Goal: Task Accomplishment & Management: Manage account settings

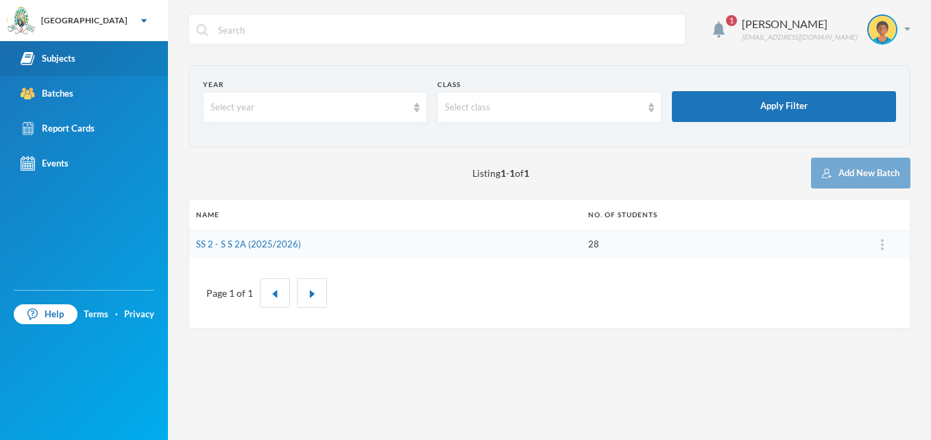
click at [75, 51] on link "Subjects" at bounding box center [84, 58] width 168 height 35
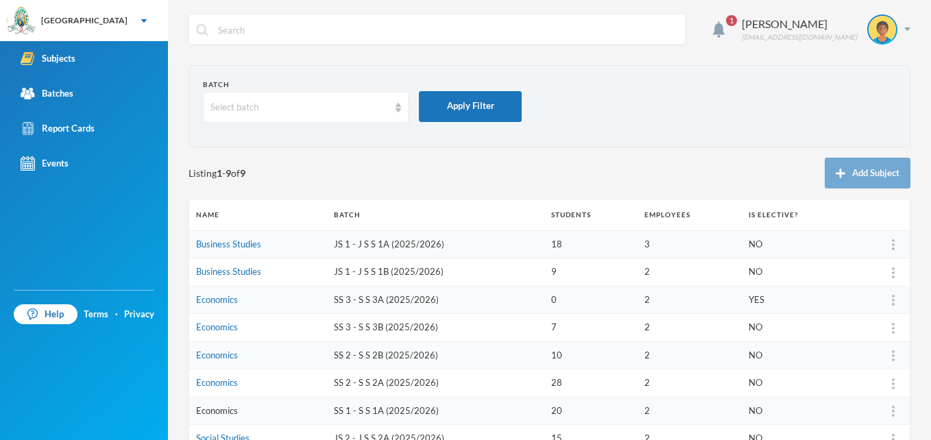
click at [223, 415] on link "Economics" at bounding box center [217, 410] width 42 height 11
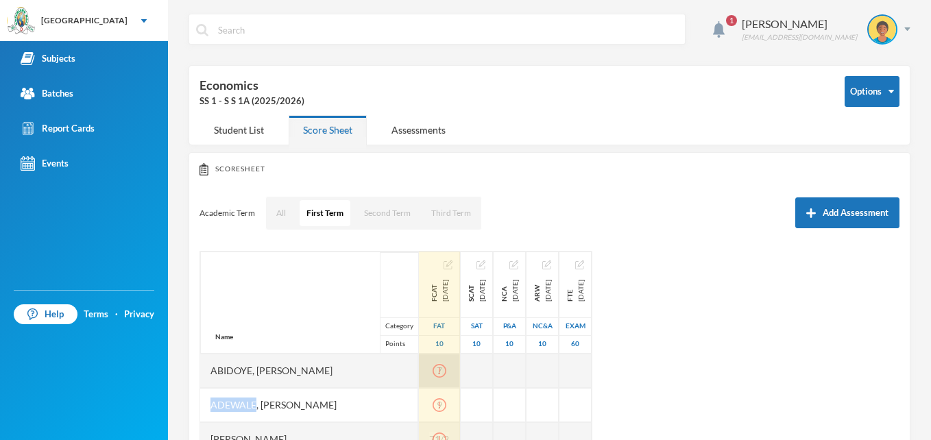
click at [446, 370] on icon "icon: exclamation-circle" at bounding box center [440, 371] width 14 height 14
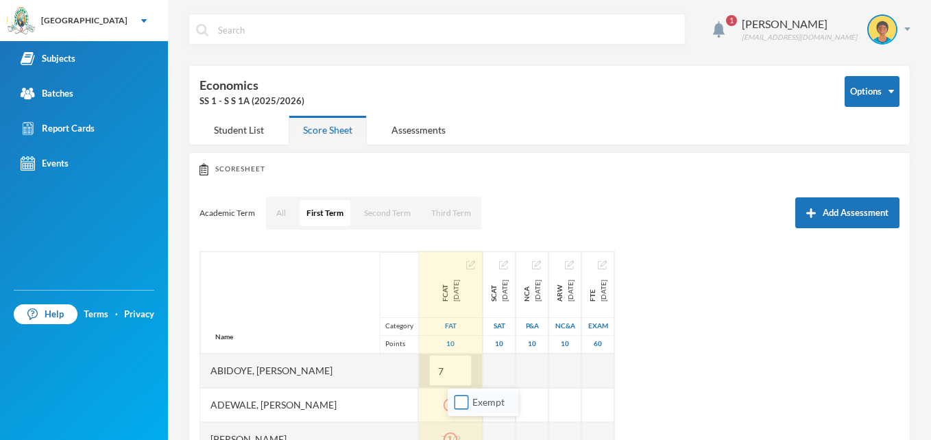
click at [461, 408] on input "Exempt" at bounding box center [462, 403] width 14 height 14
checkbox input "true"
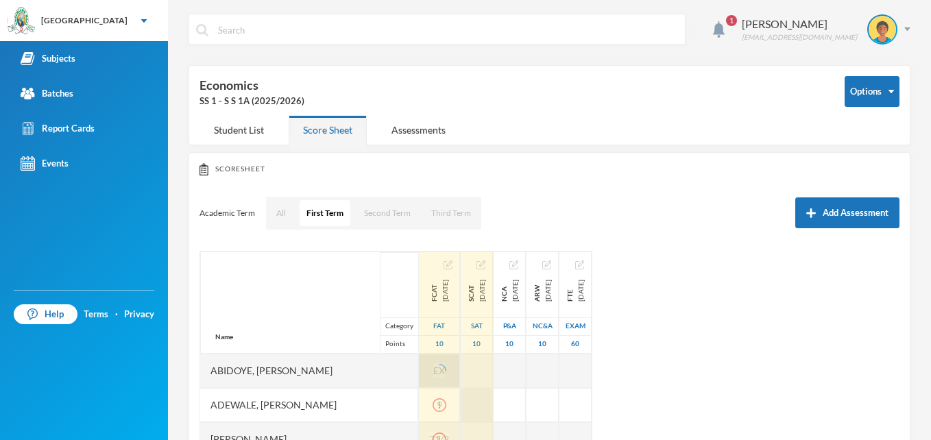
click at [493, 402] on div at bounding box center [477, 405] width 32 height 34
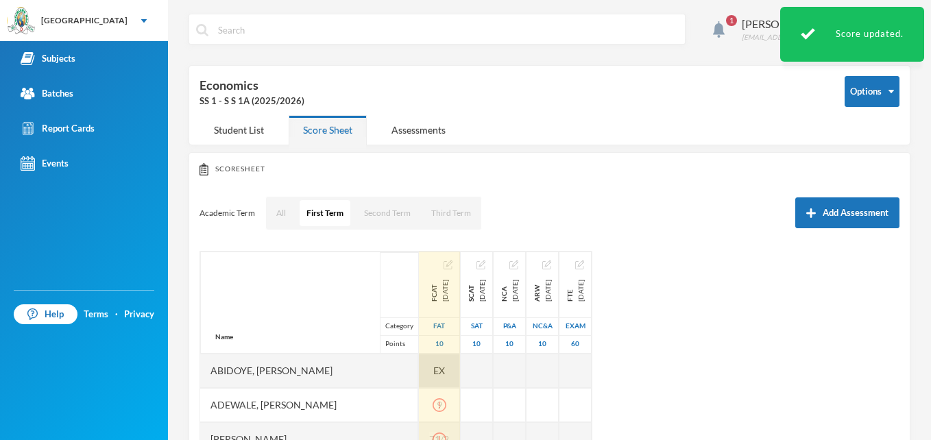
click at [445, 367] on span "EX" at bounding box center [439, 370] width 12 height 14
click at [730, 411] on div "Name Category Points Abidoye, Oyindamola Deborah Adewale, Farhan Adeyemi Ajijol…" at bounding box center [550, 422] width 700 height 343
click at [460, 368] on div "EX" at bounding box center [439, 371] width 41 height 34
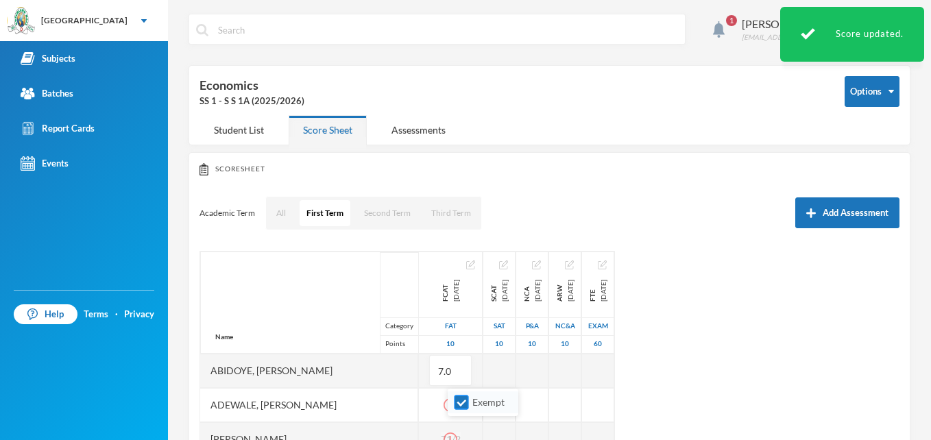
click at [457, 405] on input "Exempt" at bounding box center [462, 403] width 14 height 14
checkbox input "false"
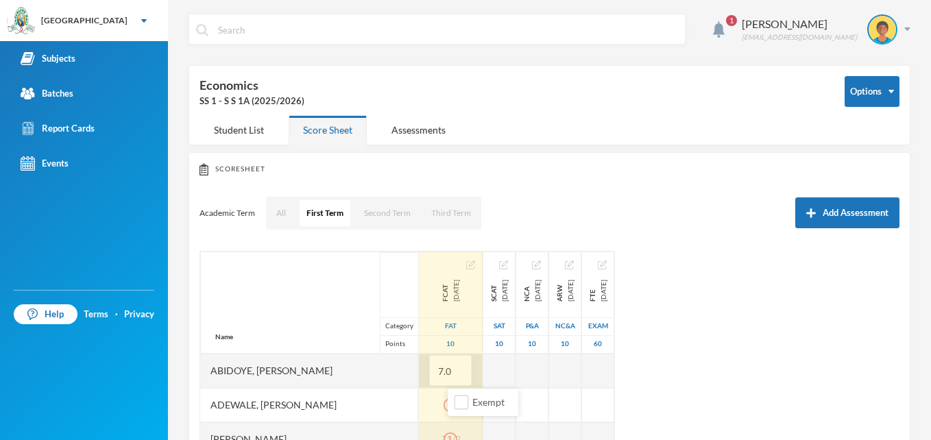
click at [464, 371] on input "7.0" at bounding box center [450, 371] width 27 height 31
type input "7"
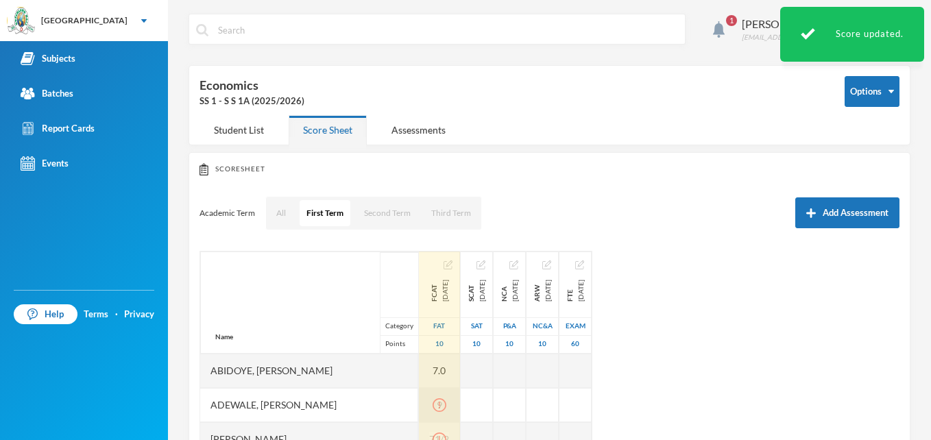
click at [446, 407] on icon "icon: exclamation-circle" at bounding box center [440, 405] width 14 height 14
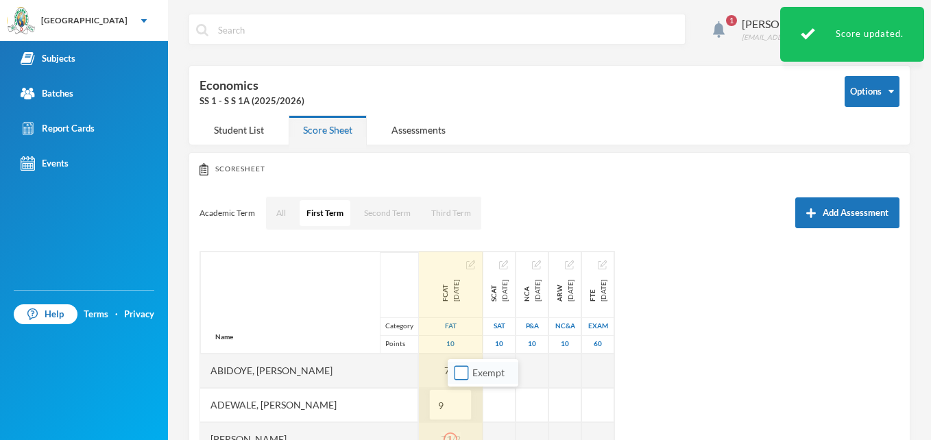
click at [459, 372] on input "Exempt" at bounding box center [462, 373] width 14 height 14
checkbox input "true"
click at [459, 410] on input "9" at bounding box center [450, 405] width 27 height 31
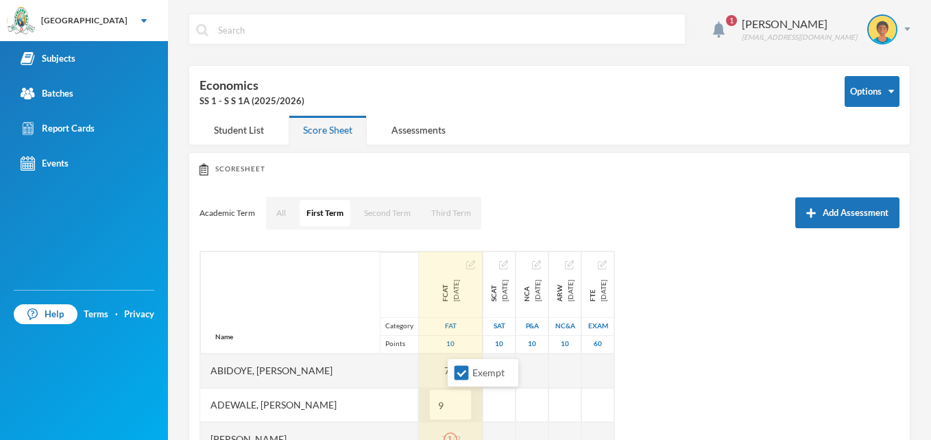
click at [464, 409] on input "9" at bounding box center [450, 405] width 27 height 31
type input "9"
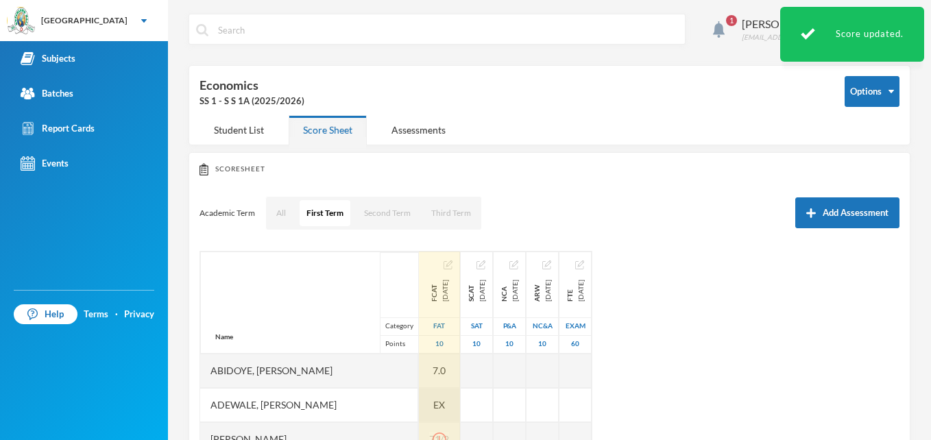
click at [460, 408] on div "EX" at bounding box center [439, 405] width 41 height 34
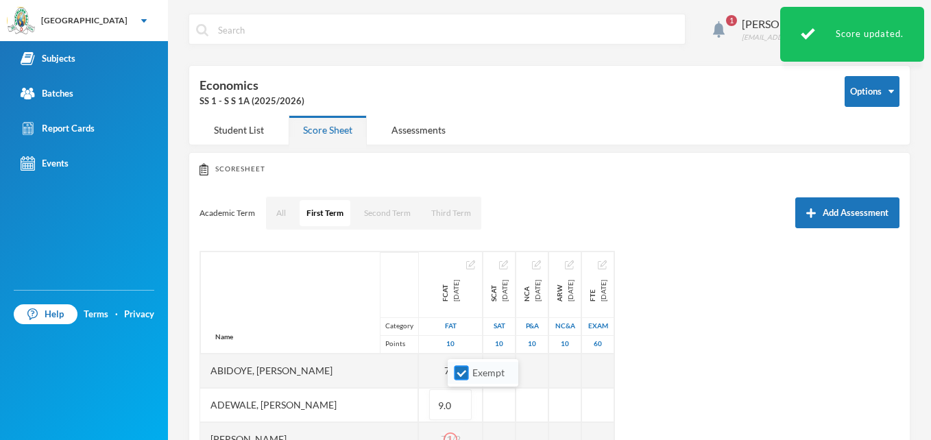
click at [457, 374] on input "Exempt" at bounding box center [462, 373] width 14 height 14
checkbox input "false"
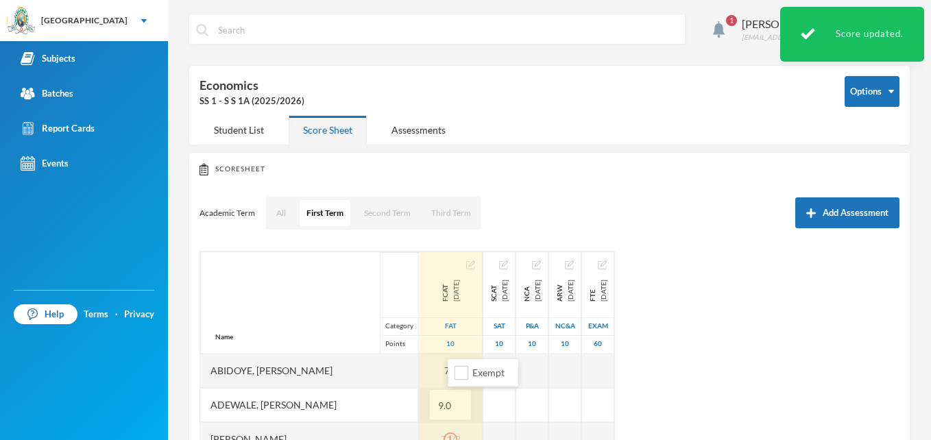
click at [464, 405] on input "9.0" at bounding box center [450, 405] width 27 height 31
type input "9"
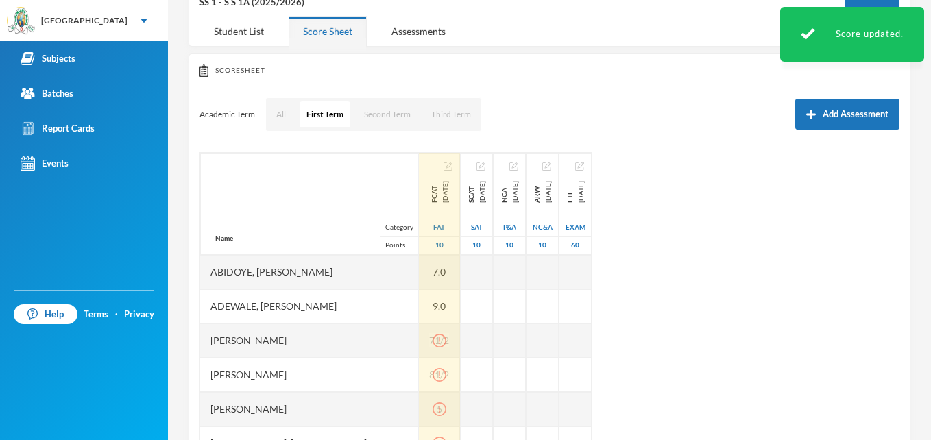
scroll to position [110, 0]
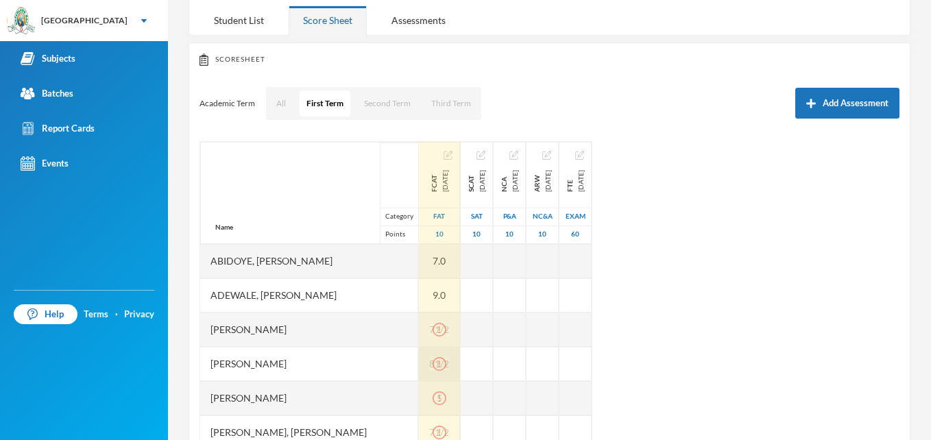
click at [439, 363] on icon "icon: exclamation-circle" at bounding box center [438, 364] width 1 height 7
click at [449, 333] on div at bounding box center [439, 329] width 20 height 14
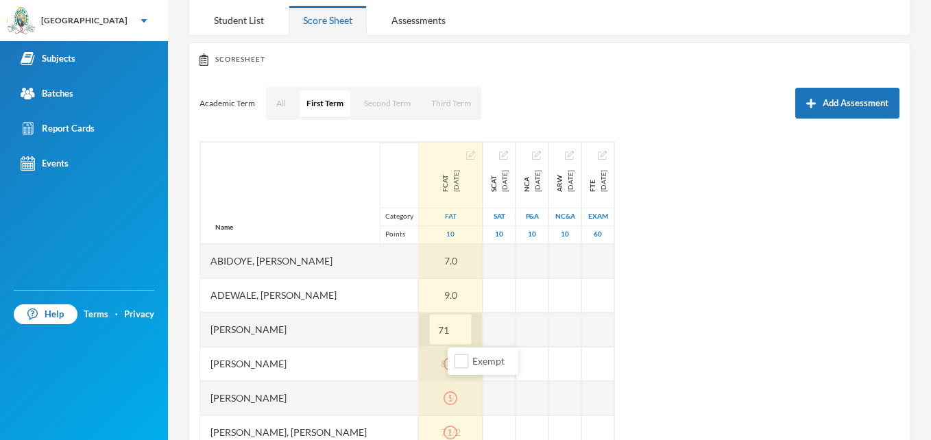
type input "7"
type input "8"
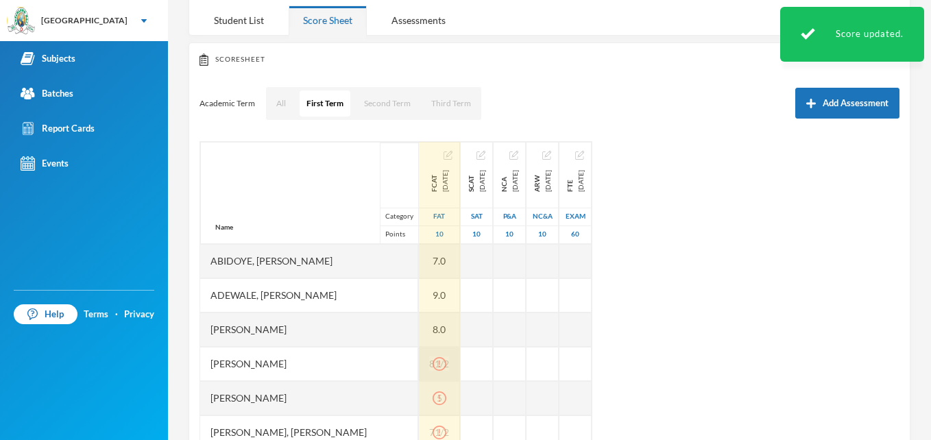
click at [446, 365] on icon "icon: exclamation-circle" at bounding box center [440, 364] width 14 height 14
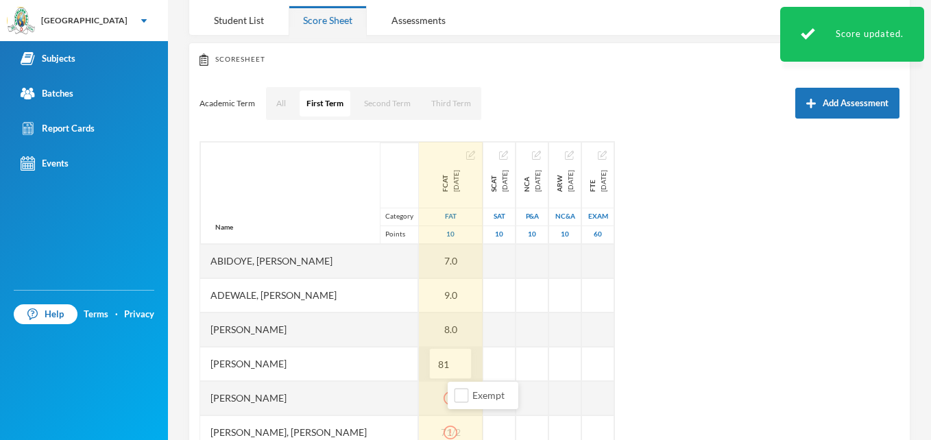
type input "8"
click at [461, 396] on input "Exempt" at bounding box center [462, 396] width 14 height 14
checkbox input "false"
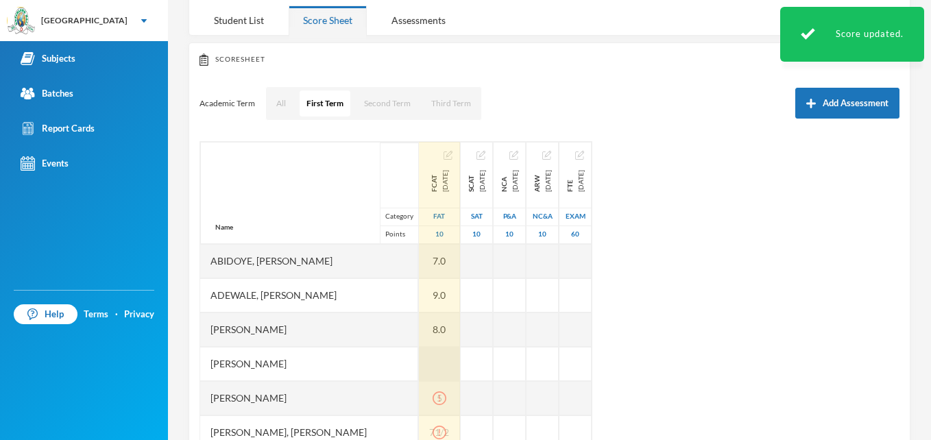
click at [460, 364] on div at bounding box center [439, 364] width 41 height 34
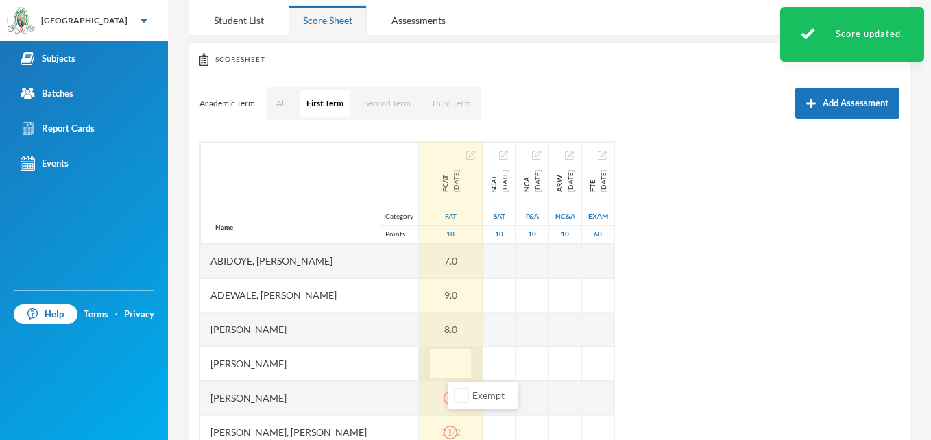
type input "8"
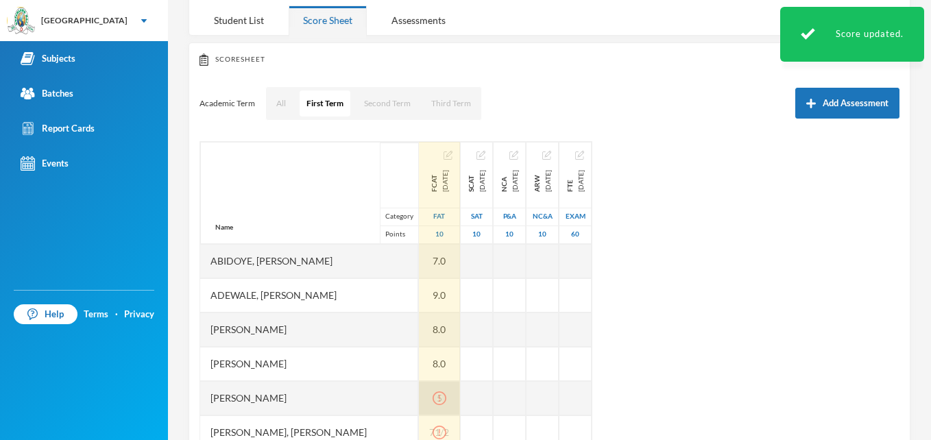
click at [446, 402] on icon "icon: exclamation-circle" at bounding box center [440, 399] width 14 height 14
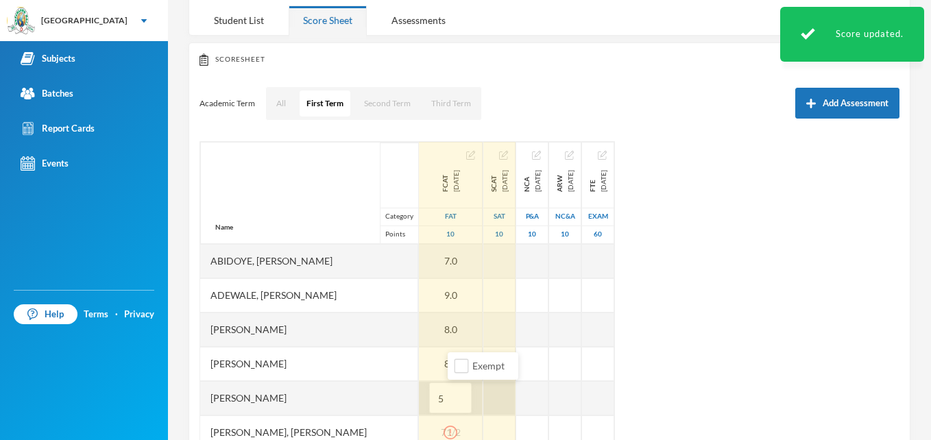
click at [506, 400] on div at bounding box center [499, 398] width 32 height 34
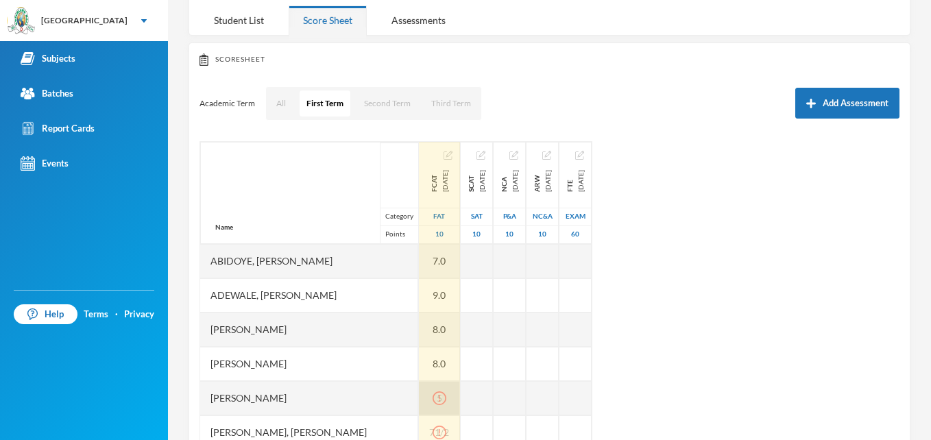
click at [446, 396] on icon "icon: exclamation-circle" at bounding box center [440, 399] width 14 height 14
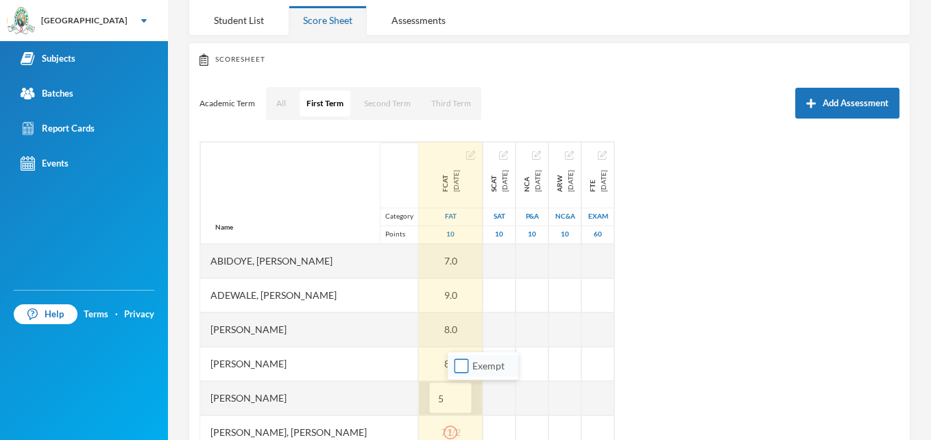
click at [465, 371] on input "Exempt" at bounding box center [462, 366] width 14 height 14
checkbox input "true"
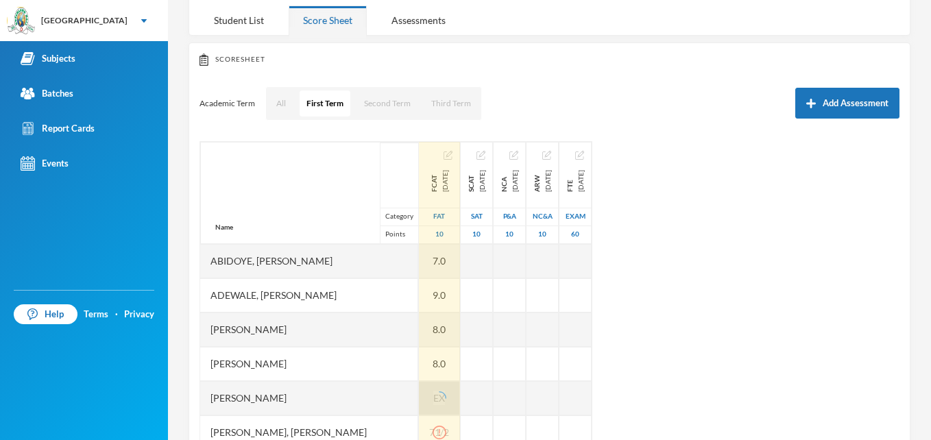
click at [762, 383] on div "Name Category Points Abidoye, Oyindamola Deborah Adewale, Farhan Adeyemi Ajijol…" at bounding box center [550, 312] width 700 height 343
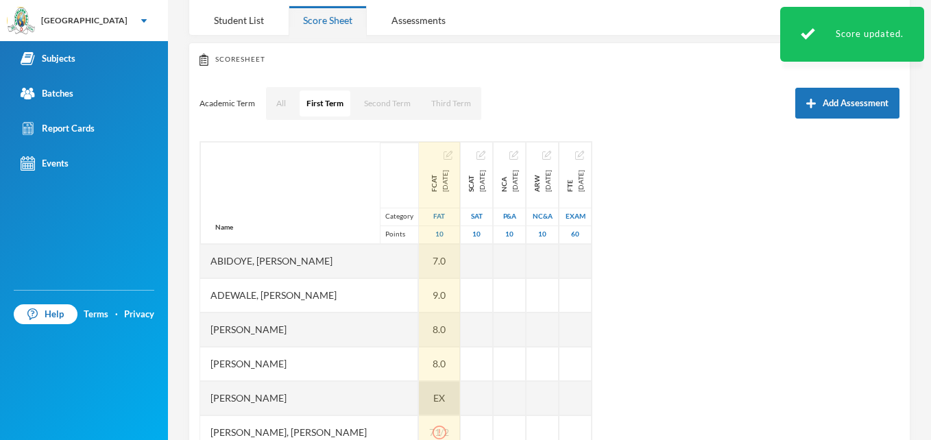
click at [445, 402] on span "EX" at bounding box center [439, 398] width 12 height 14
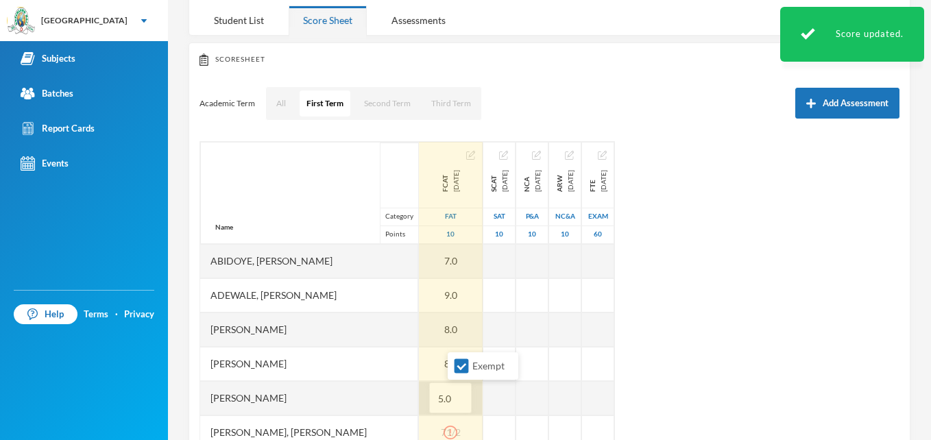
click at [459, 354] on ul "Exempt" at bounding box center [483, 365] width 71 height 27
click at [459, 368] on input "Exempt" at bounding box center [462, 366] width 14 height 14
checkbox input "false"
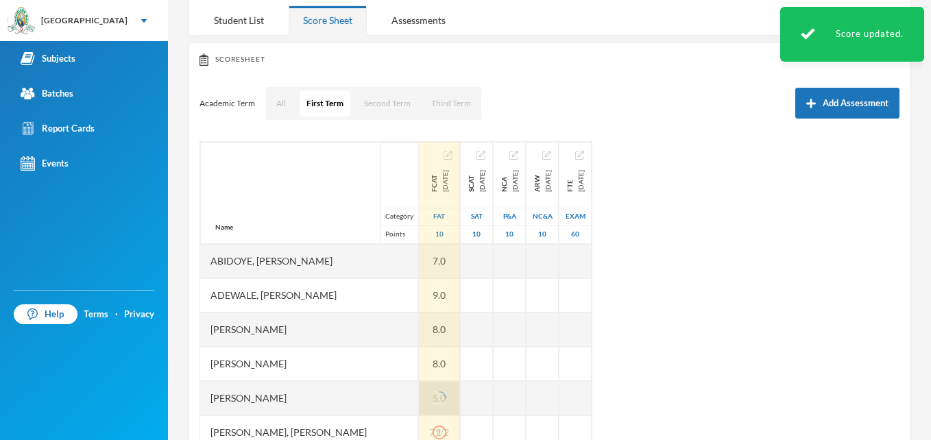
click at [784, 356] on div "Name Category Points Abidoye, Oyindamola Deborah Adewale, Farhan Adeyemi Ajijol…" at bounding box center [550, 312] width 700 height 343
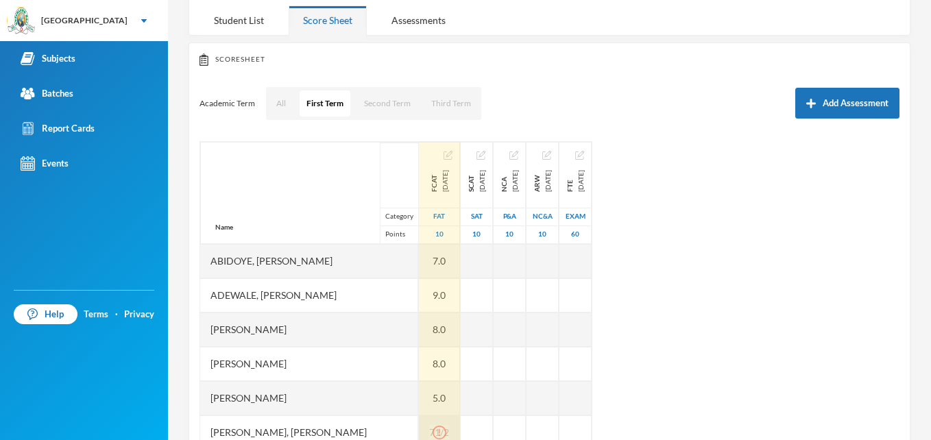
click at [449, 435] on div at bounding box center [439, 432] width 20 height 14
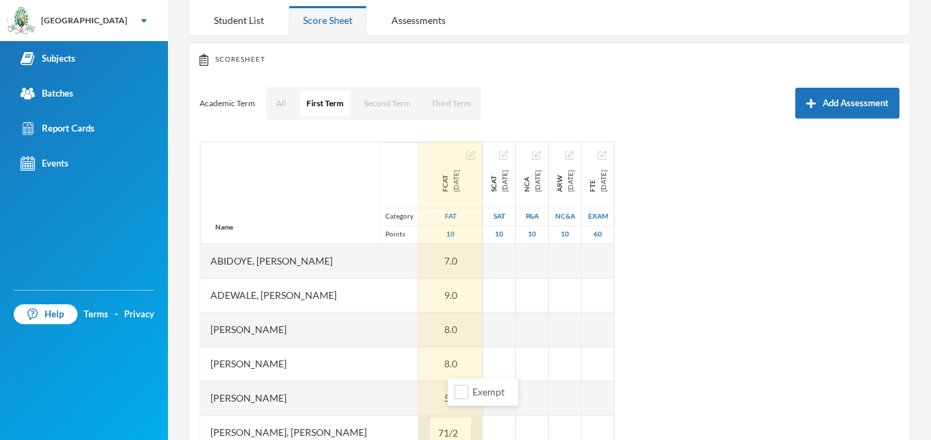
scroll to position [118, 0]
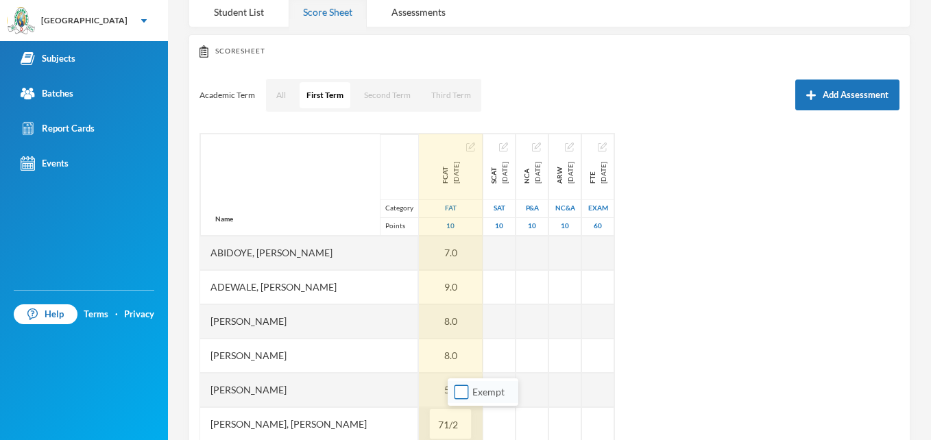
click at [461, 396] on input "Exempt" at bounding box center [462, 392] width 14 height 14
checkbox input "true"
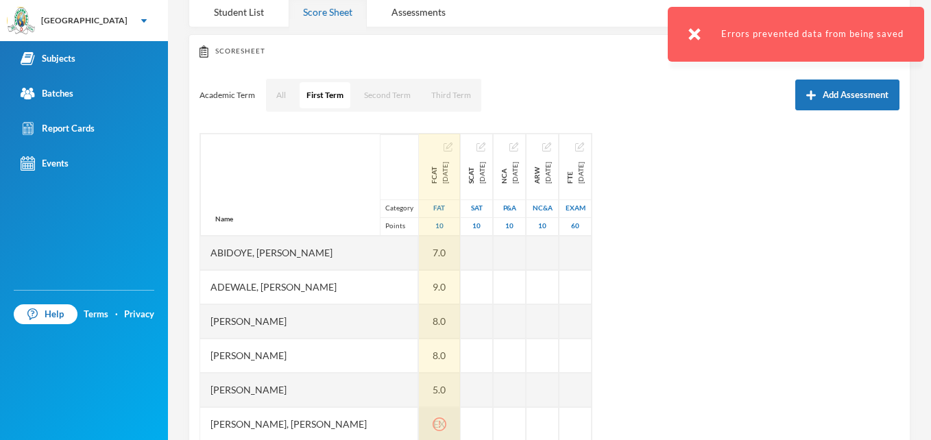
click at [446, 424] on icon "icon: exclamation-circle" at bounding box center [440, 425] width 14 height 14
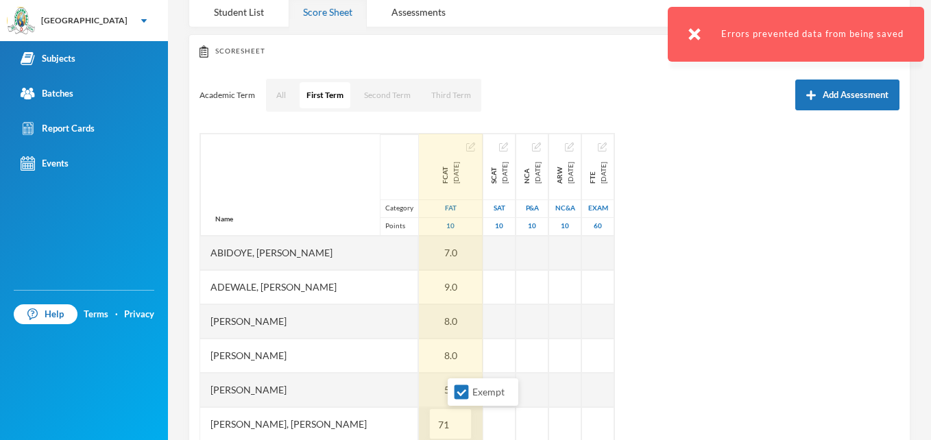
type input "7"
type input "8"
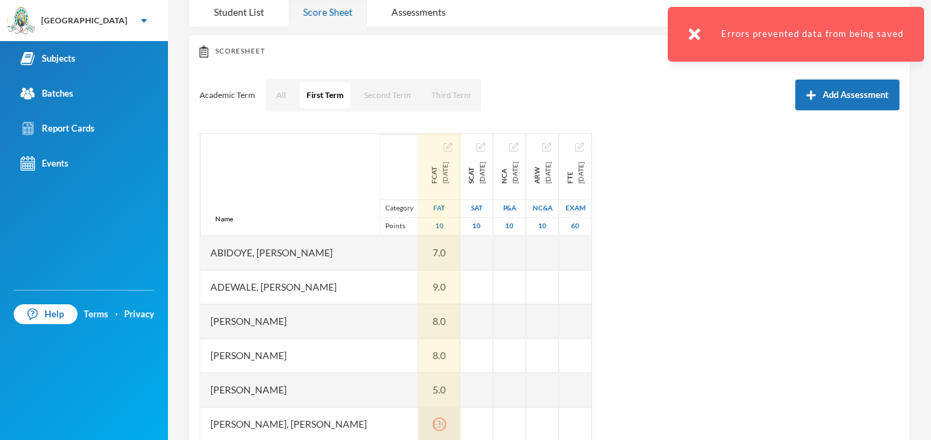
click at [446, 424] on icon "icon: exclamation-circle" at bounding box center [440, 425] width 14 height 14
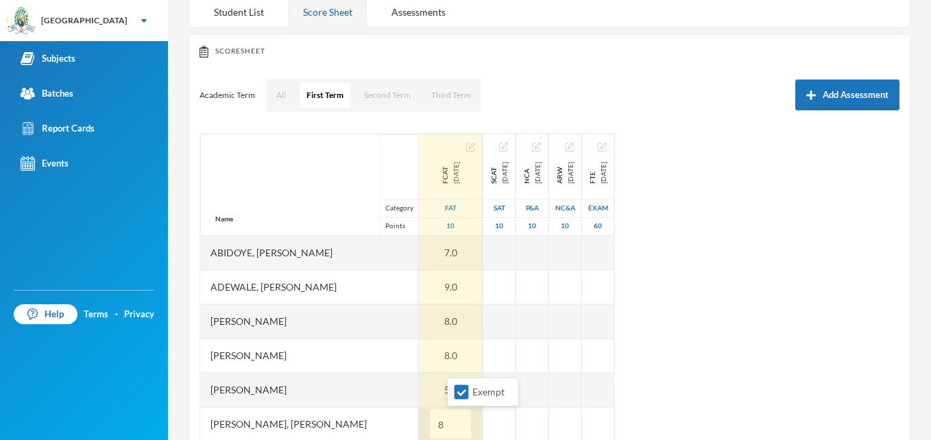
click at [458, 427] on input "8" at bounding box center [450, 424] width 27 height 31
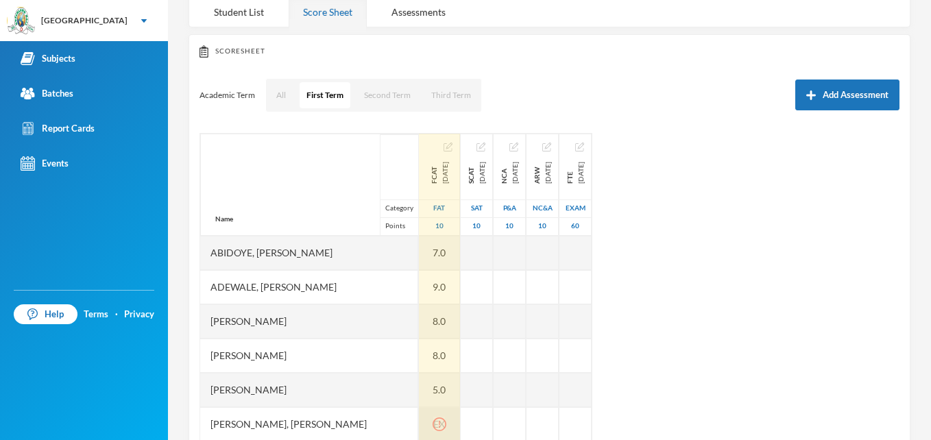
click at [446, 426] on icon "icon: exclamation-circle" at bounding box center [440, 425] width 14 height 14
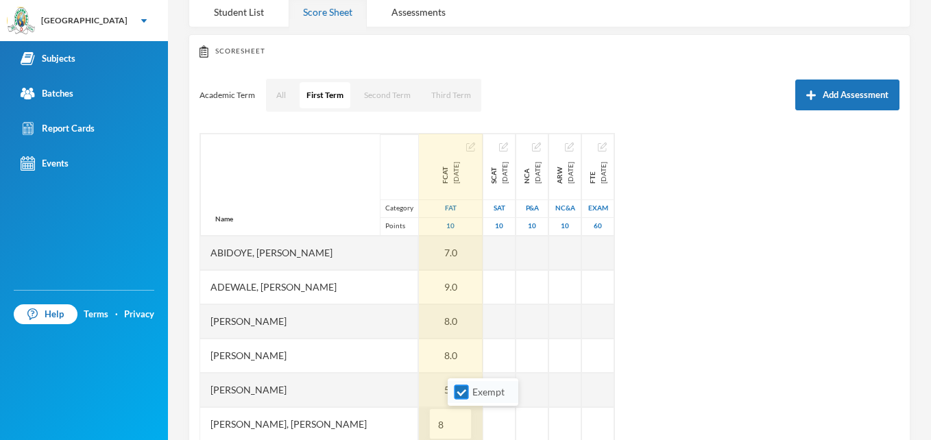
click at [463, 393] on input "Exempt" at bounding box center [462, 392] width 14 height 14
checkbox input "false"
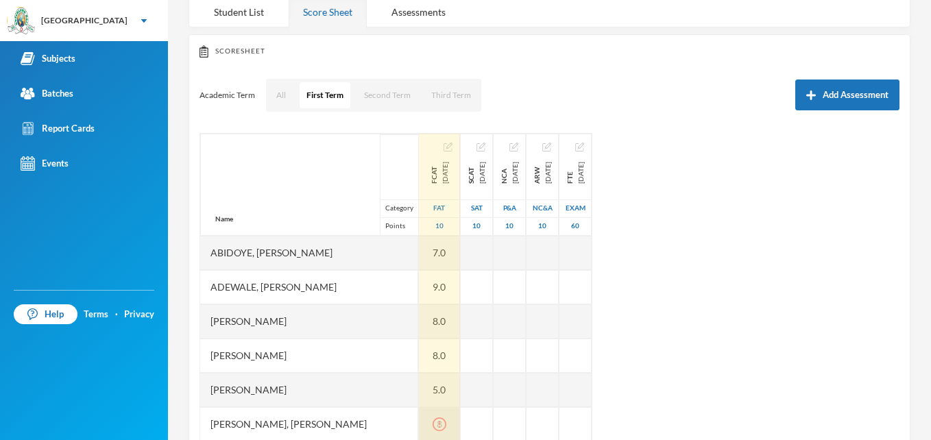
click at [446, 426] on icon "icon: exclamation-circle" at bounding box center [440, 425] width 14 height 14
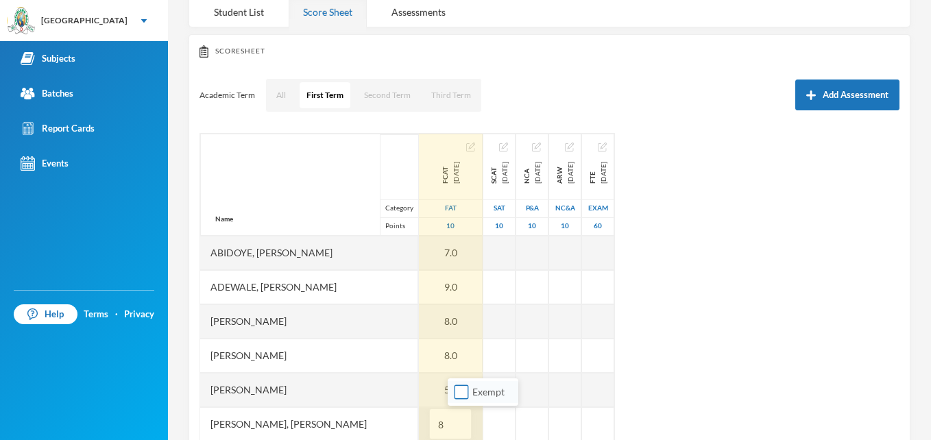
click at [466, 392] on input "Exempt" at bounding box center [462, 392] width 14 height 14
checkbox input "true"
click at [464, 424] on input "8" at bounding box center [450, 424] width 27 height 31
type input "8"
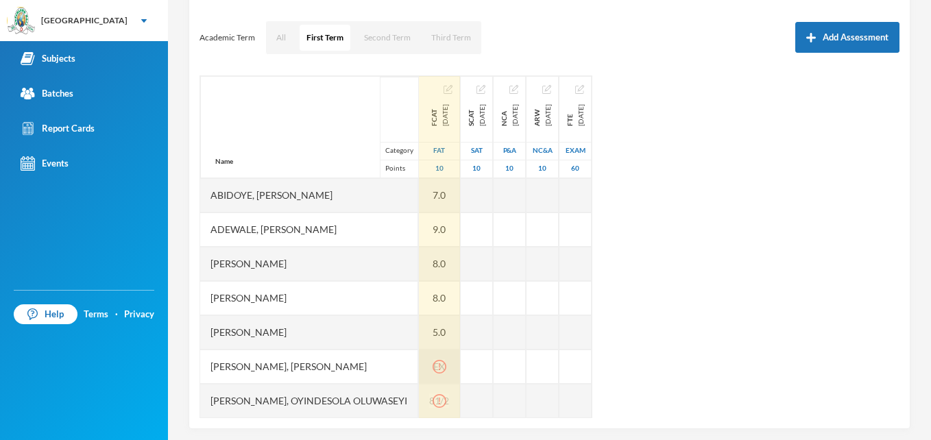
scroll to position [185, 0]
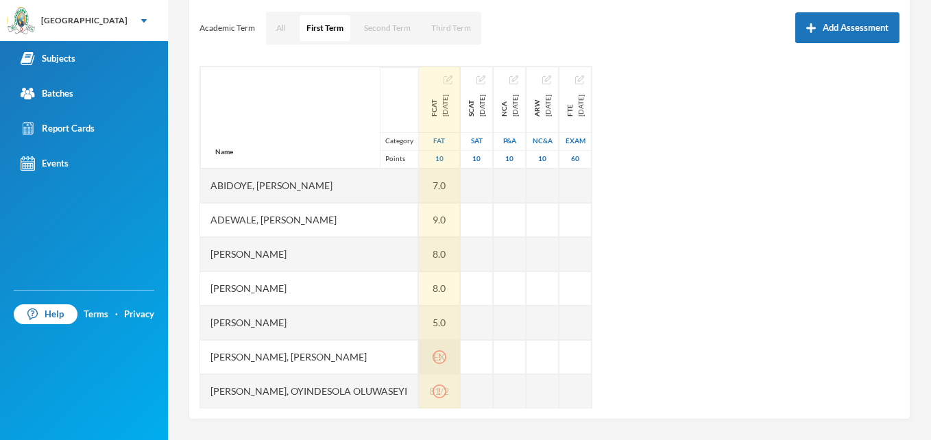
click at [446, 360] on icon "icon: exclamation-circle" at bounding box center [440, 357] width 14 height 14
click at [446, 361] on icon "icon: exclamation-circle" at bounding box center [440, 357] width 14 height 14
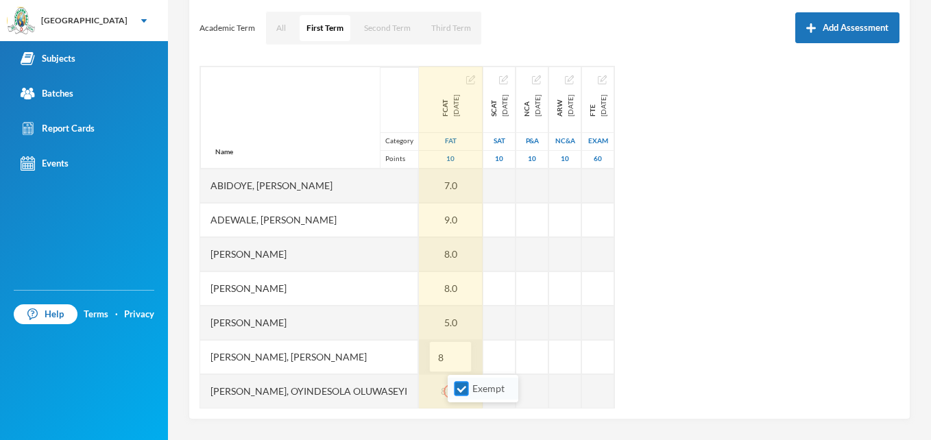
click at [457, 390] on input "Exempt" at bounding box center [462, 389] width 14 height 14
click at [459, 391] on input "Exempt" at bounding box center [462, 389] width 14 height 14
checkbox input "true"
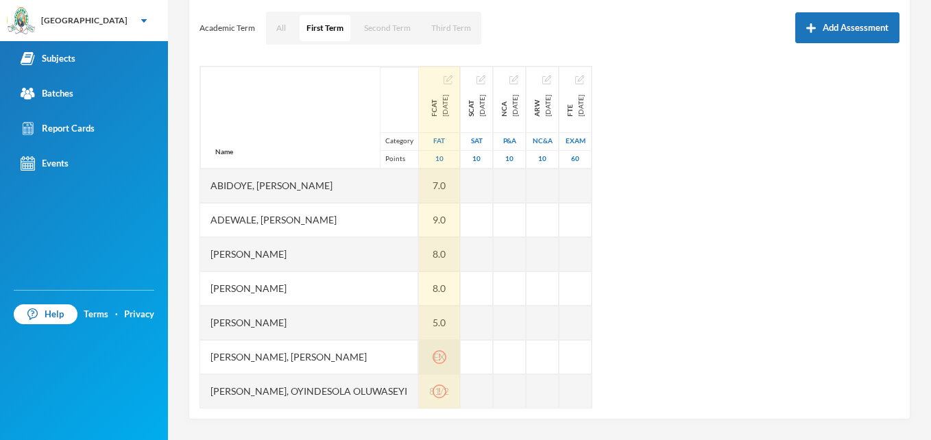
click at [460, 359] on div "EX" at bounding box center [439, 357] width 41 height 34
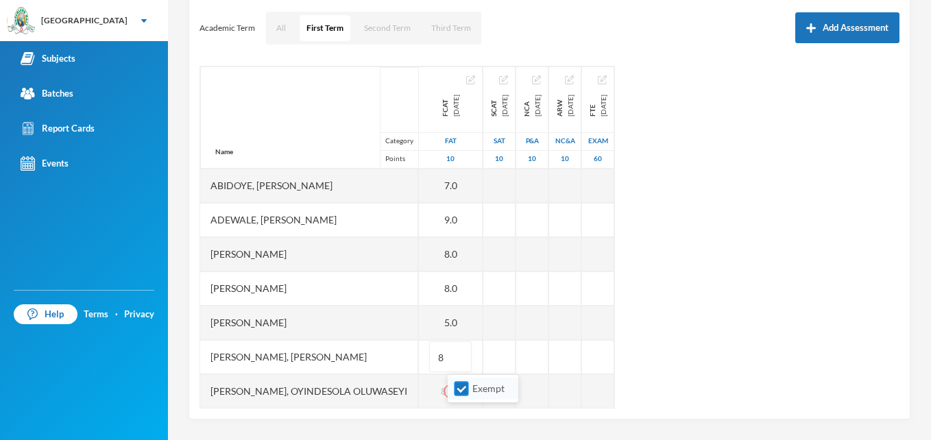
click at [463, 384] on input "Exempt" at bounding box center [462, 389] width 14 height 14
checkbox input "true"
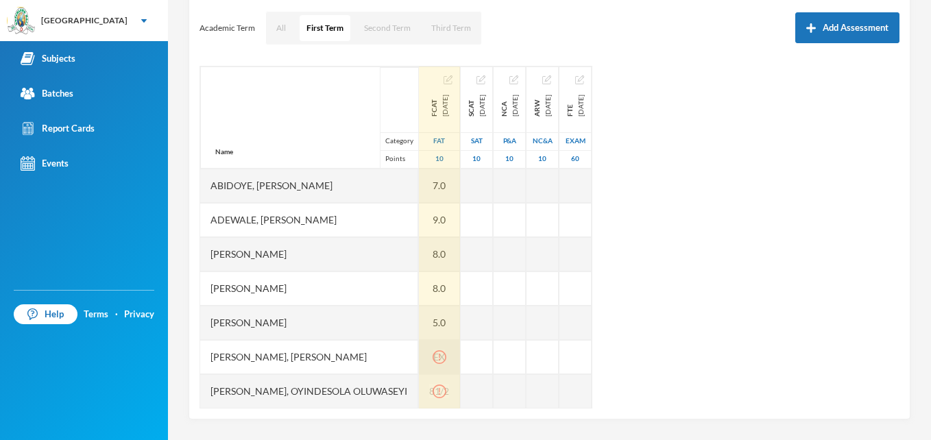
click at [446, 357] on icon "icon: exclamation-circle" at bounding box center [440, 357] width 14 height 14
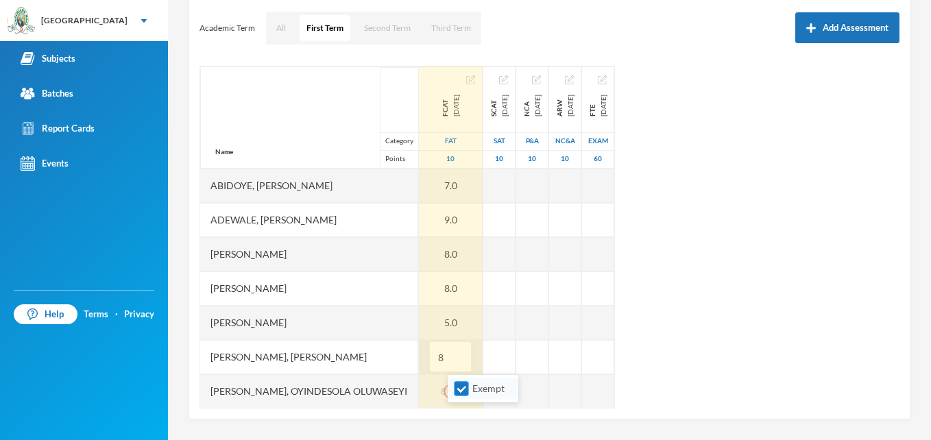
click at [478, 388] on span "Exempt" at bounding box center [488, 389] width 43 height 12
click at [469, 388] on input "Exempt" at bounding box center [462, 389] width 14 height 14
click at [465, 391] on input "Exempt" at bounding box center [462, 389] width 14 height 14
checkbox input "true"
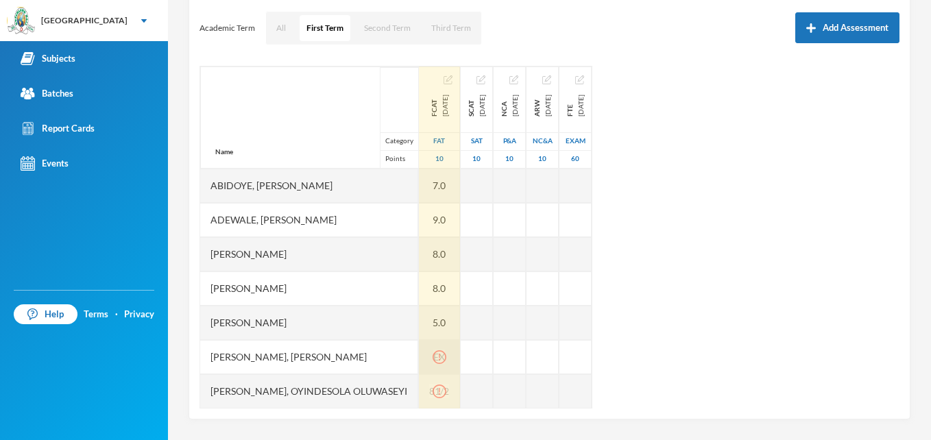
click at [446, 361] on icon "icon: exclamation-circle" at bounding box center [440, 357] width 14 height 14
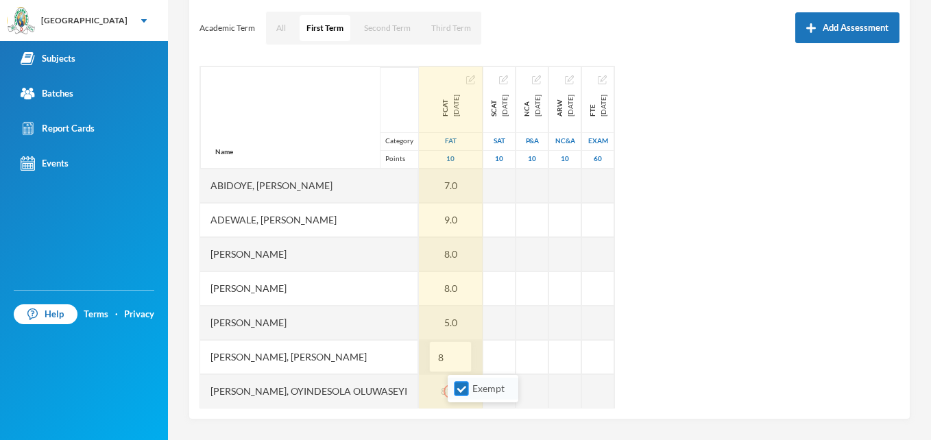
click at [461, 387] on input "Exempt" at bounding box center [462, 389] width 14 height 14
click at [457, 389] on input "Exempt" at bounding box center [462, 389] width 14 height 14
checkbox input "true"
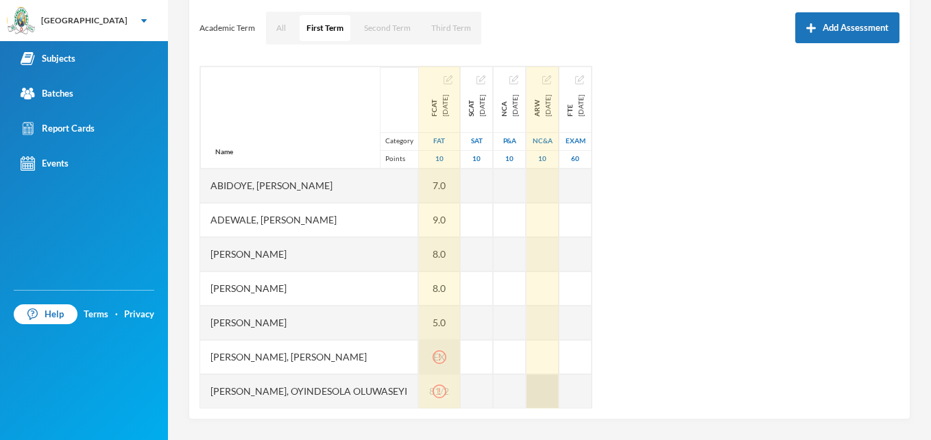
click at [559, 396] on div at bounding box center [543, 391] width 32 height 34
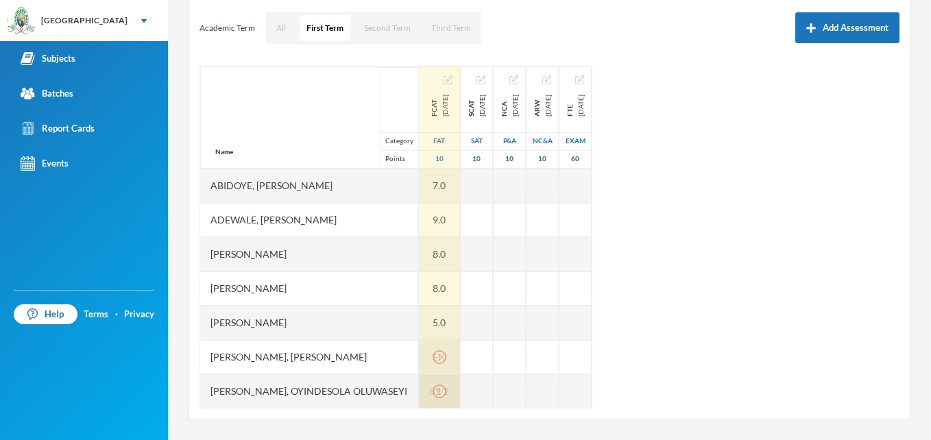
click at [446, 389] on icon "icon: exclamation-circle" at bounding box center [440, 392] width 14 height 14
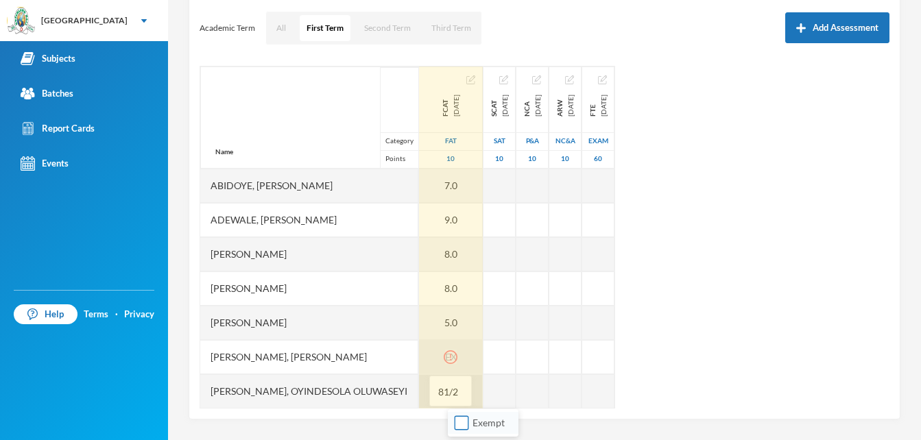
click at [467, 419] on input "Exempt" at bounding box center [462, 423] width 14 height 14
checkbox input "true"
click at [464, 400] on input "81/2" at bounding box center [450, 391] width 27 height 31
type input "8"
type input "9"
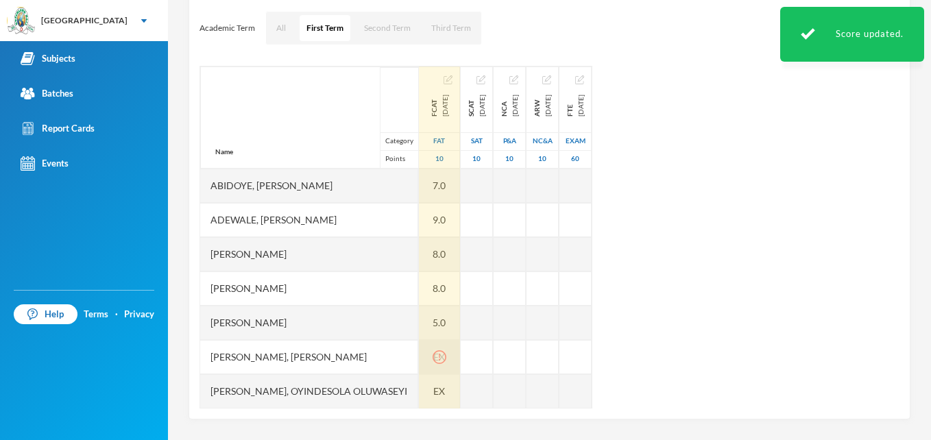
click at [446, 355] on icon "icon: exclamation-circle" at bounding box center [440, 357] width 14 height 14
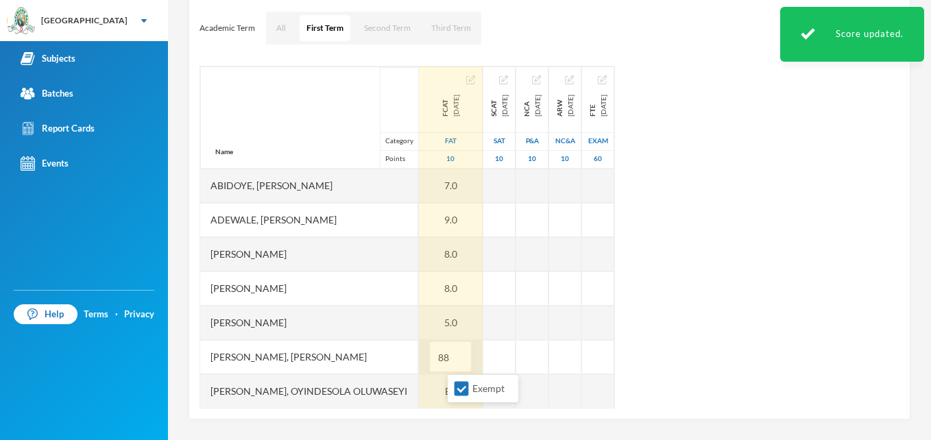
type input "8"
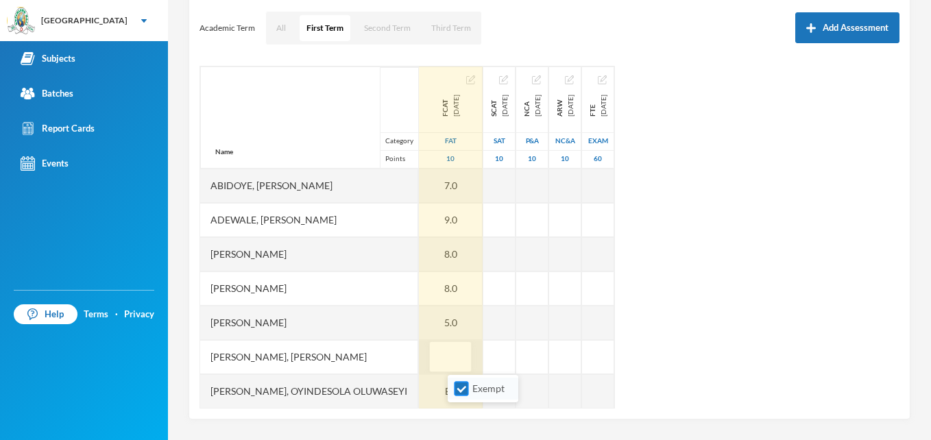
click at [463, 394] on input "Exempt" at bounding box center [462, 389] width 14 height 14
click at [461, 389] on input "Exempt" at bounding box center [462, 389] width 14 height 14
checkbox input "true"
click at [464, 370] on input "text" at bounding box center [450, 357] width 27 height 31
type input "8"
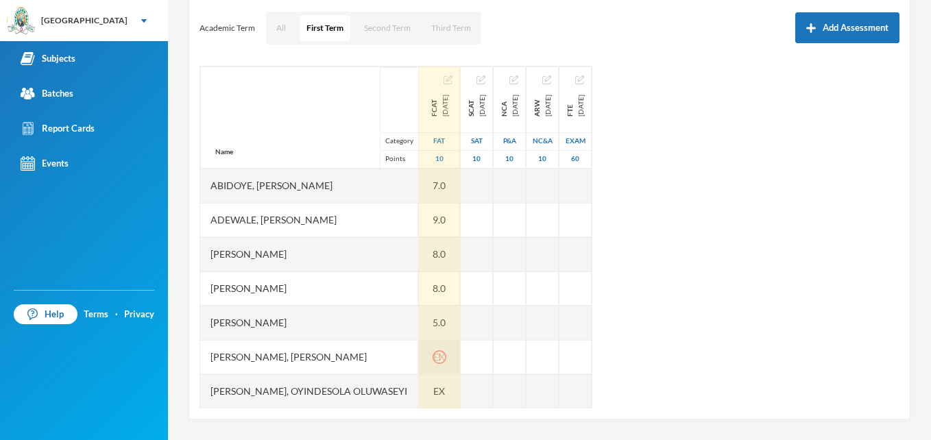
click at [446, 358] on icon "icon: exclamation-circle" at bounding box center [440, 357] width 14 height 14
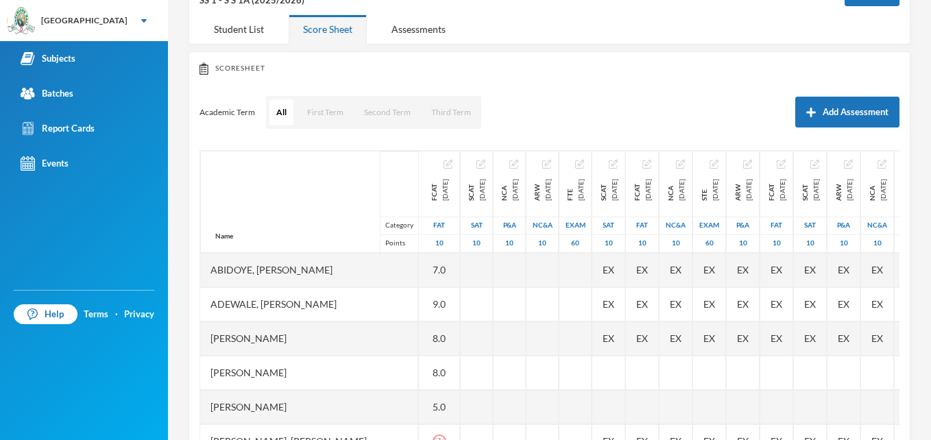
scroll to position [185, 0]
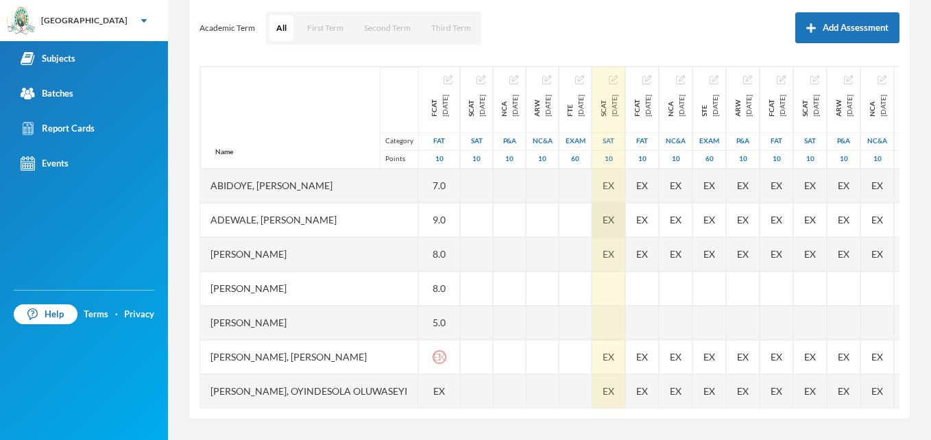
click at [614, 219] on span "EX" at bounding box center [609, 220] width 12 height 14
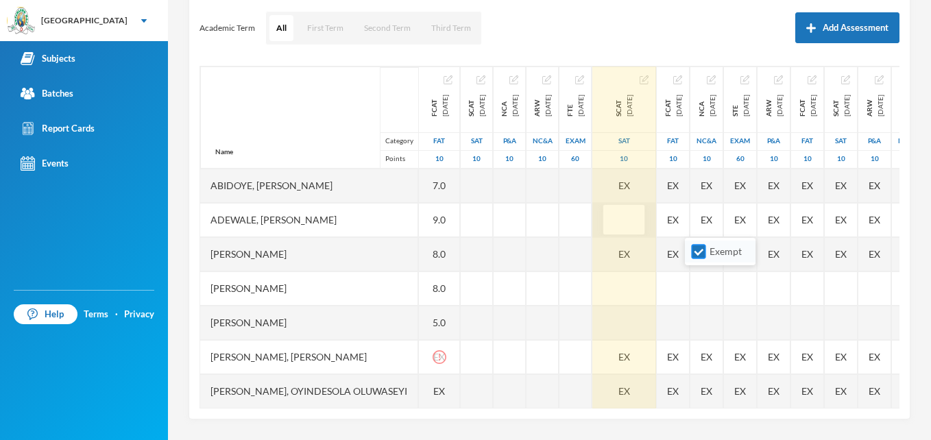
click at [697, 251] on input "Exempt" at bounding box center [699, 252] width 14 height 14
checkbox input "false"
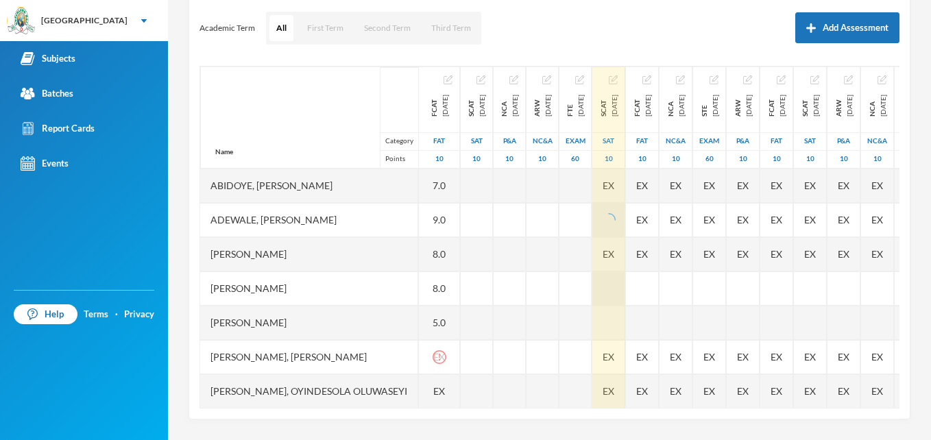
click at [625, 285] on div at bounding box center [608, 289] width 33 height 34
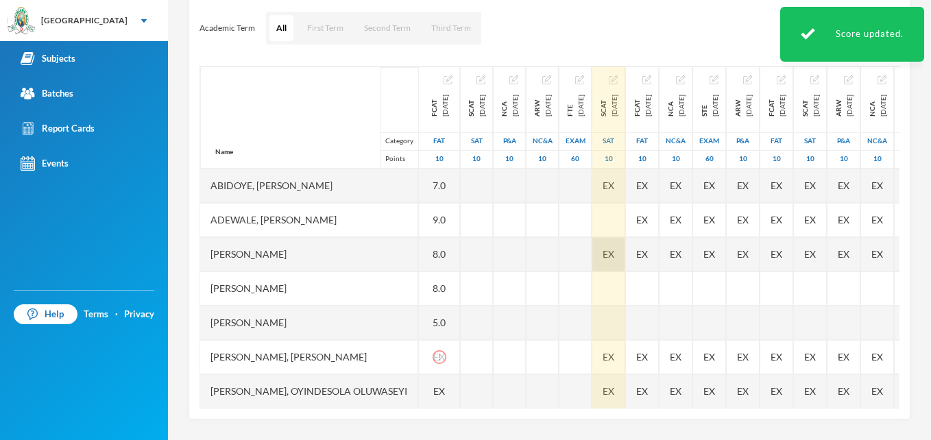
click at [614, 254] on span "EX" at bounding box center [609, 254] width 12 height 14
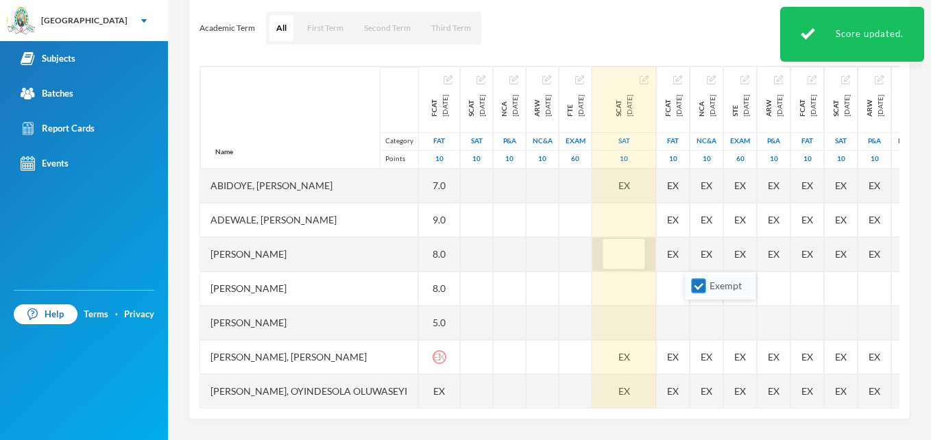
click at [695, 289] on input "Exempt" at bounding box center [699, 286] width 14 height 14
checkbox input "false"
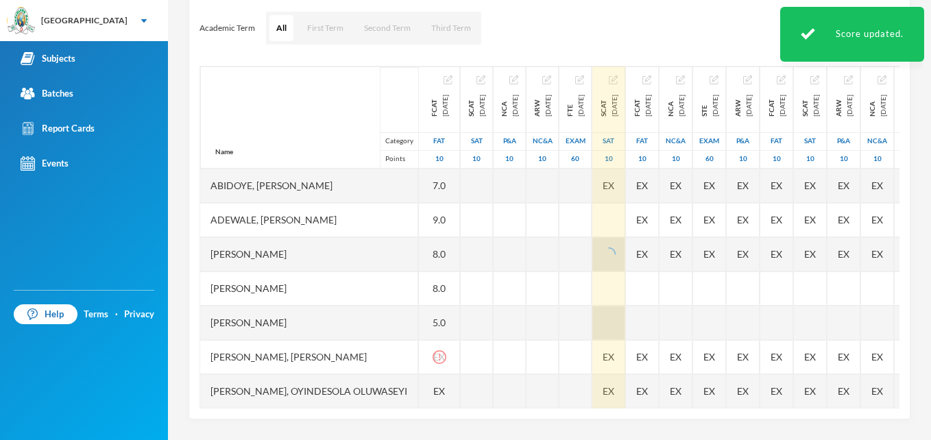
click at [625, 309] on div at bounding box center [608, 323] width 33 height 34
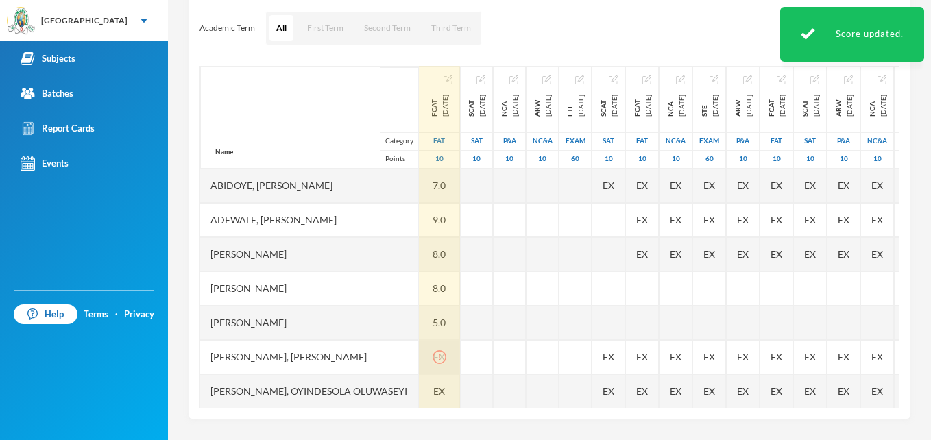
click at [446, 357] on icon "icon: exclamation-circle" at bounding box center [440, 357] width 14 height 14
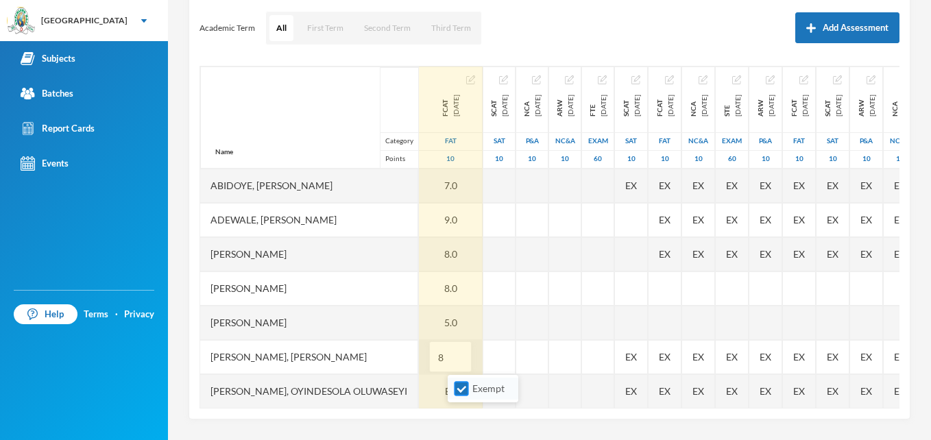
click at [462, 385] on input "Exempt" at bounding box center [462, 389] width 14 height 14
checkbox input "false"
click at [464, 358] on input "8" at bounding box center [450, 357] width 27 height 31
type input "8"
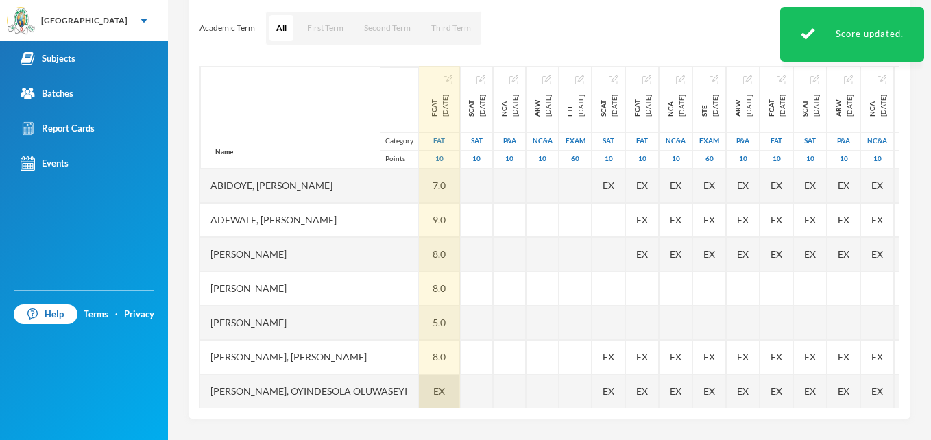
click at [445, 394] on span "EX" at bounding box center [439, 391] width 12 height 14
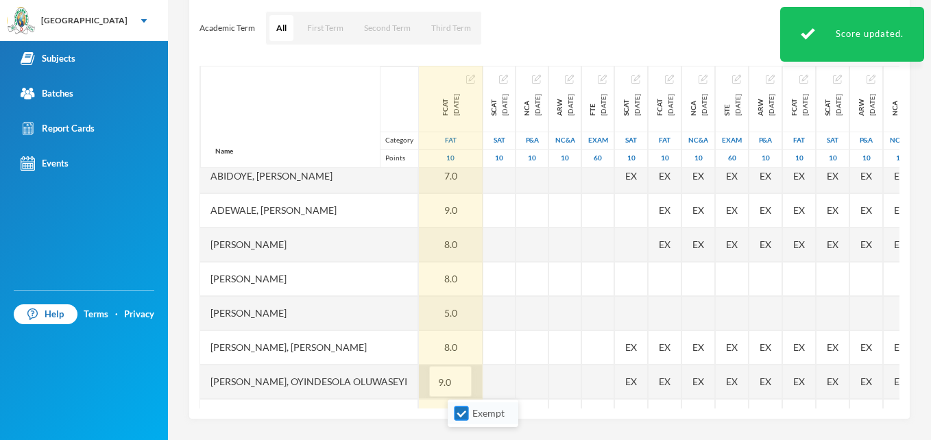
click at [462, 415] on input "Exempt" at bounding box center [462, 414] width 14 height 14
checkbox input "false"
click at [464, 386] on input "9.0" at bounding box center [450, 382] width 27 height 31
type input "9"
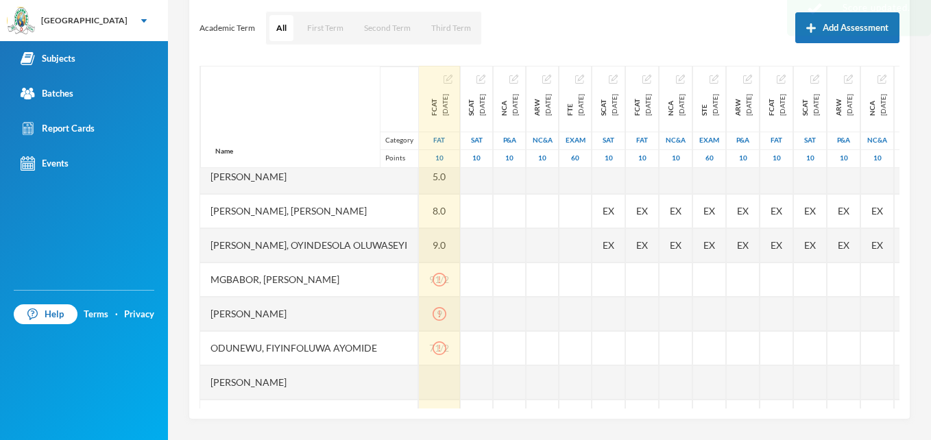
scroll to position [147, 0]
click at [446, 275] on icon "icon: exclamation-circle" at bounding box center [440, 279] width 14 height 14
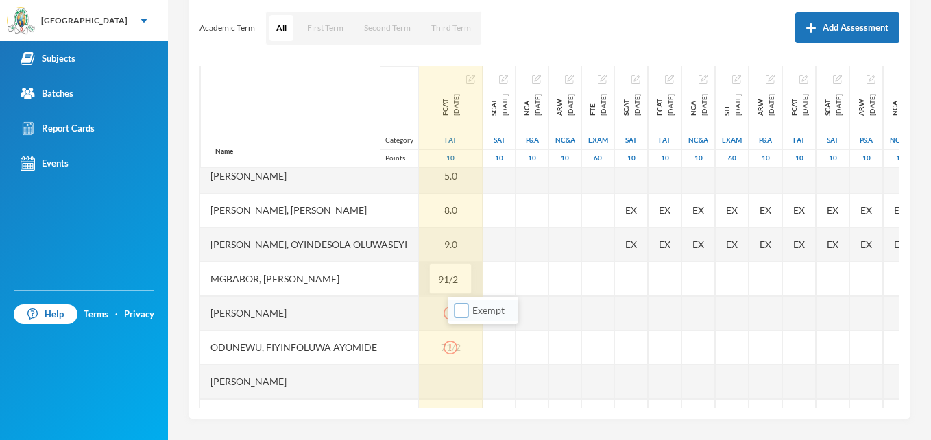
click at [459, 314] on input "Exempt" at bounding box center [462, 311] width 14 height 14
checkbox input "true"
click at [464, 279] on input "91/2" at bounding box center [450, 279] width 27 height 31
type input "9"
type input "10"
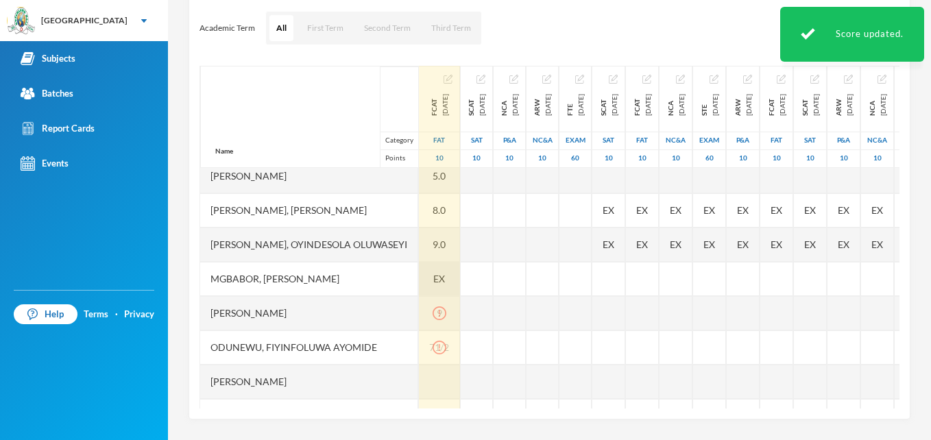
click at [445, 282] on span "EX" at bounding box center [439, 279] width 12 height 14
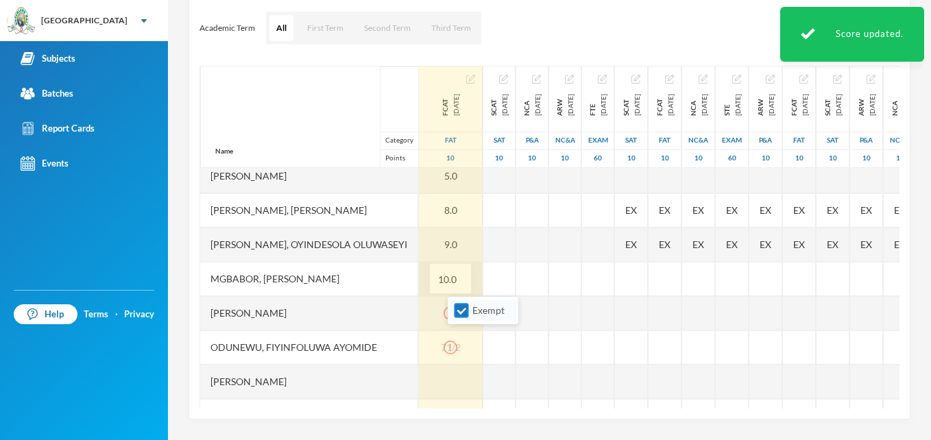
click at [460, 309] on input "Exempt" at bounding box center [462, 311] width 14 height 14
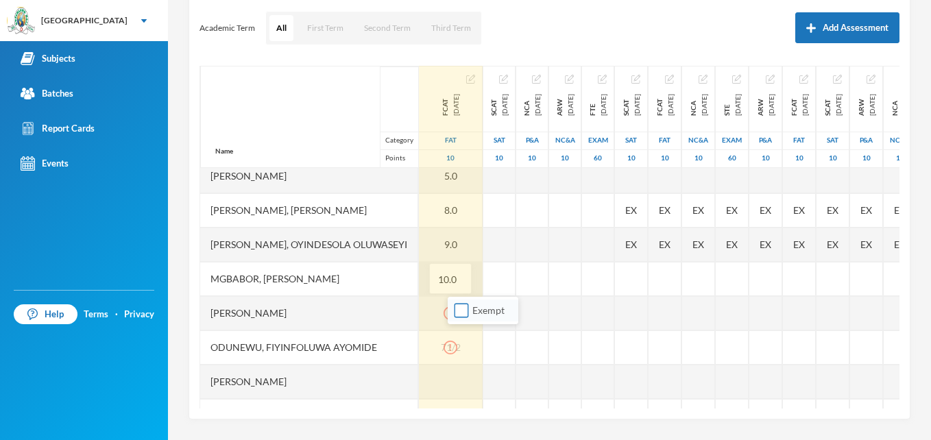
click at [465, 309] on input "Exempt" at bounding box center [462, 311] width 14 height 14
checkbox input "true"
click at [464, 283] on input "10.0" at bounding box center [450, 279] width 27 height 31
type input "1"
type input "10"
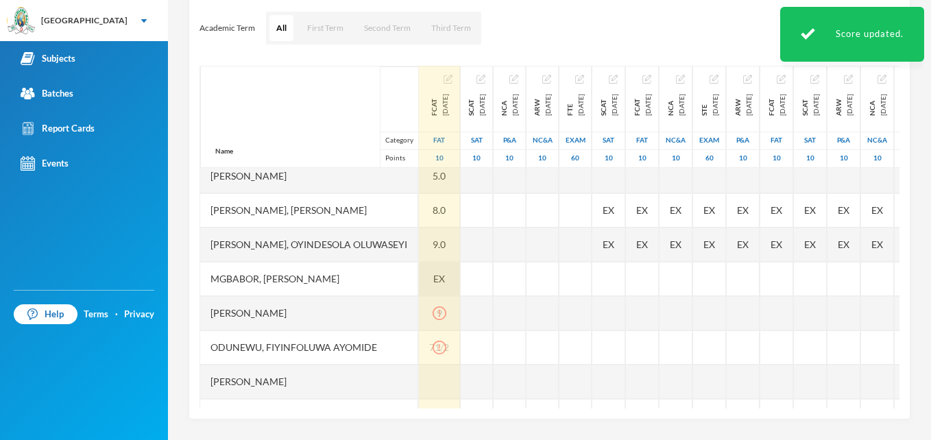
click at [445, 283] on span "EX" at bounding box center [439, 279] width 12 height 14
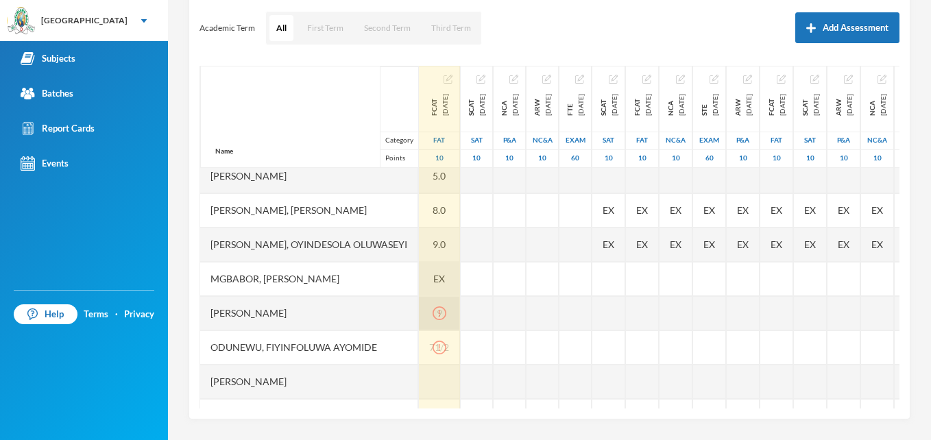
click at [446, 314] on icon "icon: exclamation-circle" at bounding box center [440, 313] width 14 height 14
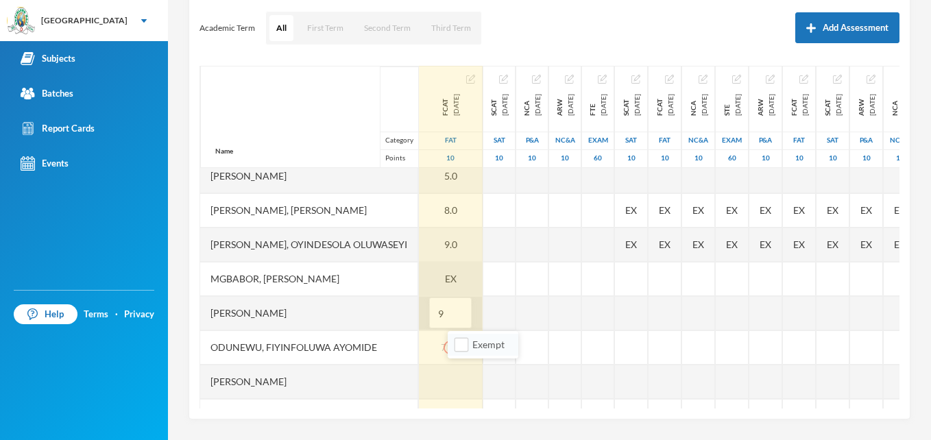
click at [462, 352] on li "Exempt" at bounding box center [483, 345] width 71 height 22
click at [462, 349] on input "Exempt" at bounding box center [462, 345] width 14 height 14
checkbox input "true"
click at [464, 315] on input "9" at bounding box center [450, 313] width 27 height 31
type input "9"
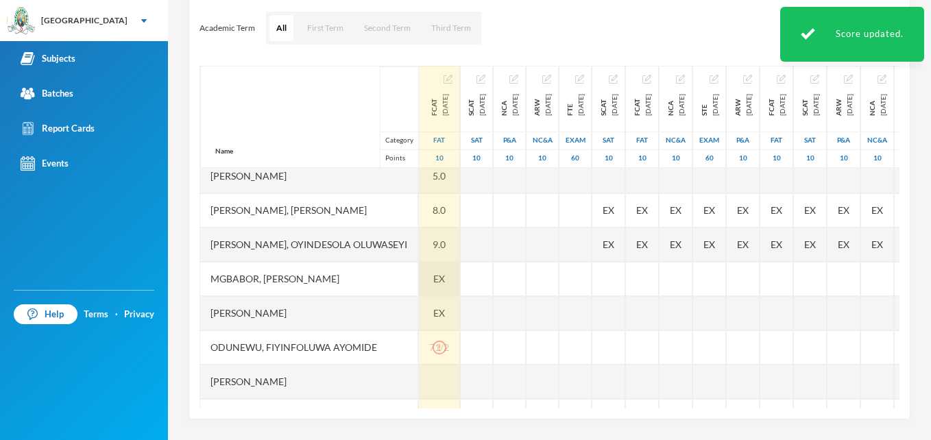
click at [445, 283] on span "EX" at bounding box center [439, 279] width 12 height 14
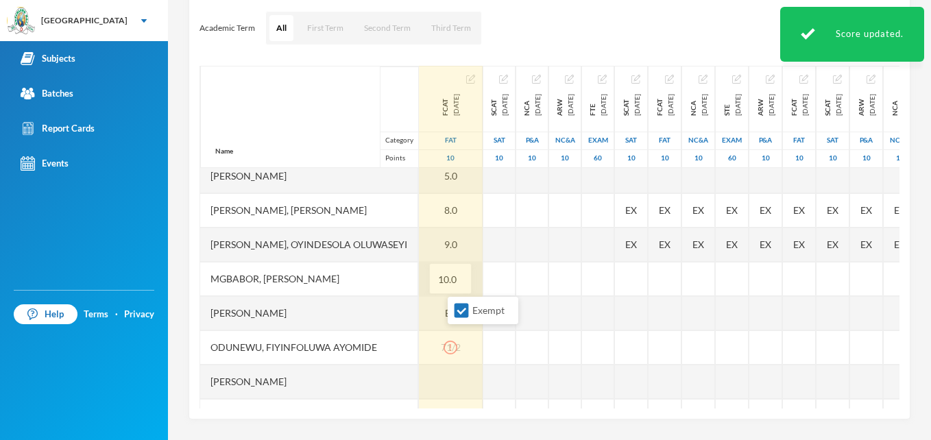
click at [463, 283] on input "10.0" at bounding box center [450, 279] width 27 height 31
click at [459, 310] on input "Exempt" at bounding box center [462, 311] width 14 height 14
checkbox input "false"
click at [464, 276] on input "10.0" at bounding box center [450, 279] width 27 height 31
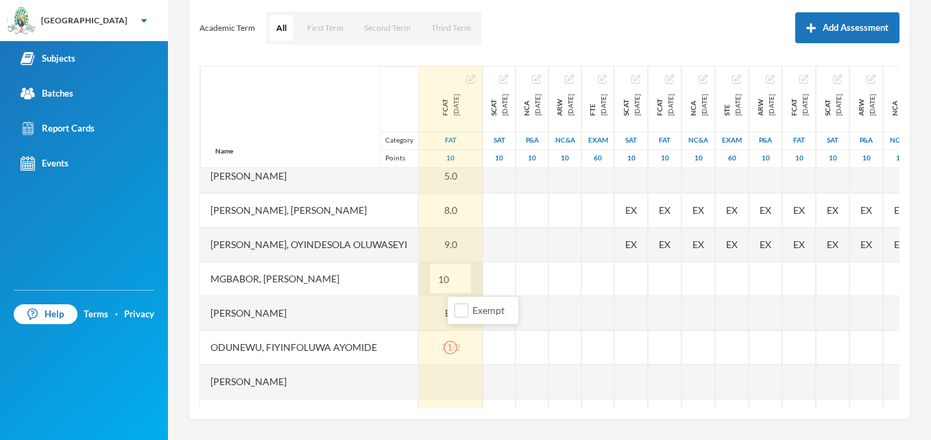
type input "1"
type input "10"
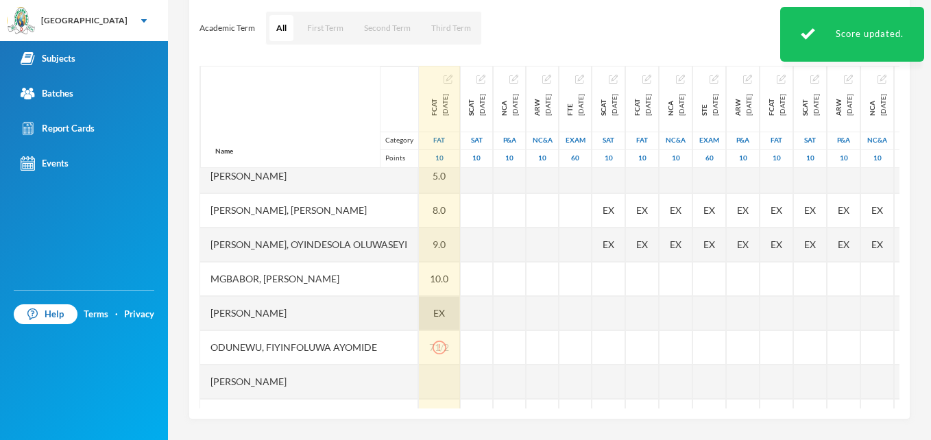
click at [445, 311] on span "EX" at bounding box center [439, 313] width 12 height 14
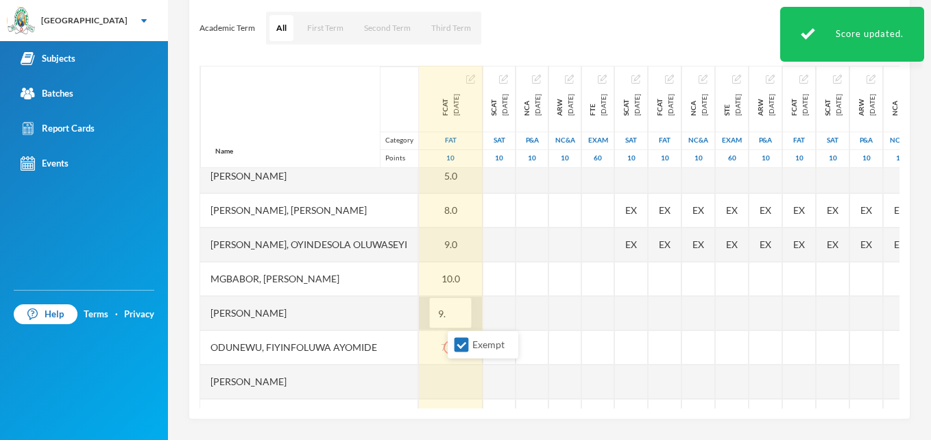
type input "9"
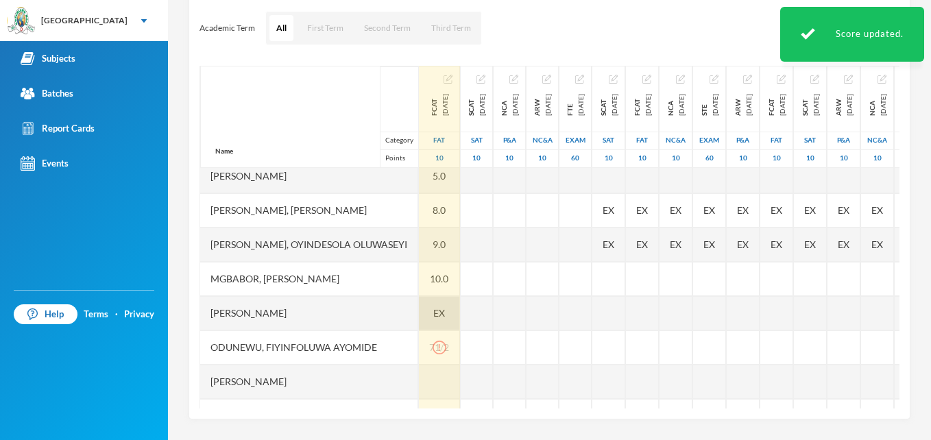
drag, startPoint x: 466, startPoint y: 311, endPoint x: 462, endPoint y: 320, distance: 10.2
click at [460, 320] on div "EX" at bounding box center [439, 313] width 41 height 34
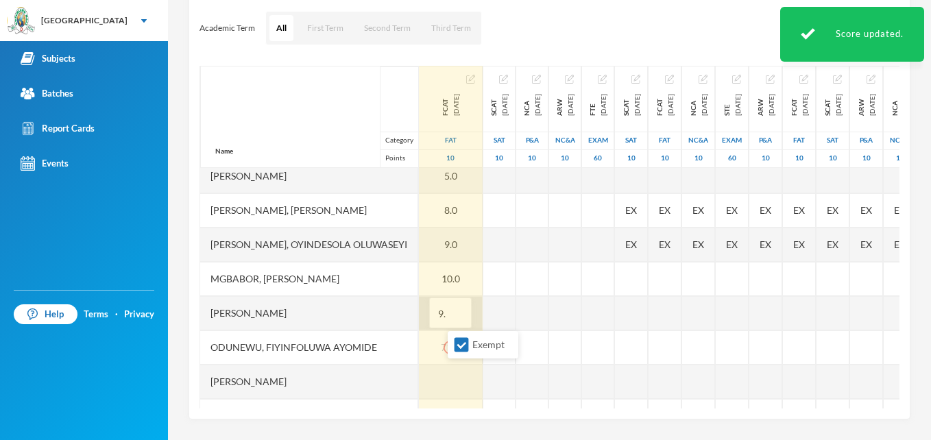
type input "9"
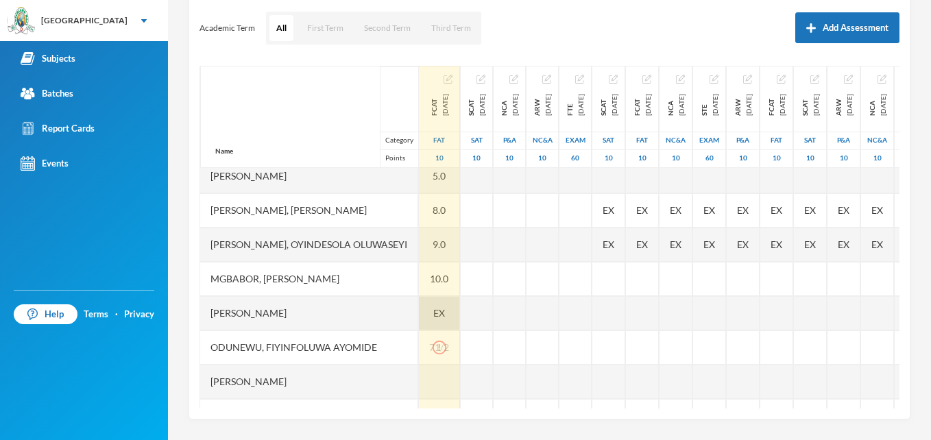
click at [460, 317] on div "EX" at bounding box center [439, 313] width 41 height 34
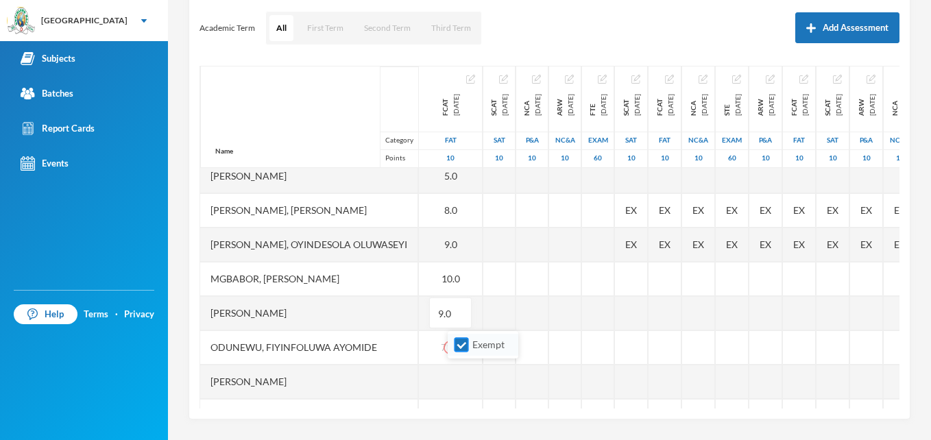
click at [461, 342] on input "Exempt" at bounding box center [462, 345] width 14 height 14
checkbox input "false"
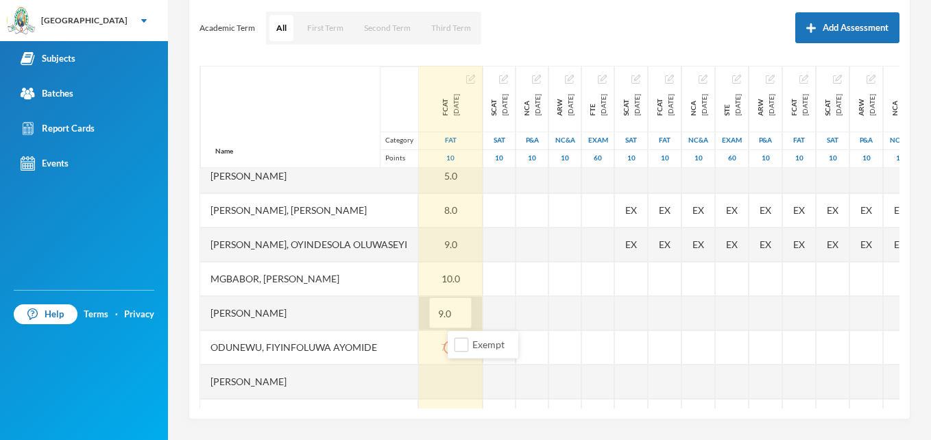
click at [464, 310] on input "9.0" at bounding box center [450, 313] width 27 height 31
type input "9"
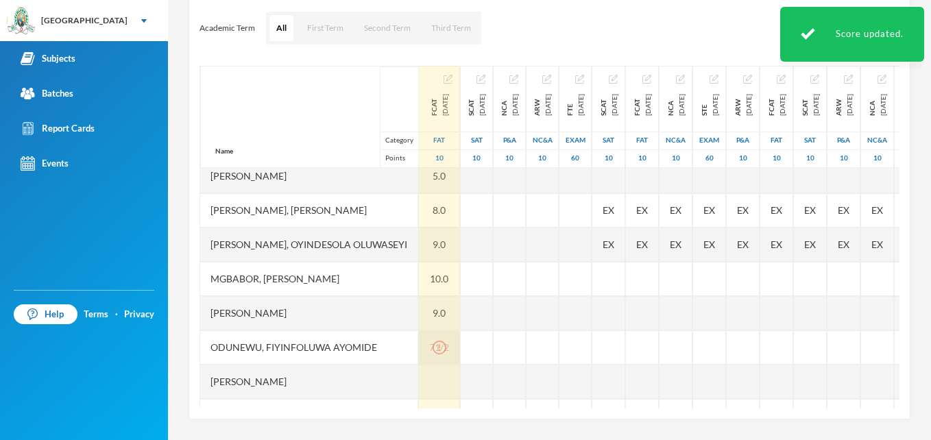
click at [460, 354] on div "71/2" at bounding box center [439, 347] width 41 height 34
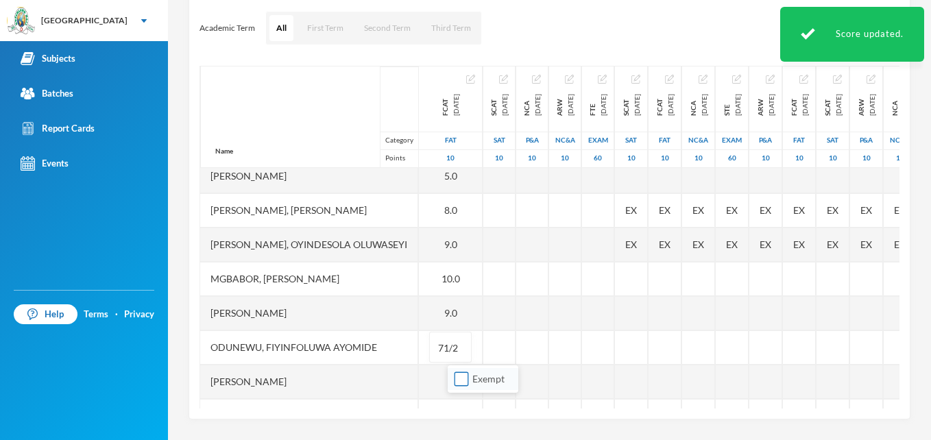
click at [461, 378] on input "Exempt" at bounding box center [462, 379] width 14 height 14
checkbox input "true"
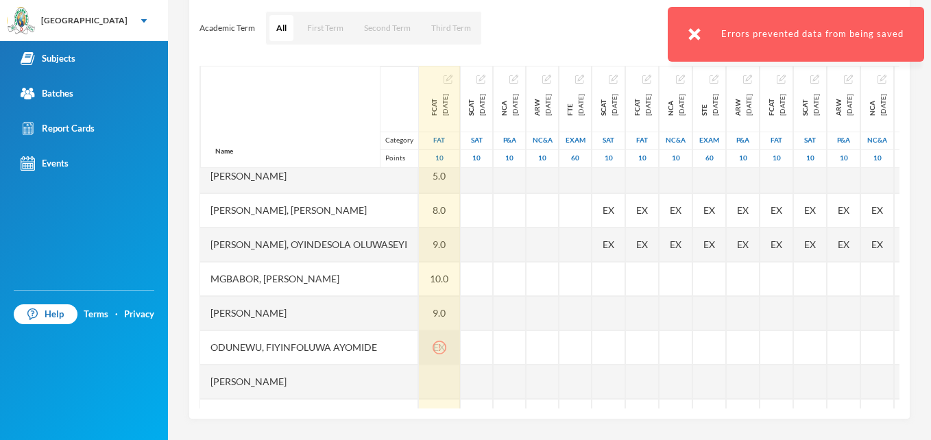
click at [446, 343] on icon "icon: exclamation-circle" at bounding box center [440, 348] width 14 height 14
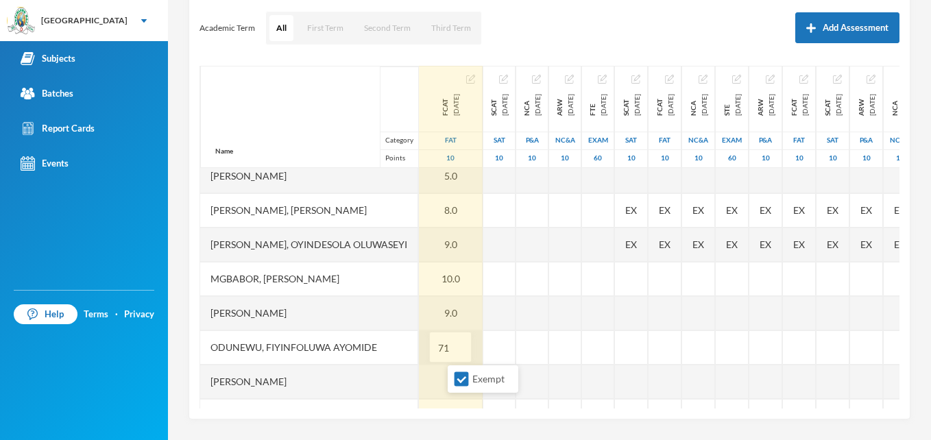
type input "7"
type input "8"
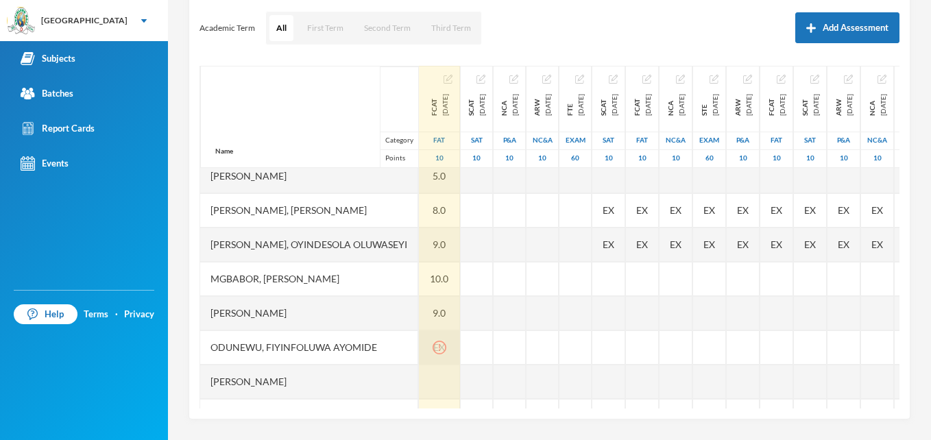
click at [446, 348] on icon "icon: exclamation-circle" at bounding box center [440, 348] width 14 height 14
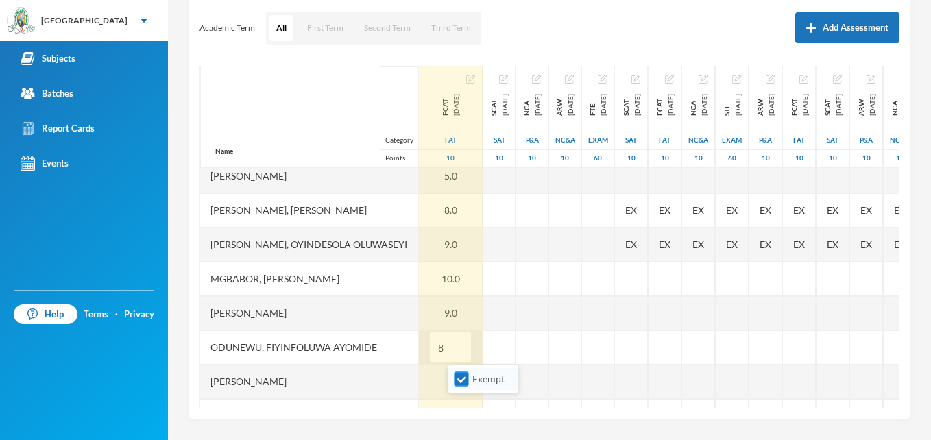
drag, startPoint x: 462, startPoint y: 348, endPoint x: 458, endPoint y: 378, distance: 30.4
click at [458, 378] on input "Exempt" at bounding box center [462, 379] width 14 height 14
checkbox input "false"
click at [464, 348] on input "8" at bounding box center [450, 348] width 27 height 31
type input "8"
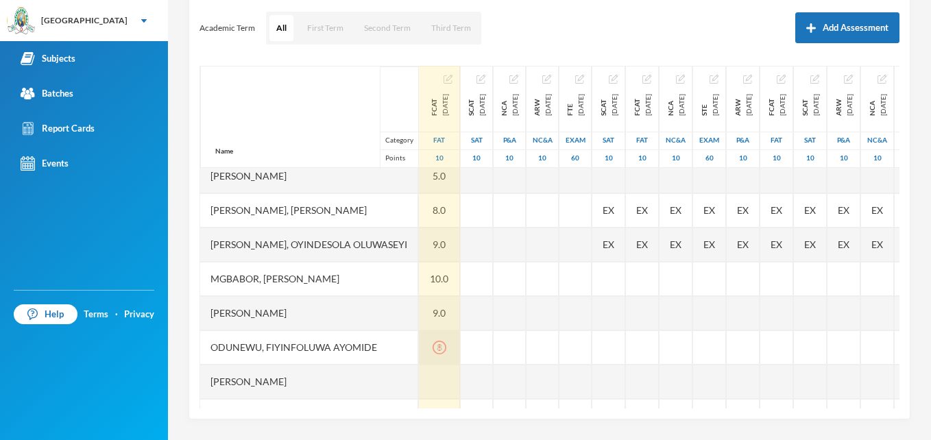
click at [460, 348] on div "8" at bounding box center [439, 347] width 41 height 34
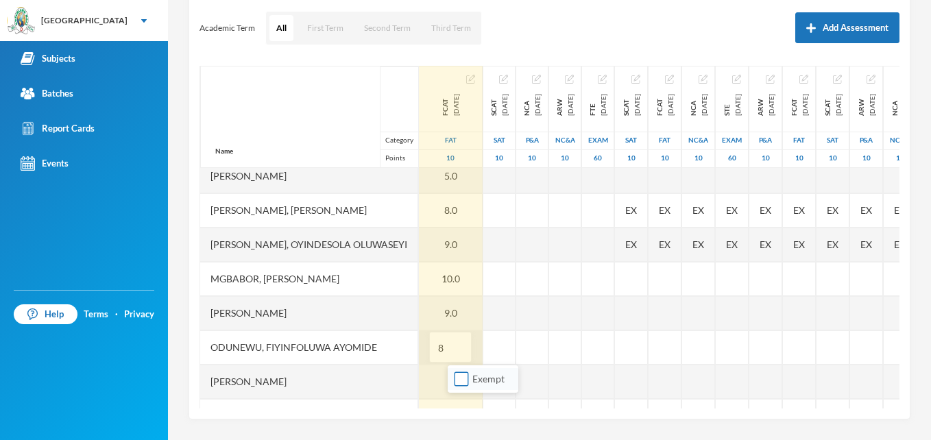
click at [461, 381] on input "Exempt" at bounding box center [462, 379] width 14 height 14
checkbox input "true"
click at [464, 351] on input "8" at bounding box center [450, 348] width 27 height 31
type input "8"
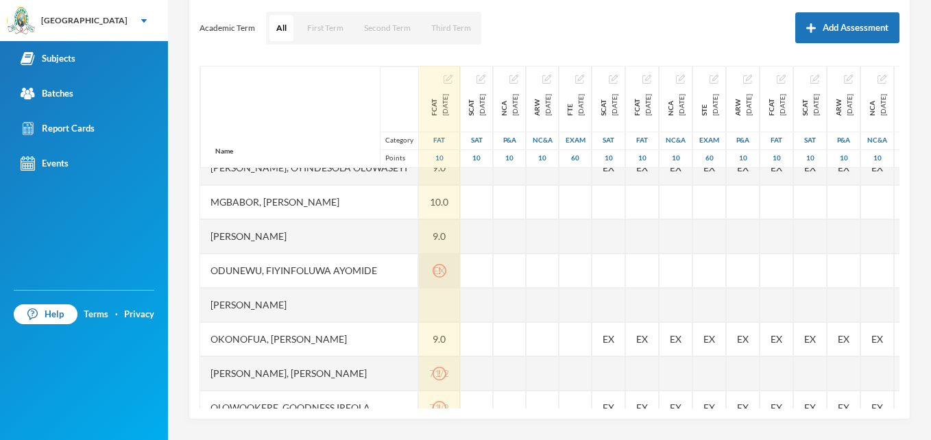
scroll to position [229, 0]
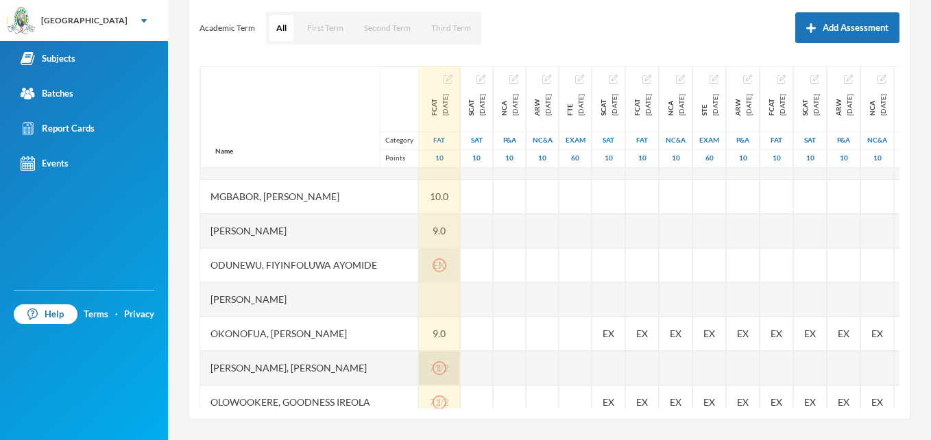
click at [446, 370] on icon "icon: exclamation-circle" at bounding box center [440, 368] width 14 height 14
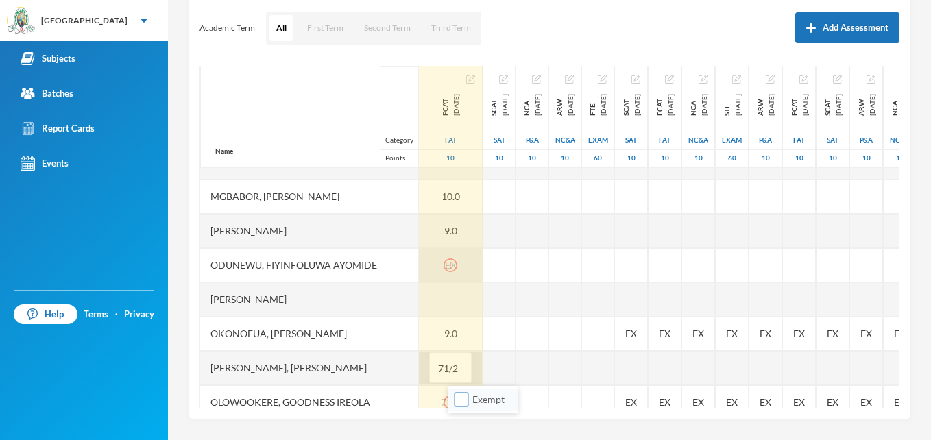
click at [464, 400] on input "Exempt" at bounding box center [462, 400] width 14 height 14
checkbox input "true"
click at [464, 365] on input "71/2" at bounding box center [450, 368] width 27 height 31
type input "7"
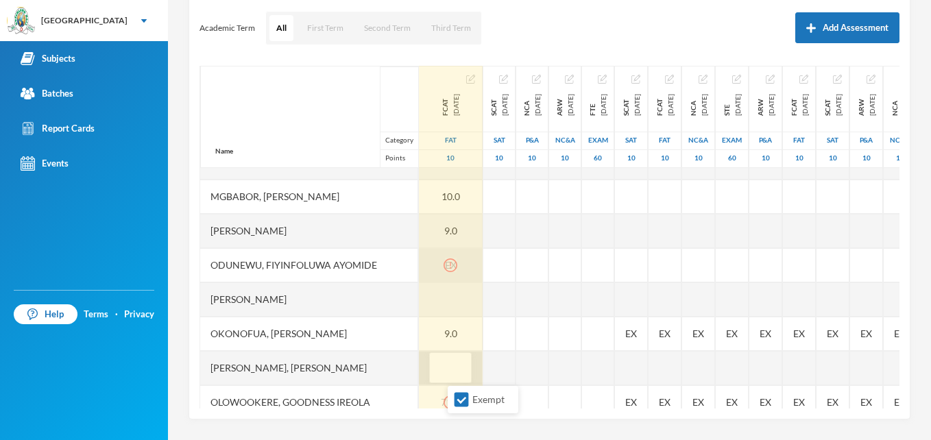
type input "8"
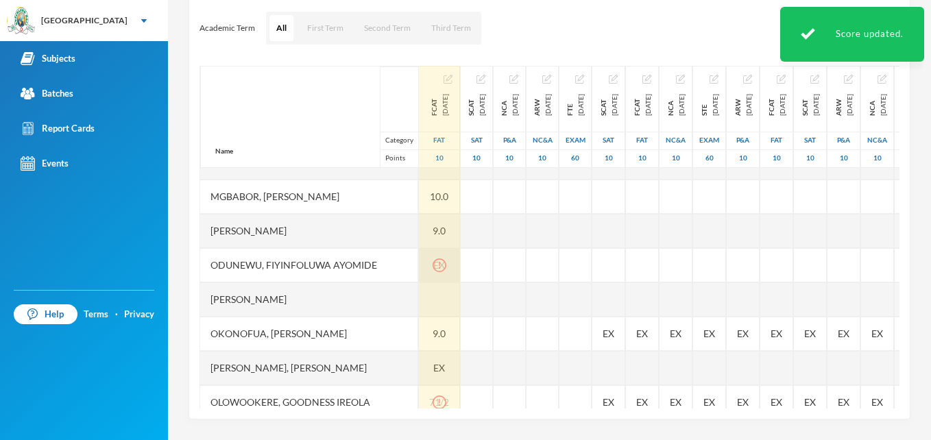
click at [446, 263] on icon "icon: exclamation-circle" at bounding box center [440, 265] width 14 height 14
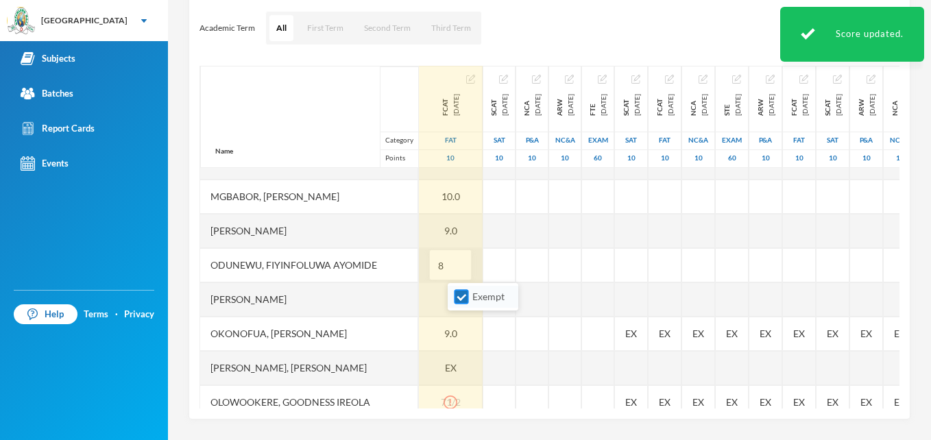
click at [459, 300] on input "Exempt" at bounding box center [462, 297] width 14 height 14
checkbox input "false"
click at [464, 267] on input "8" at bounding box center [450, 265] width 27 height 31
type input "8"
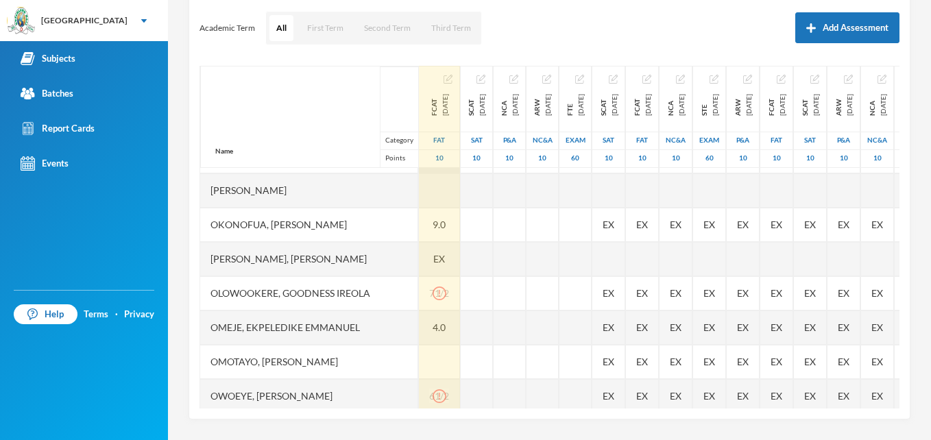
scroll to position [339, 0]
click at [445, 262] on span "EX" at bounding box center [439, 258] width 12 height 14
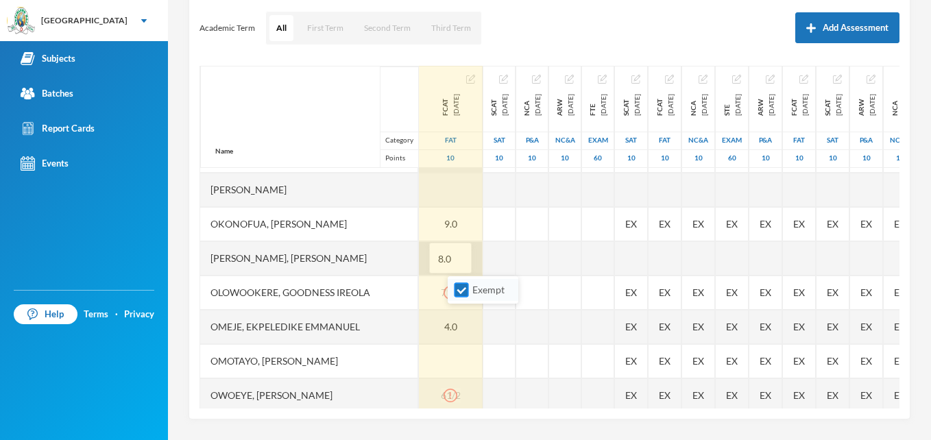
click at [457, 290] on input "Exempt" at bounding box center [462, 290] width 14 height 14
checkbox input "false"
click at [464, 265] on input "8.0" at bounding box center [450, 258] width 27 height 31
type input "8"
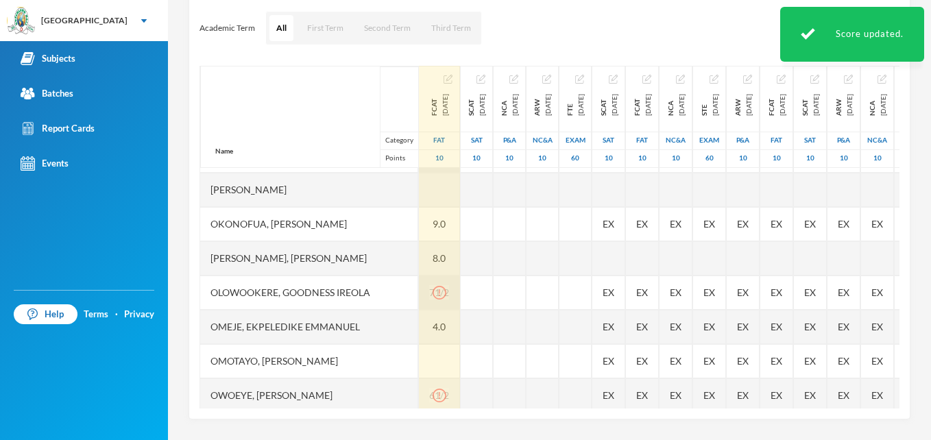
click at [446, 295] on icon "icon: exclamation-circle" at bounding box center [440, 293] width 14 height 14
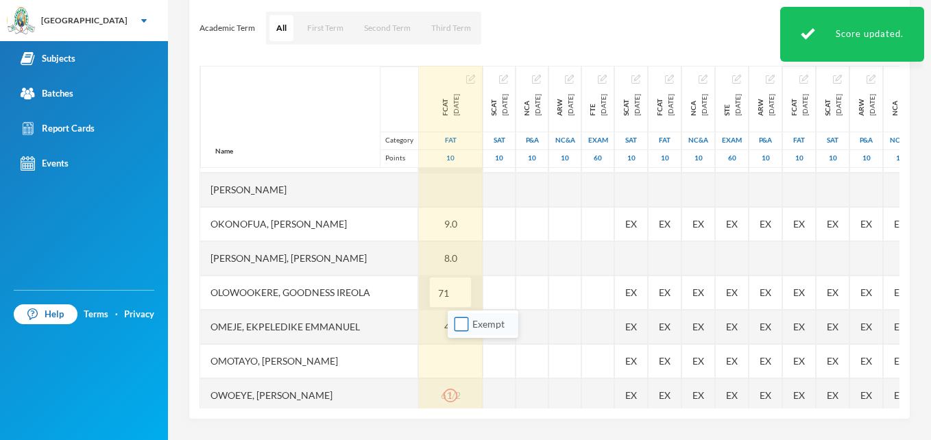
type input "7"
type input "8"
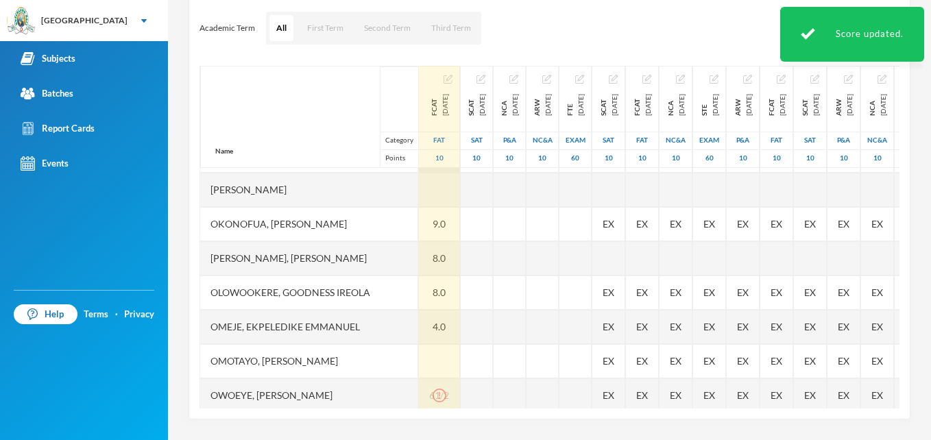
click at [460, 326] on div "4.0" at bounding box center [439, 327] width 41 height 34
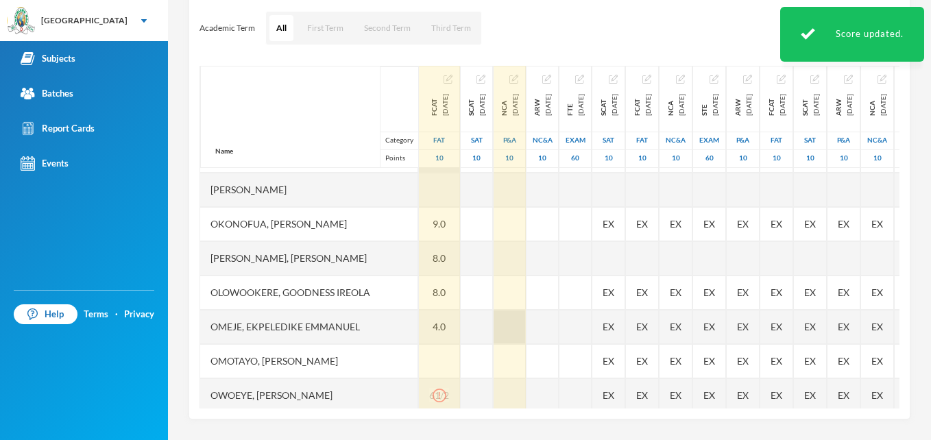
click at [526, 337] on div at bounding box center [510, 327] width 32 height 34
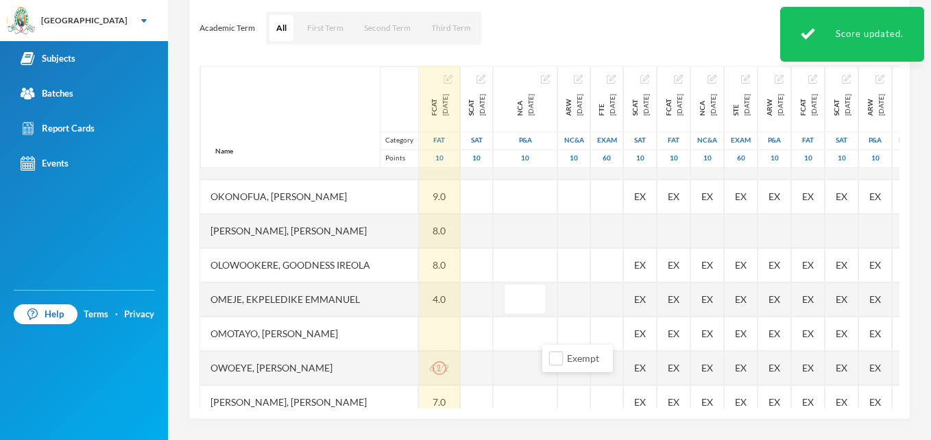
scroll to position [394, 0]
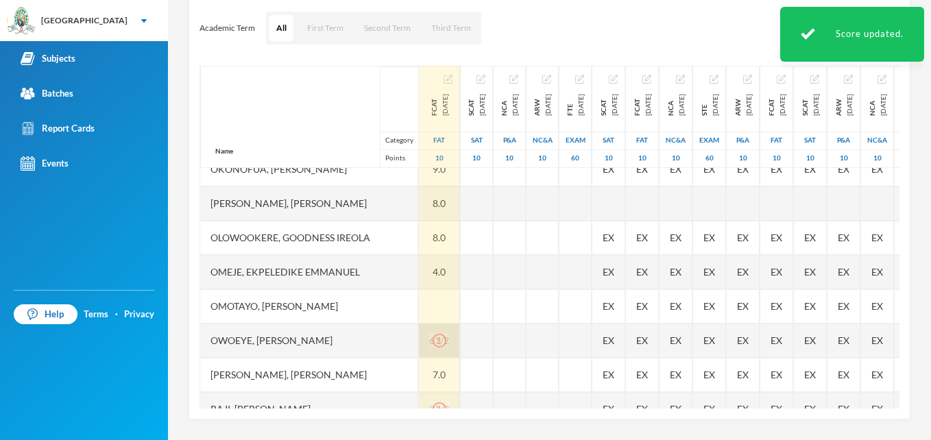
click at [446, 346] on icon "icon: exclamation-circle" at bounding box center [440, 341] width 14 height 14
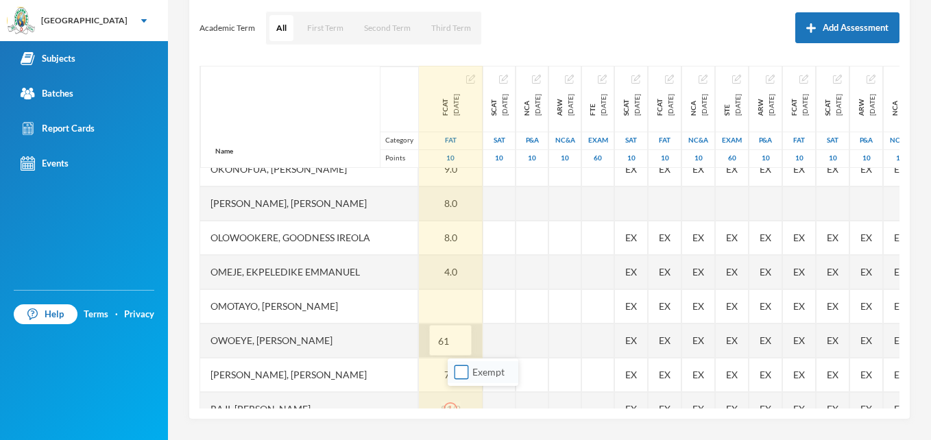
type input "6"
type input "7"
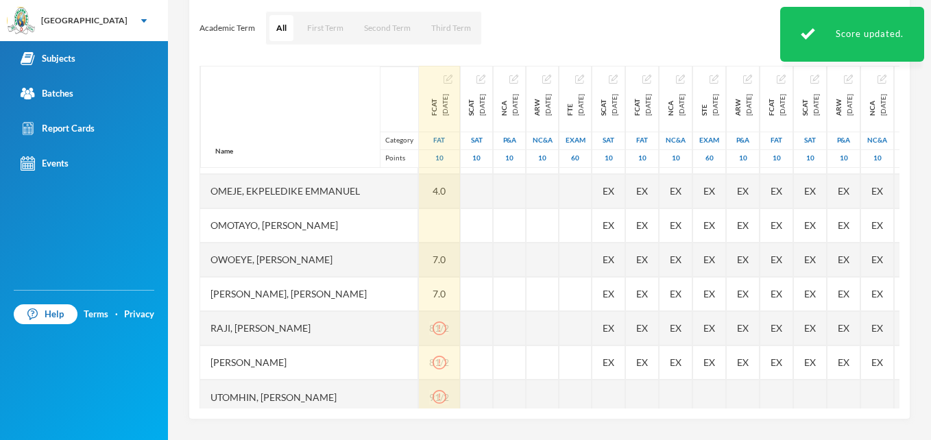
scroll to position [476, 0]
click at [439, 329] on icon "icon: exclamation-circle" at bounding box center [438, 327] width 1 height 7
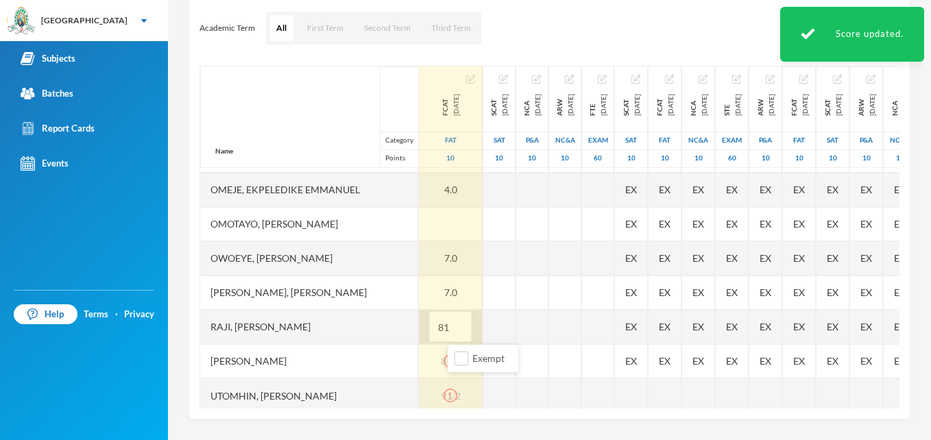
type input "8"
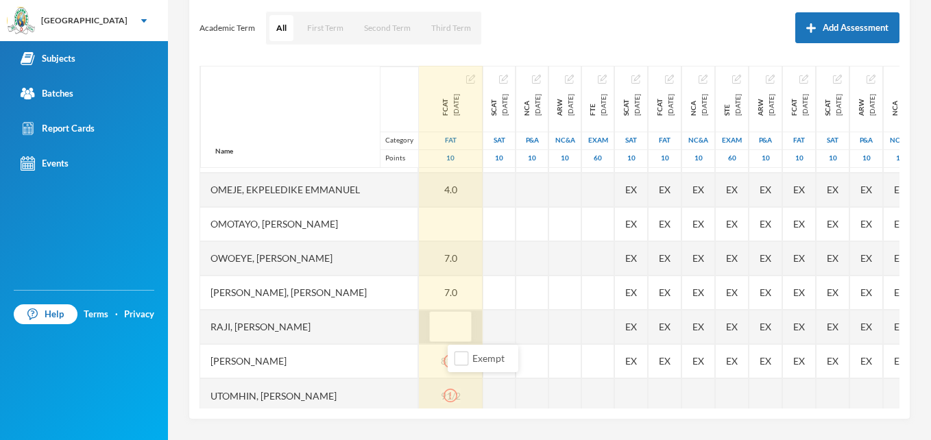
type input "9"
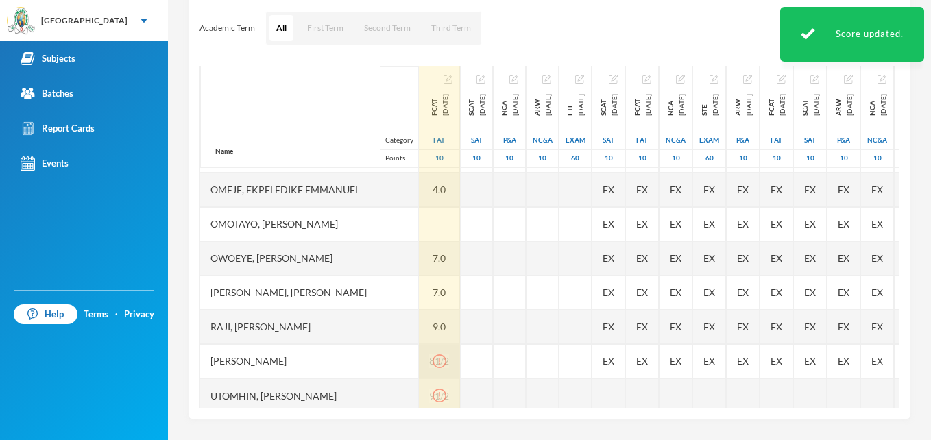
click at [446, 360] on icon "icon: exclamation-circle" at bounding box center [440, 361] width 14 height 14
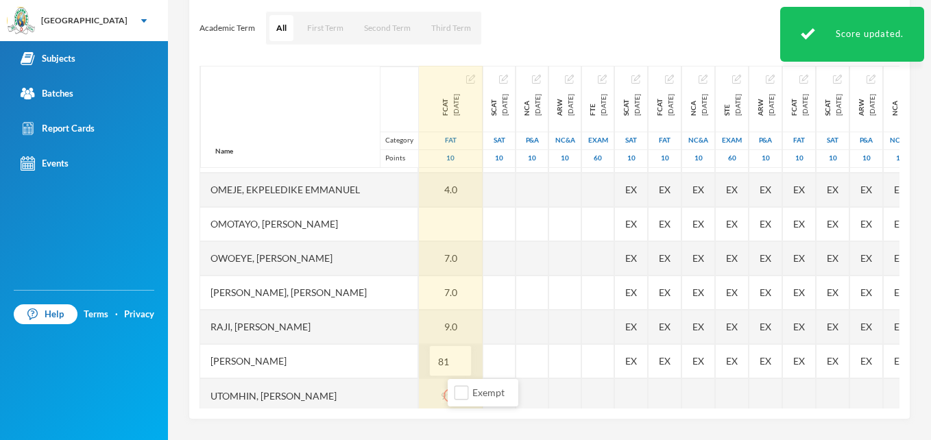
type input "8"
type input "9"
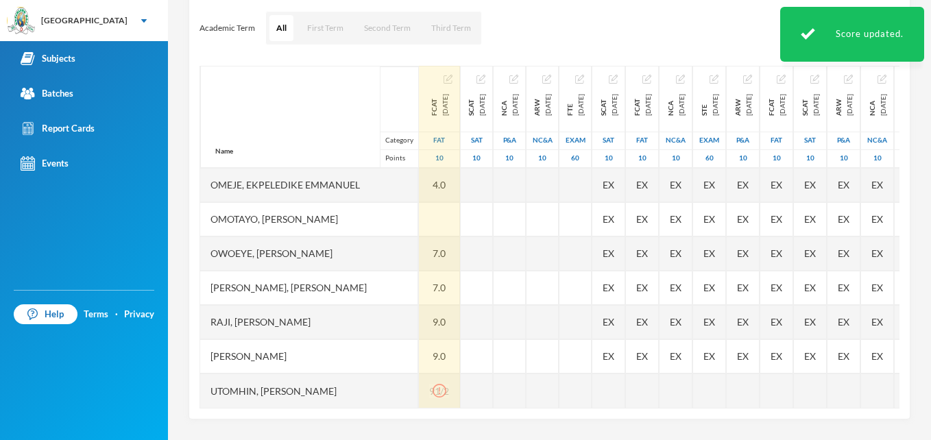
scroll to position [491, 0]
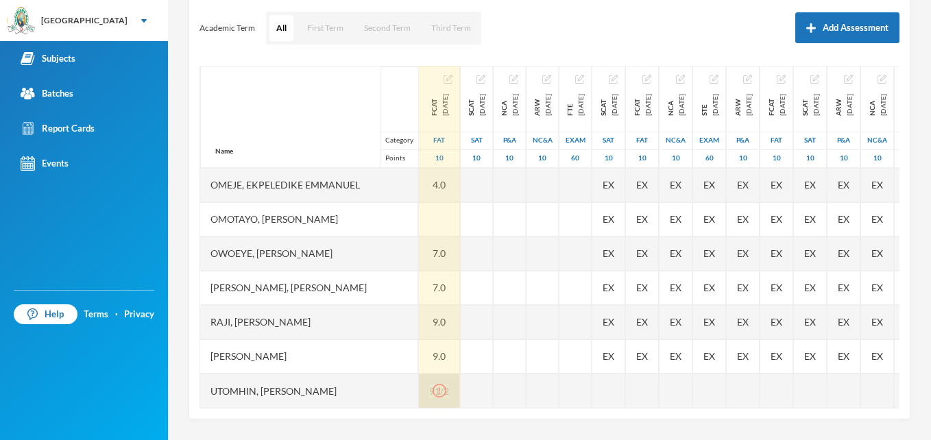
click at [446, 384] on icon "icon: exclamation-circle" at bounding box center [440, 391] width 14 height 14
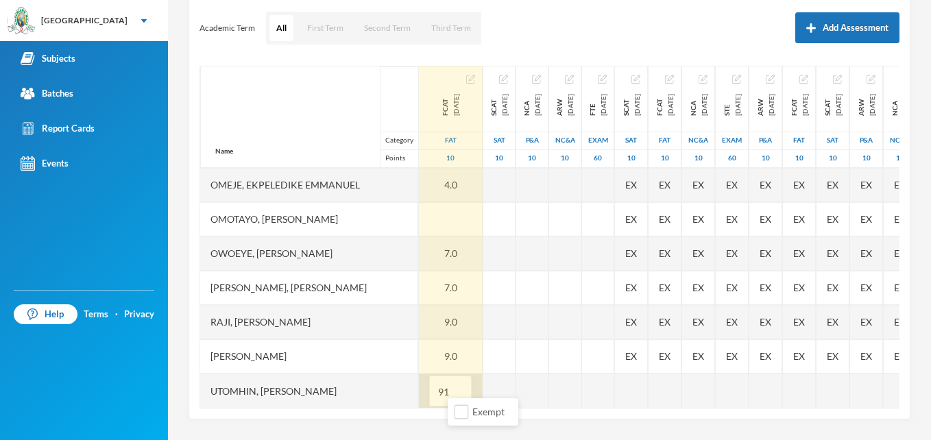
type input "9"
type input "10"
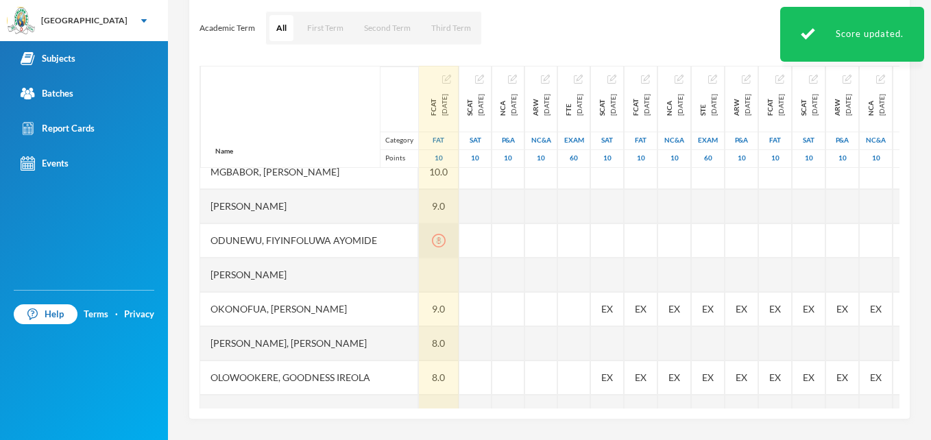
scroll to position [208, 0]
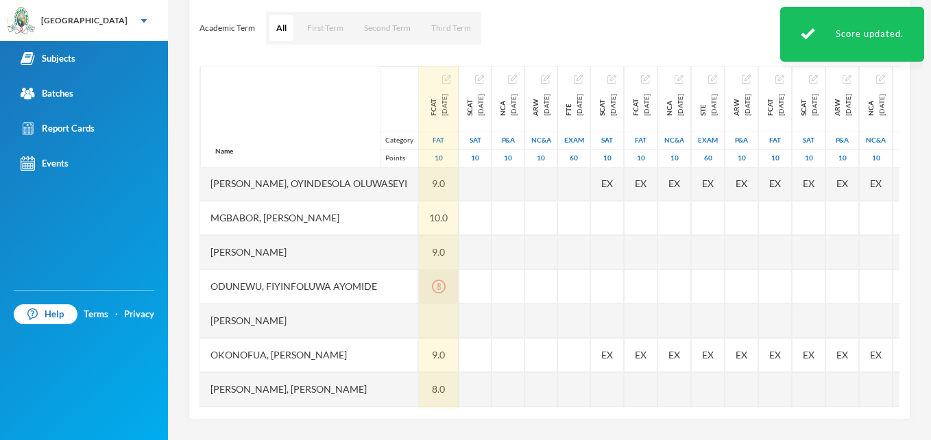
click at [459, 288] on div "8" at bounding box center [439, 286] width 40 height 34
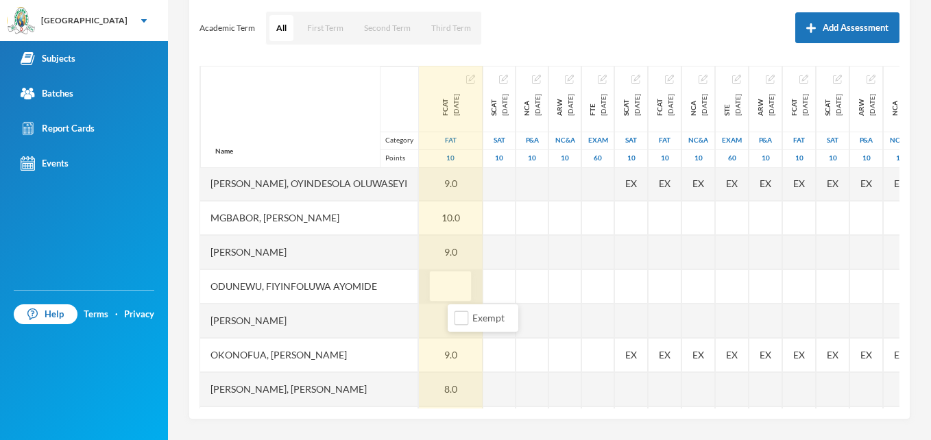
type input "8"
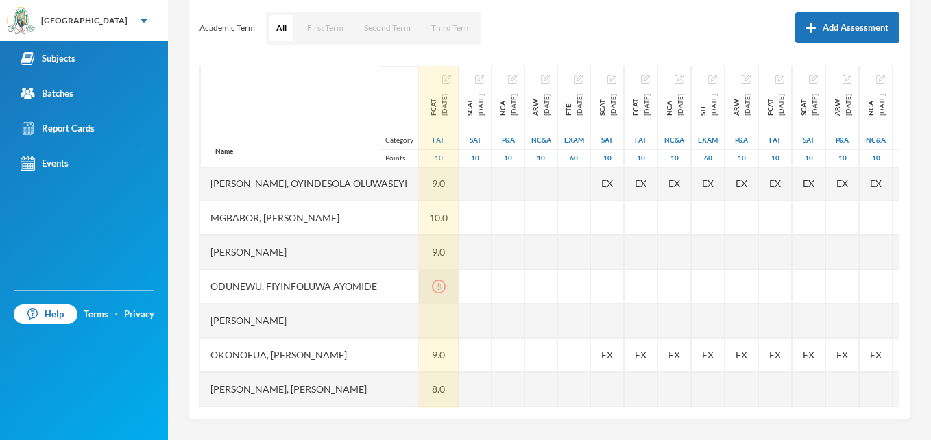
click at [459, 288] on div "8" at bounding box center [439, 286] width 40 height 34
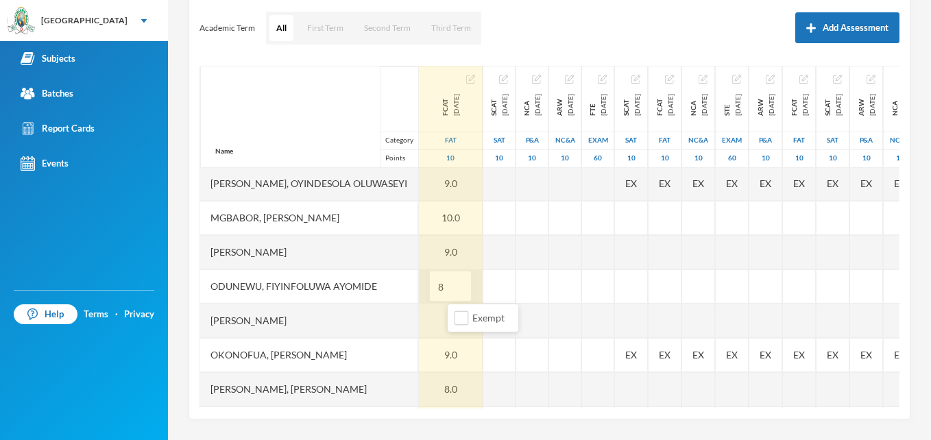
click at [464, 288] on input "8" at bounding box center [450, 287] width 27 height 31
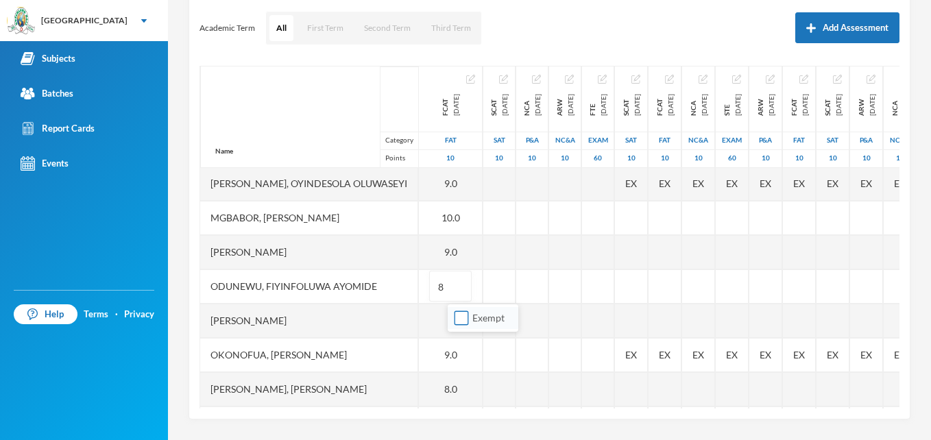
click at [460, 317] on input "Exempt" at bounding box center [462, 318] width 14 height 14
checkbox input "true"
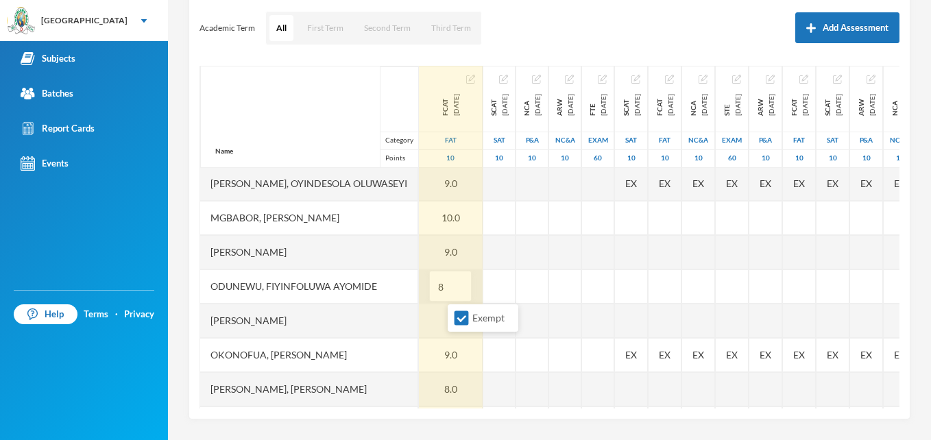
click at [464, 287] on input "8" at bounding box center [450, 287] width 27 height 31
type input "8"
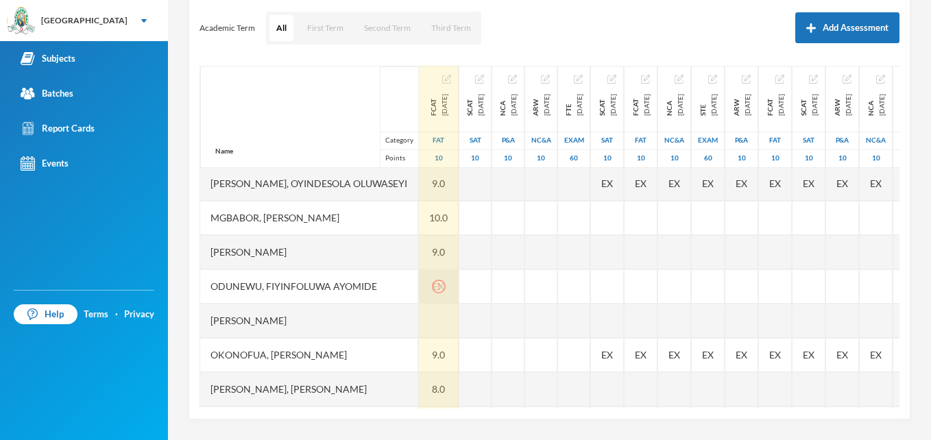
click at [446, 287] on icon "icon: exclamation-circle" at bounding box center [439, 287] width 14 height 14
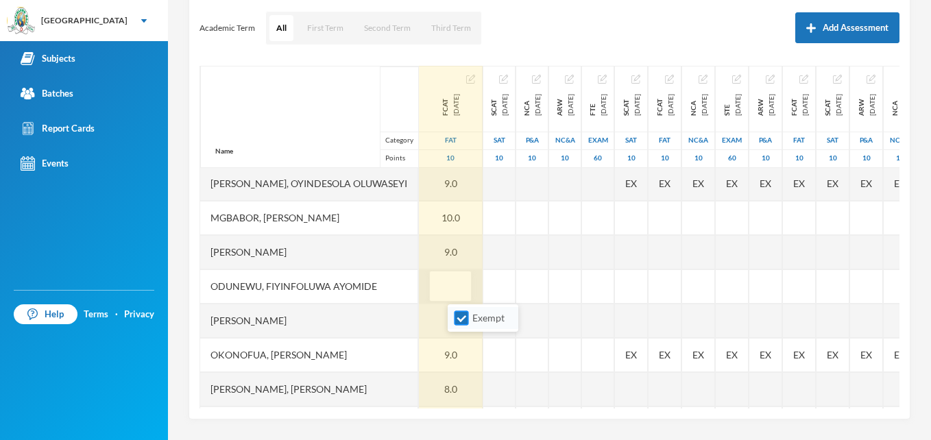
click at [459, 320] on input "Exempt" at bounding box center [462, 318] width 14 height 14
checkbox input "false"
click at [464, 287] on input "text" at bounding box center [450, 287] width 27 height 31
type input "8"
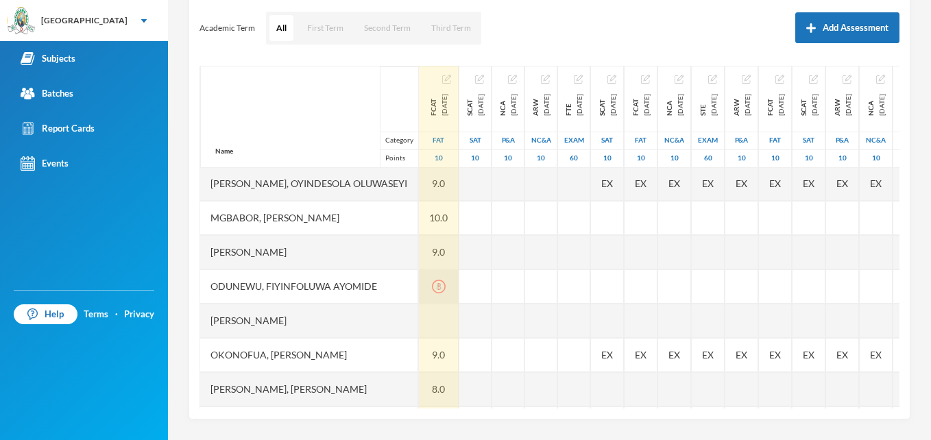
click at [459, 288] on div "8" at bounding box center [439, 286] width 40 height 34
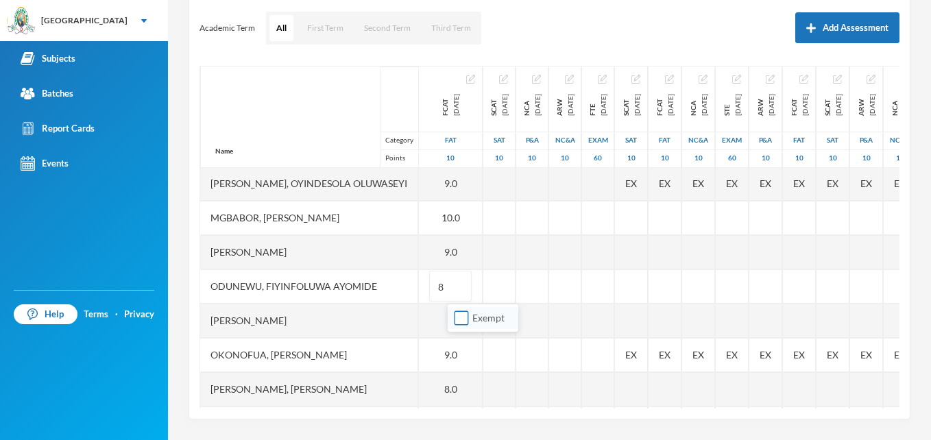
click at [463, 314] on input "Exempt" at bounding box center [462, 318] width 14 height 14
checkbox input "true"
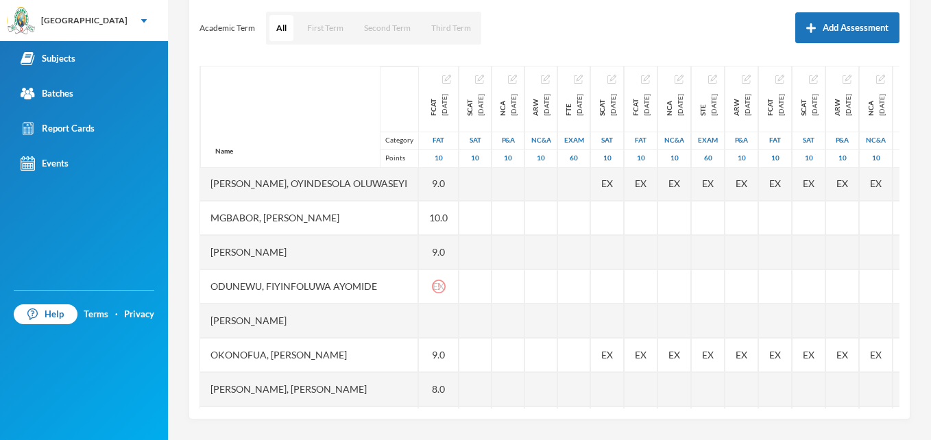
click at [418, 291] on div "Odunewu, Fiyinfoluwa Ayomide" at bounding box center [309, 286] width 218 height 34
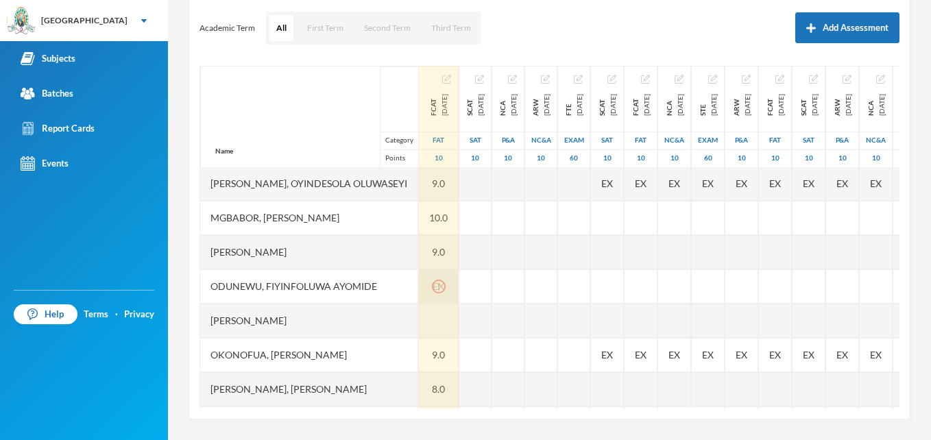
click at [459, 293] on div "EX" at bounding box center [439, 286] width 40 height 34
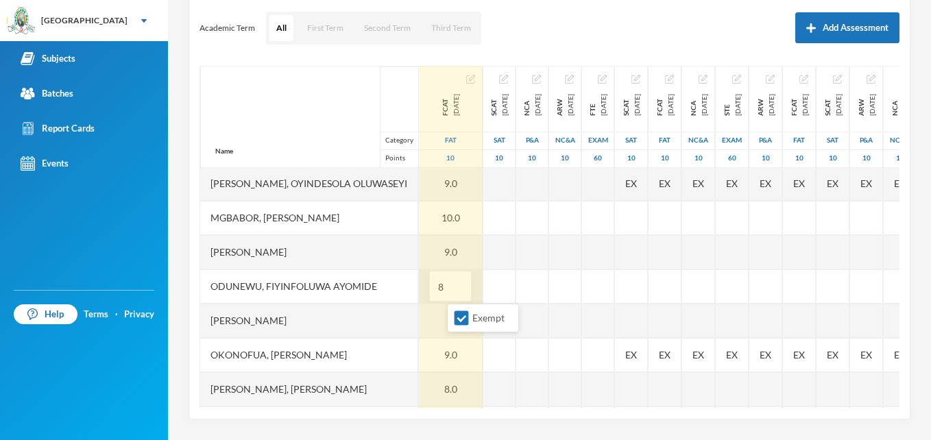
click at [460, 293] on input "8" at bounding box center [450, 287] width 27 height 31
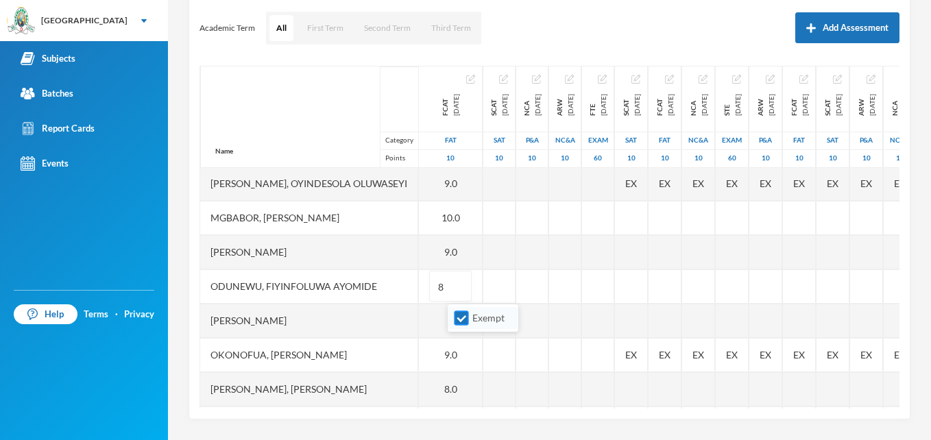
click at [463, 317] on input "Exempt" at bounding box center [462, 318] width 14 height 14
checkbox input "false"
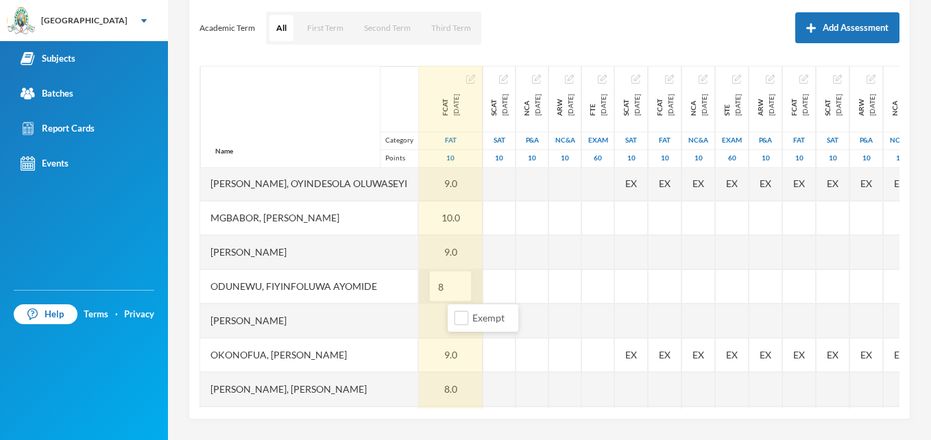
click at [464, 295] on input "8" at bounding box center [450, 287] width 27 height 31
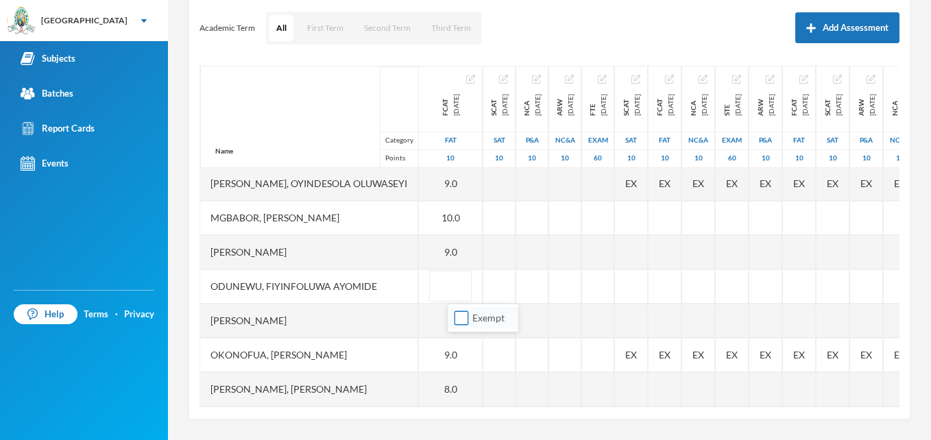
click at [463, 320] on input "Exempt" at bounding box center [462, 318] width 14 height 14
checkbox input "true"
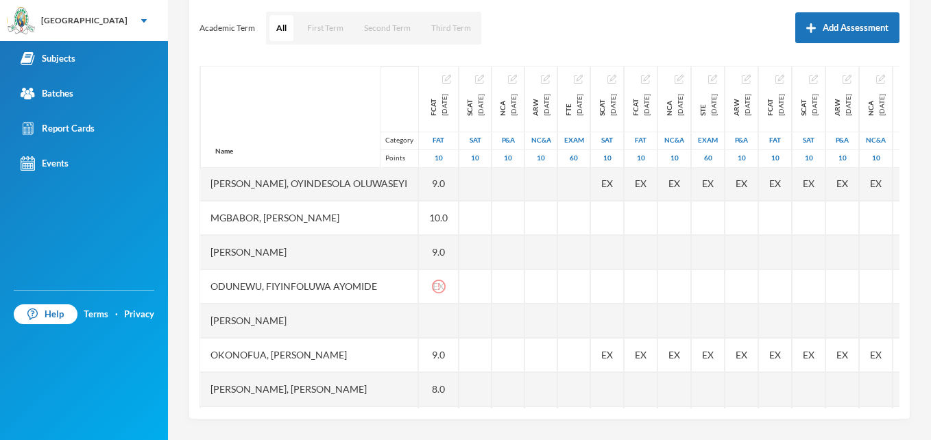
click at [418, 305] on div "[PERSON_NAME]" at bounding box center [309, 321] width 218 height 34
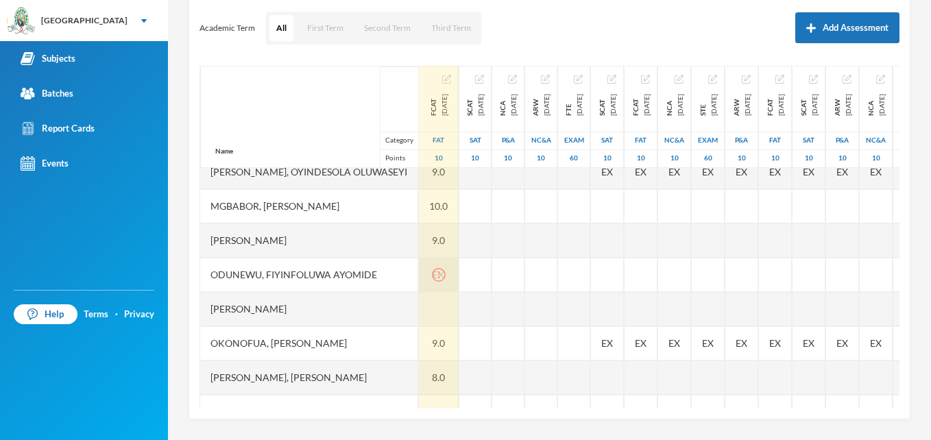
click at [446, 276] on icon "icon: exclamation-circle" at bounding box center [439, 275] width 14 height 14
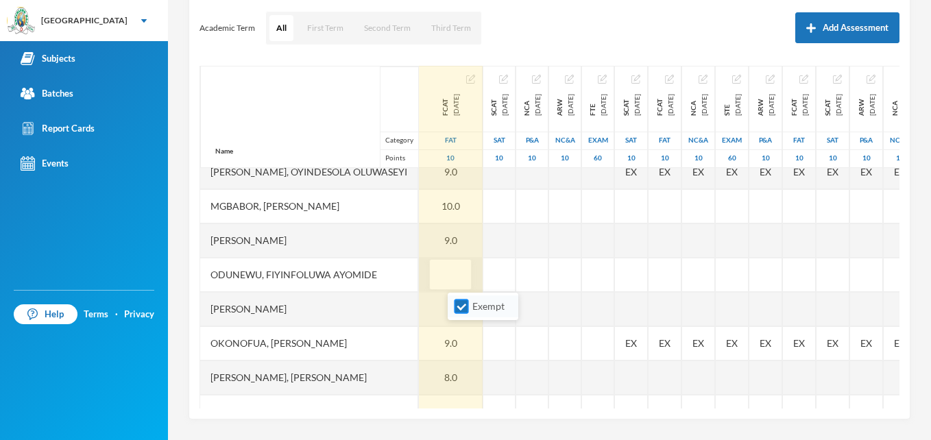
click at [461, 310] on input "Exempt" at bounding box center [462, 307] width 14 height 14
checkbox input "false"
click at [464, 275] on input "text" at bounding box center [450, 275] width 27 height 31
type input "8"
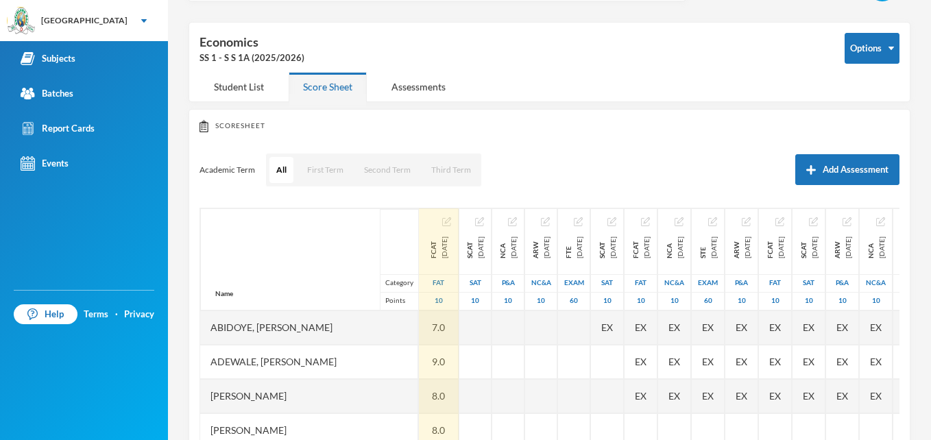
scroll to position [0, 0]
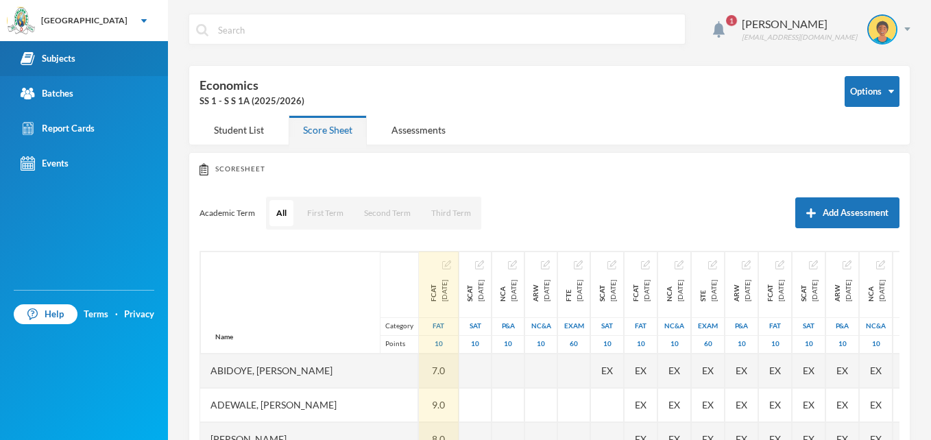
click at [56, 56] on div "Subjects" at bounding box center [48, 58] width 55 height 14
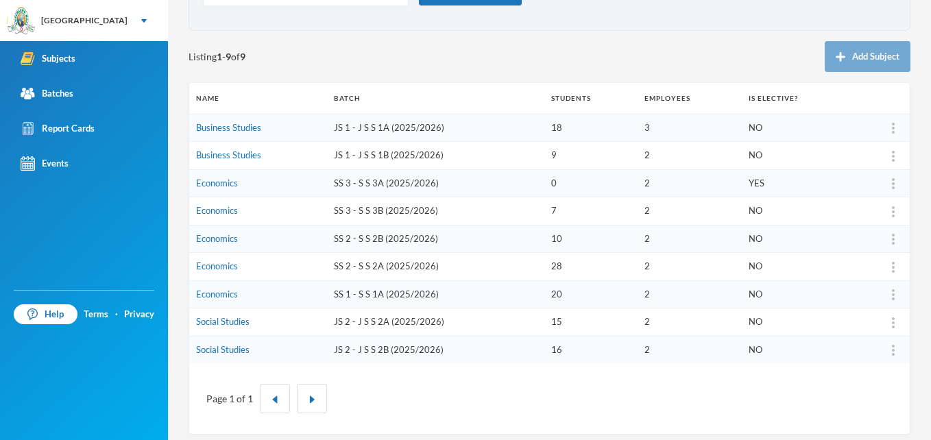
scroll to position [125, 0]
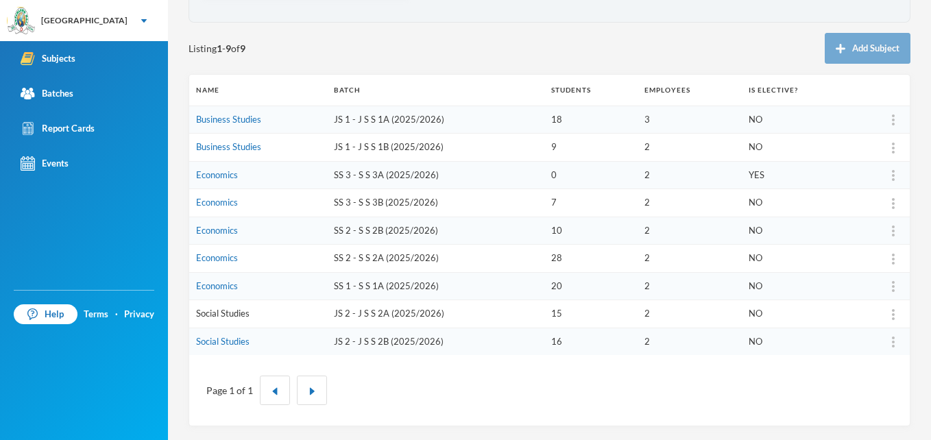
click at [209, 310] on link "Social Studies" at bounding box center [222, 313] width 53 height 11
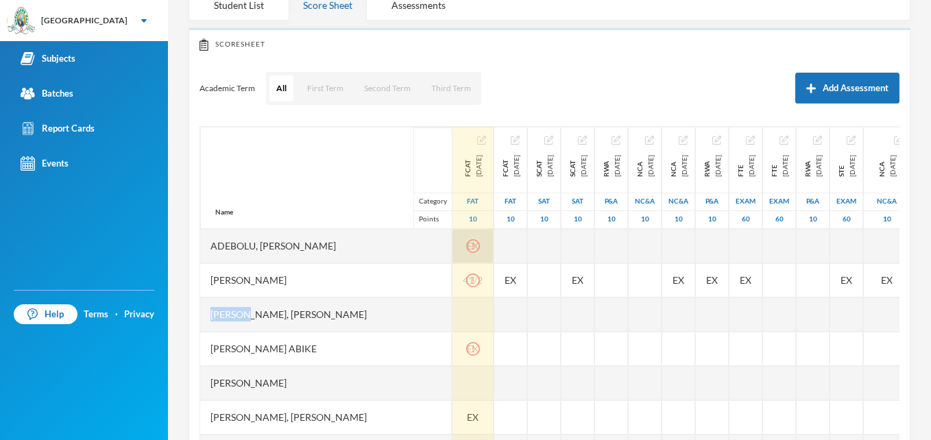
click at [472, 245] on icon "icon: exclamation-circle" at bounding box center [472, 246] width 1 height 7
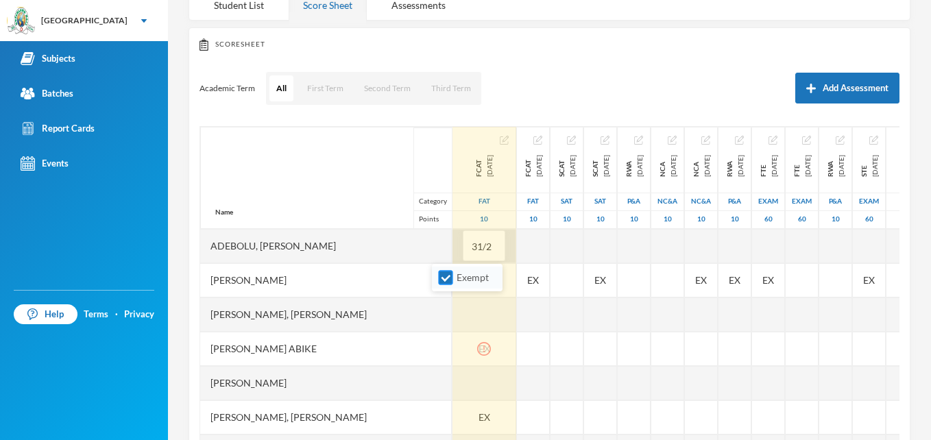
click at [448, 279] on input "Exempt" at bounding box center [446, 278] width 14 height 14
checkbox input "false"
click at [470, 246] on input "31/2" at bounding box center [483, 246] width 27 height 31
type input "3"
type input "4"
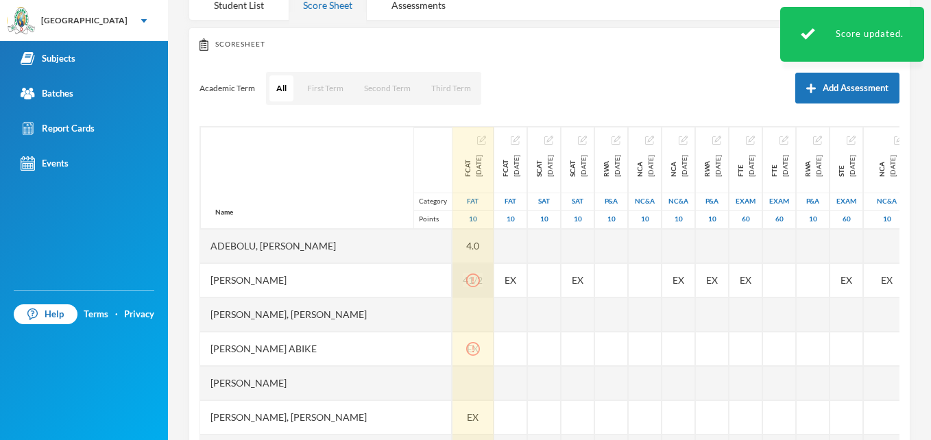
click at [466, 279] on icon "icon: exclamation-circle" at bounding box center [473, 281] width 14 height 14
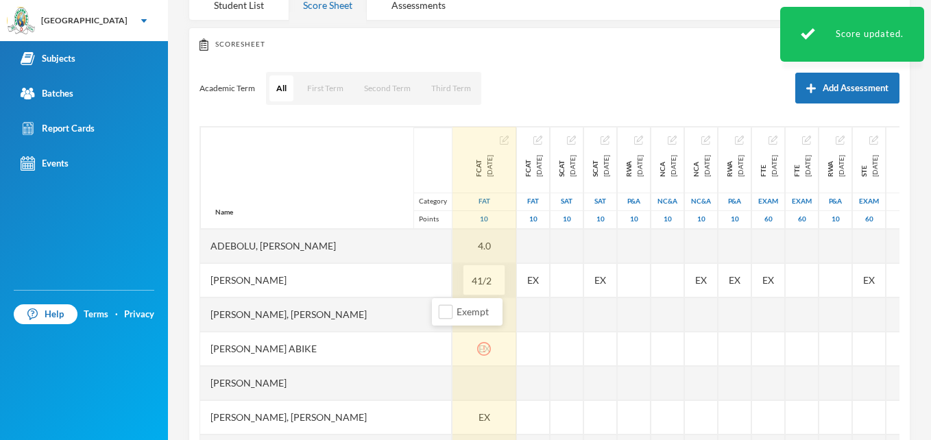
click at [470, 285] on input "41/2" at bounding box center [483, 280] width 27 height 31
type input "4"
type input "5"
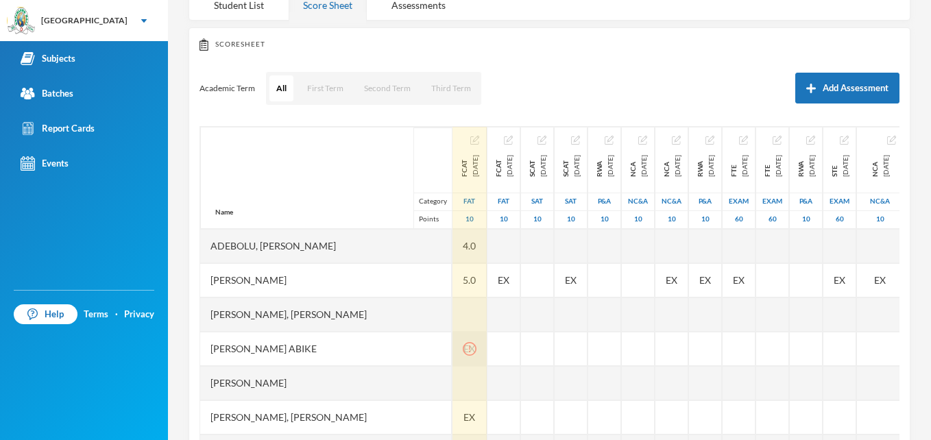
click at [463, 351] on icon "icon: exclamation-circle" at bounding box center [470, 349] width 14 height 14
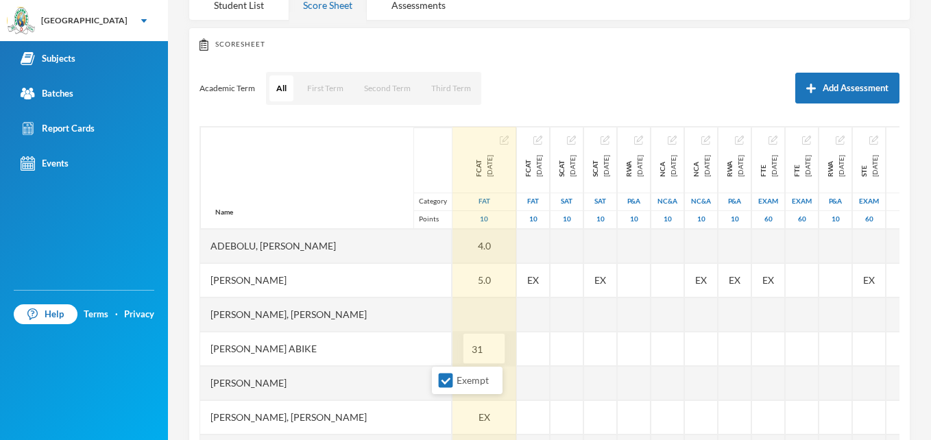
type input "3"
type input "4"
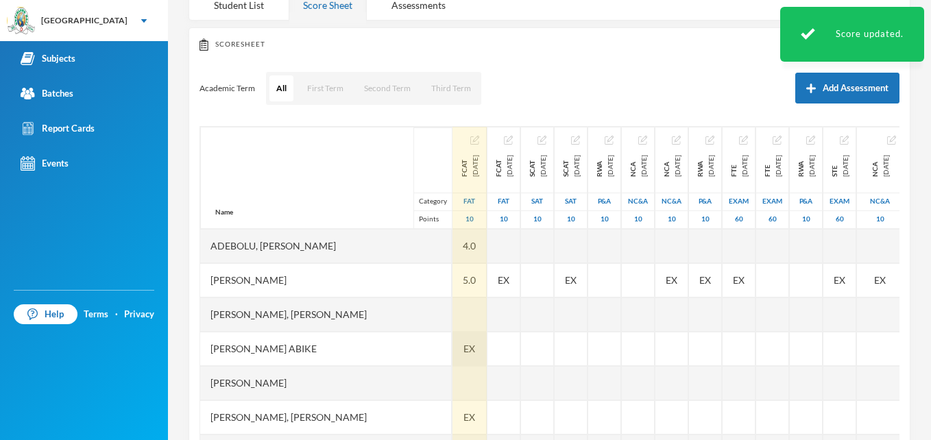
click at [463, 351] on span "EX" at bounding box center [469, 348] width 12 height 14
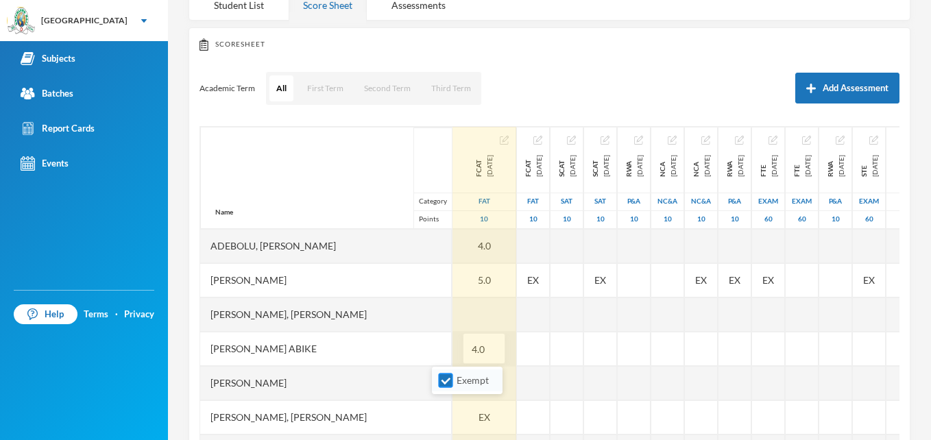
click at [446, 381] on input "Exempt" at bounding box center [446, 381] width 14 height 14
checkbox input "false"
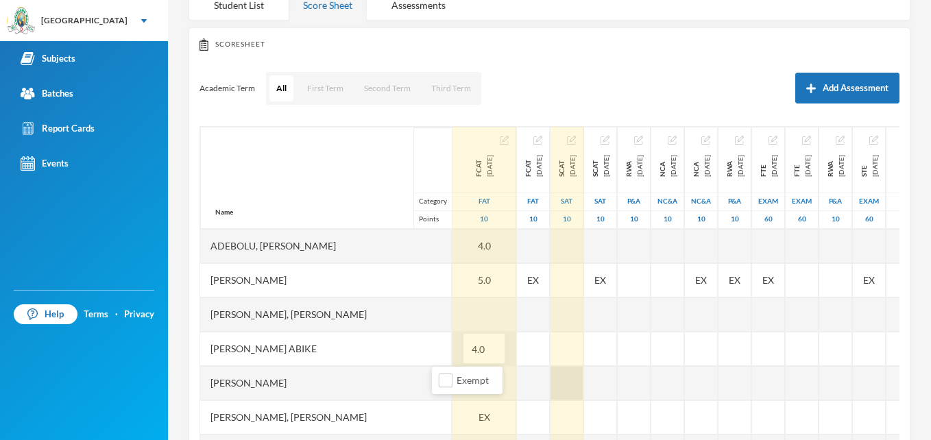
click at [551, 385] on div at bounding box center [567, 383] width 33 height 34
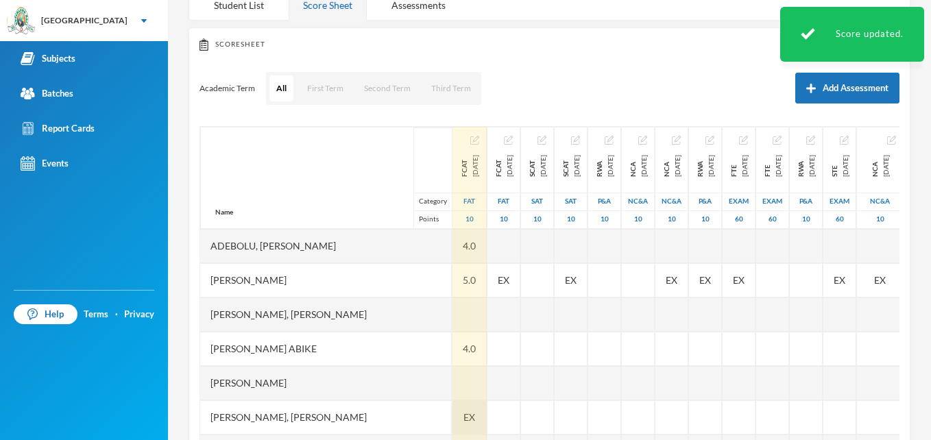
click at [463, 413] on span "EX" at bounding box center [469, 417] width 12 height 14
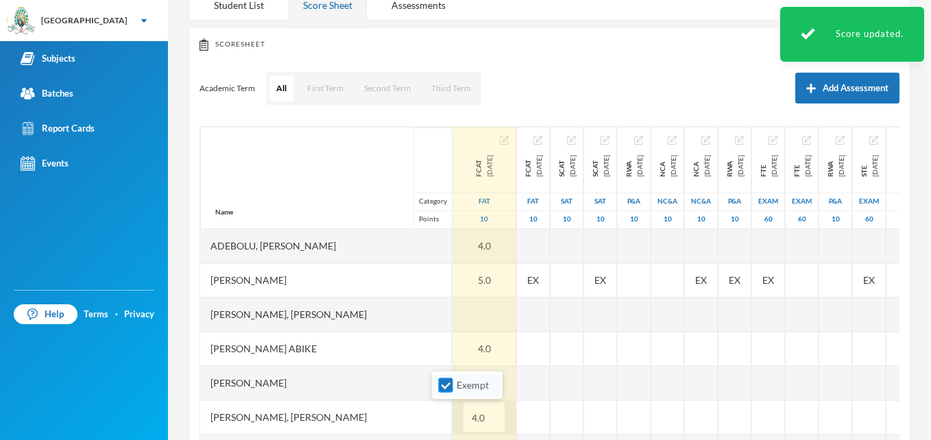
click at [448, 391] on input "Exempt" at bounding box center [446, 385] width 14 height 14
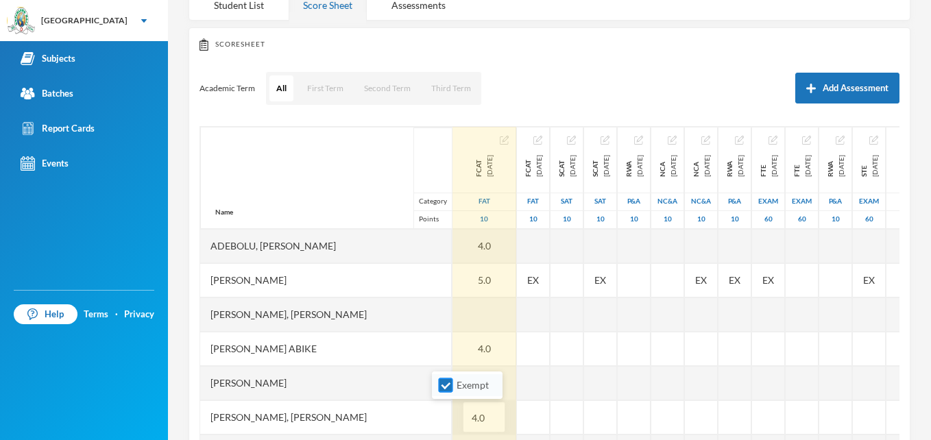
click at [443, 387] on input "Exempt" at bounding box center [446, 385] width 14 height 14
checkbox input "false"
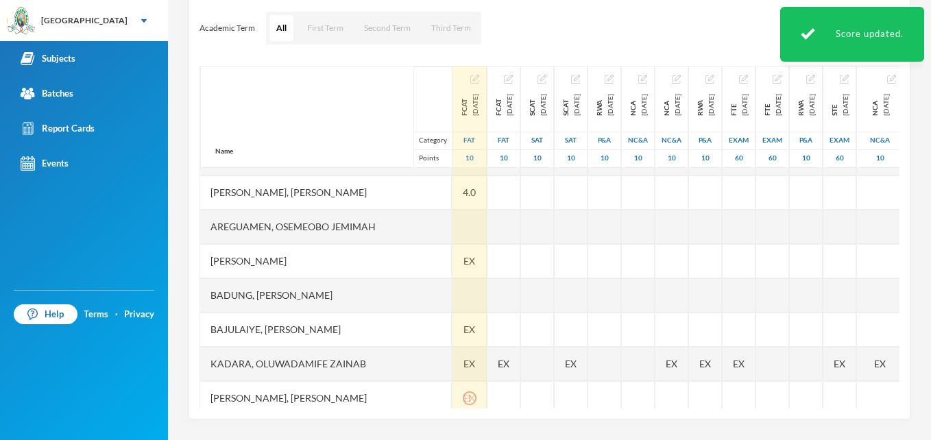
scroll to position [173, 0]
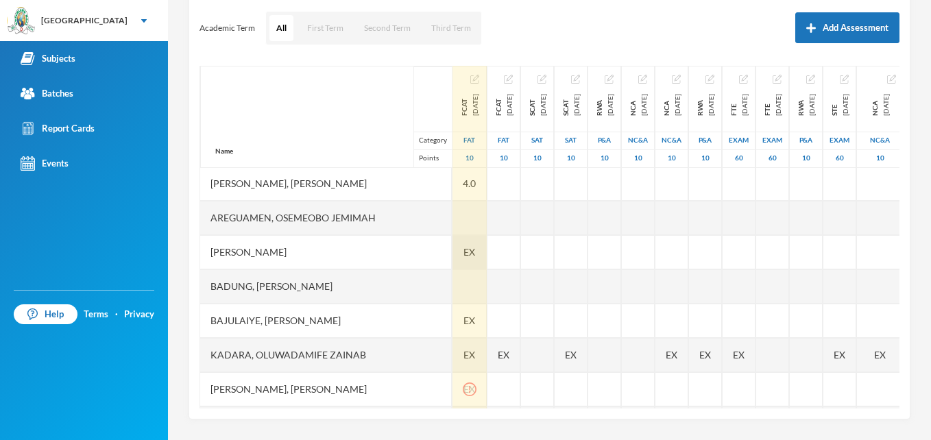
click at [456, 256] on div "EX" at bounding box center [470, 252] width 34 height 34
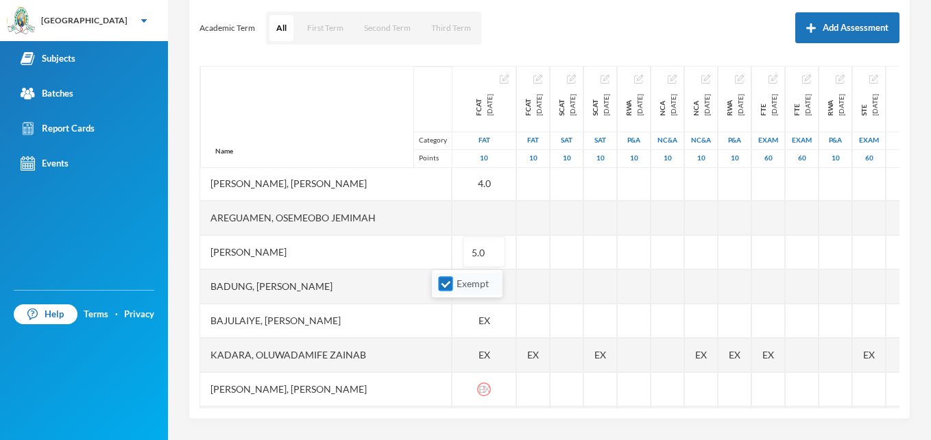
click at [445, 288] on input "Exempt" at bounding box center [446, 284] width 14 height 14
checkbox input "false"
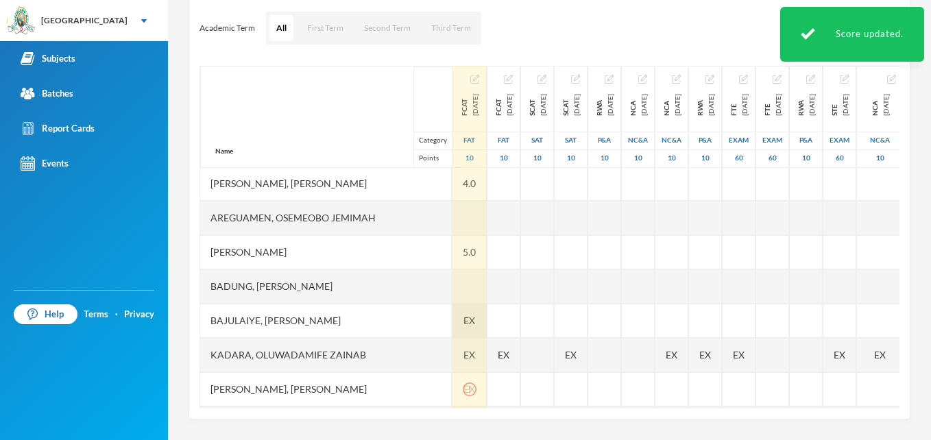
click at [463, 322] on span "EX" at bounding box center [469, 320] width 12 height 14
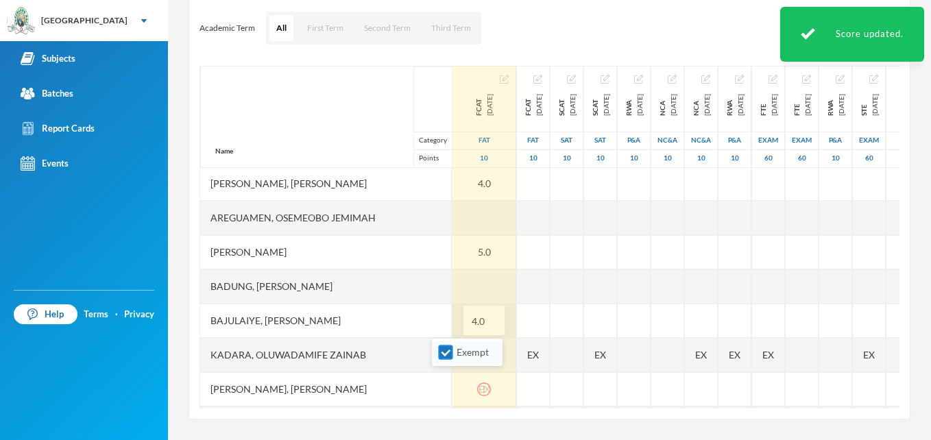
click at [446, 348] on input "Exempt" at bounding box center [446, 353] width 14 height 14
checkbox input "false"
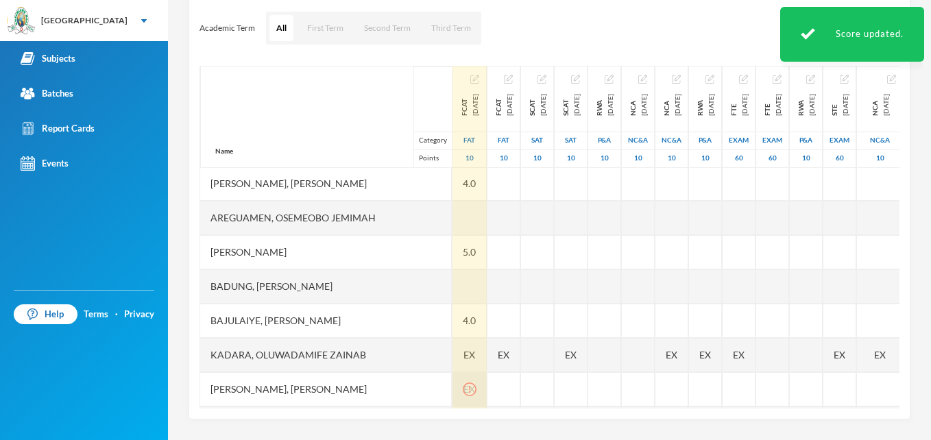
click at [468, 389] on icon "icon: exclamation-circle" at bounding box center [468, 389] width 1 height 7
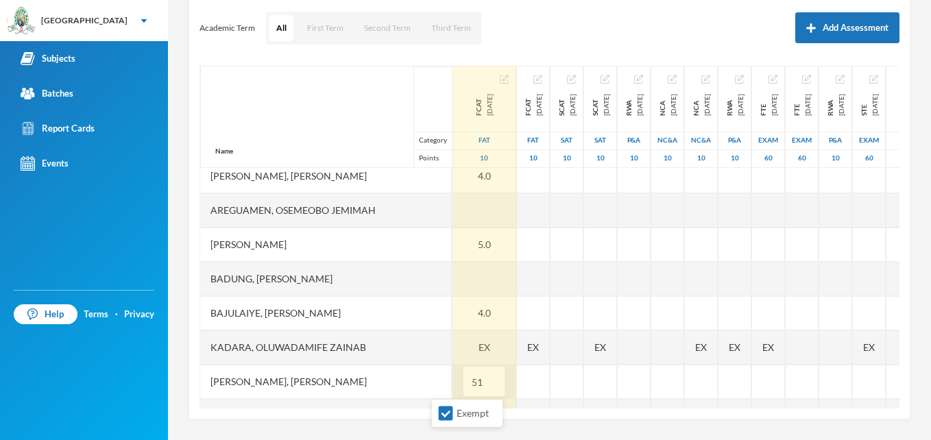
type input "5"
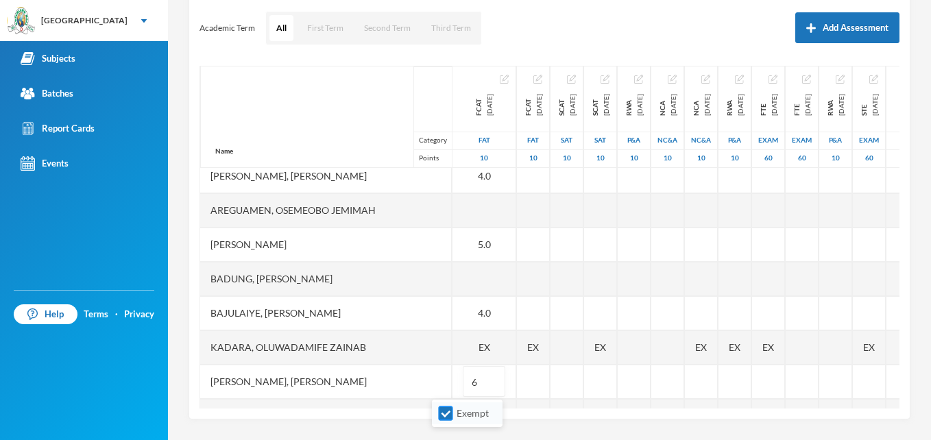
type input "6"
click at [447, 415] on input "Exempt" at bounding box center [446, 414] width 14 height 14
checkbox input "false"
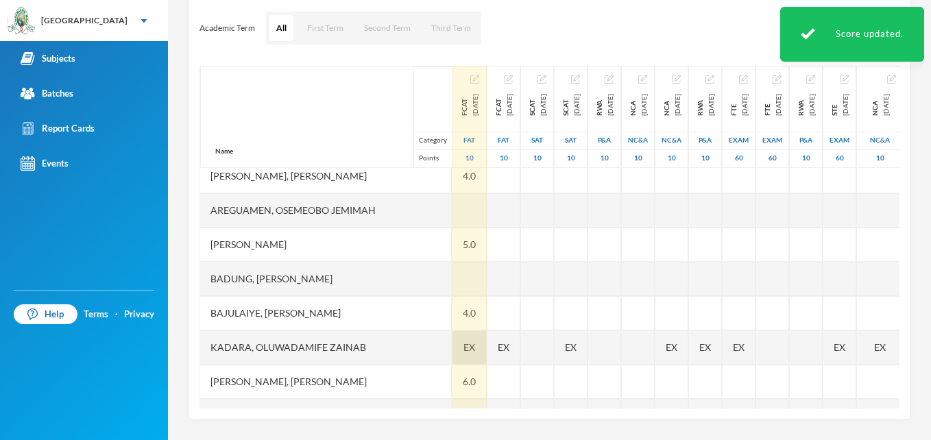
click at [463, 350] on span "EX" at bounding box center [469, 347] width 12 height 14
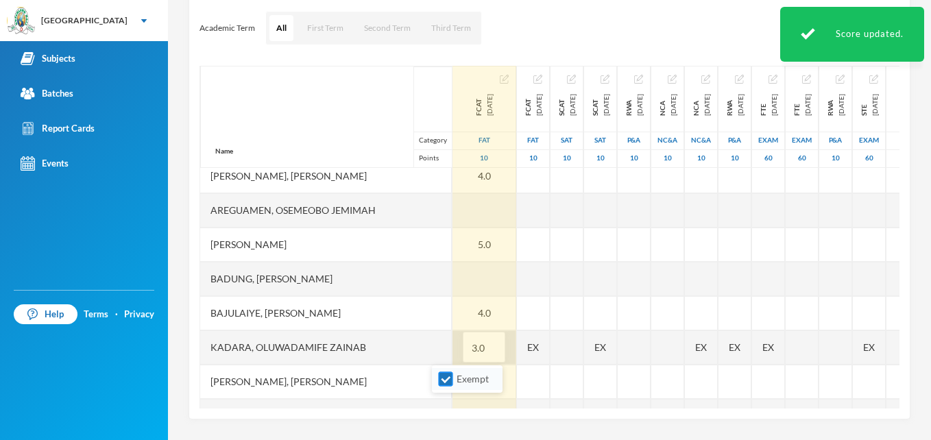
click at [447, 377] on input "Exempt" at bounding box center [446, 379] width 14 height 14
checkbox input "false"
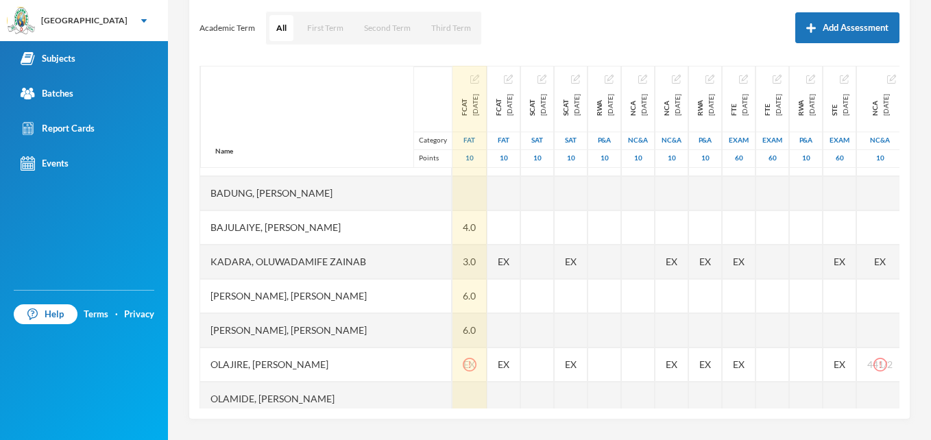
scroll to position [291, 0]
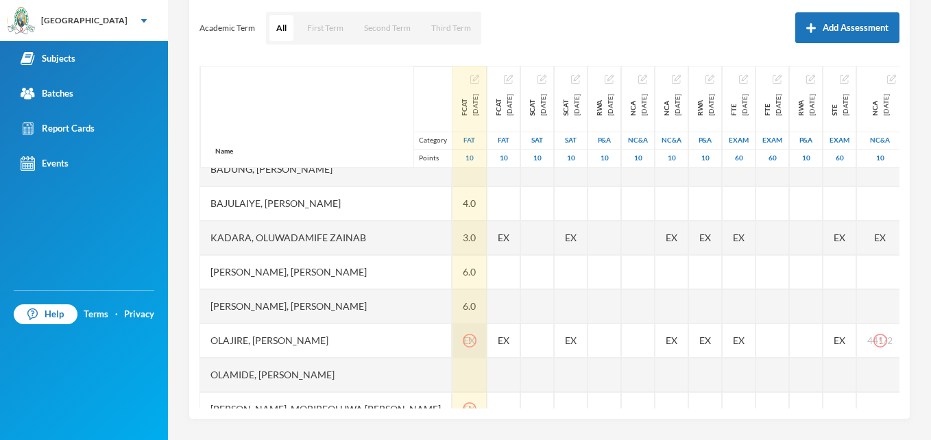
click at [468, 341] on icon "icon: exclamation-circle" at bounding box center [468, 340] width 1 height 7
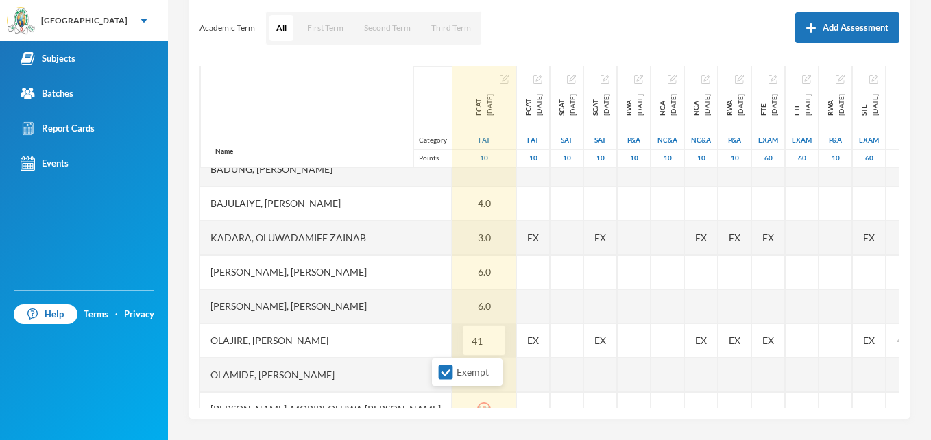
type input "4"
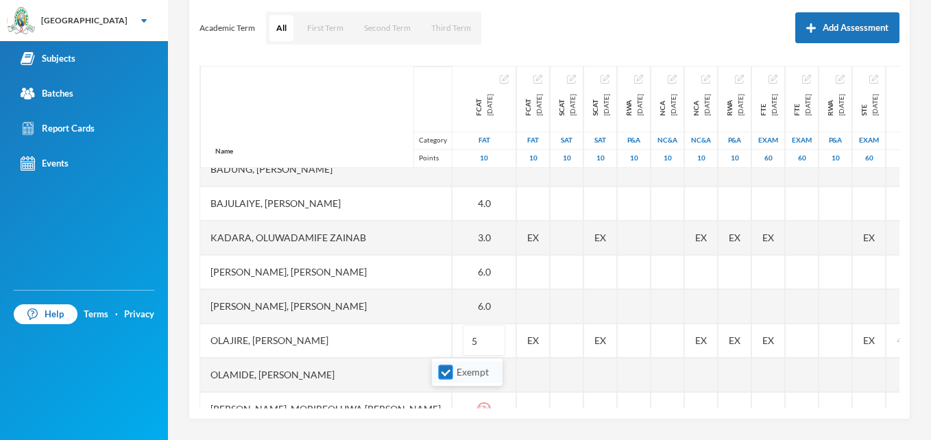
type input "5"
click at [442, 376] on input "Exempt" at bounding box center [446, 372] width 14 height 14
checkbox input "false"
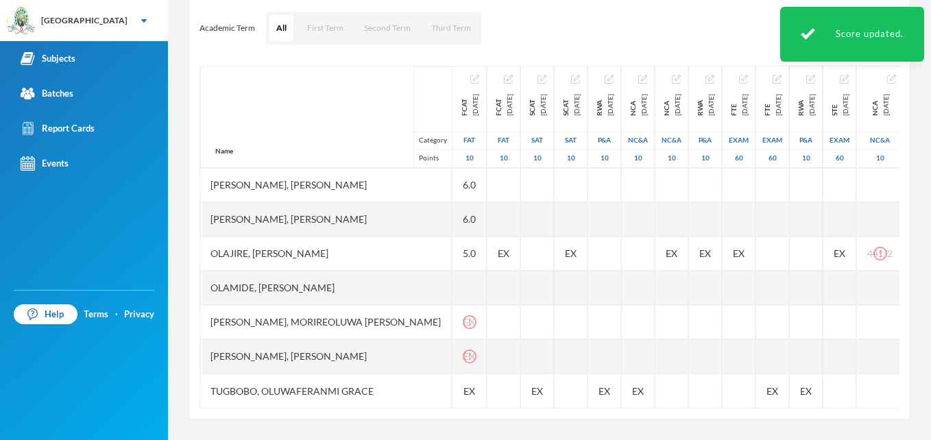
scroll to position [388, 0]
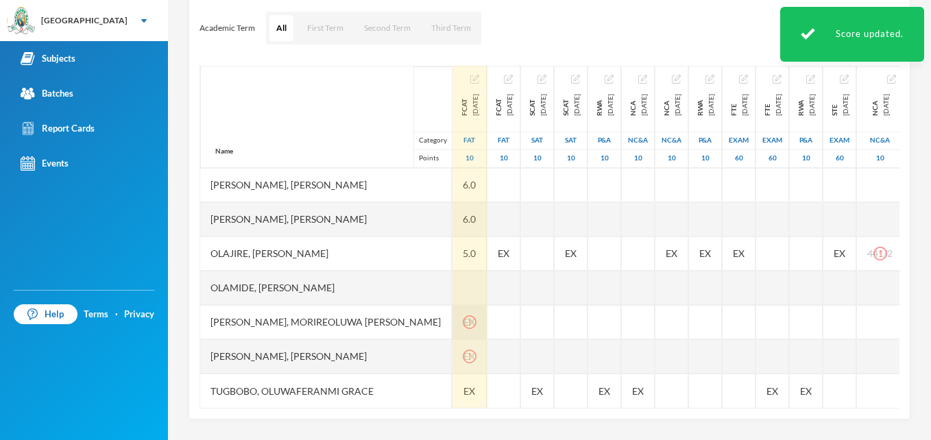
click at [463, 315] on icon "icon: exclamation-circle" at bounding box center [470, 322] width 14 height 14
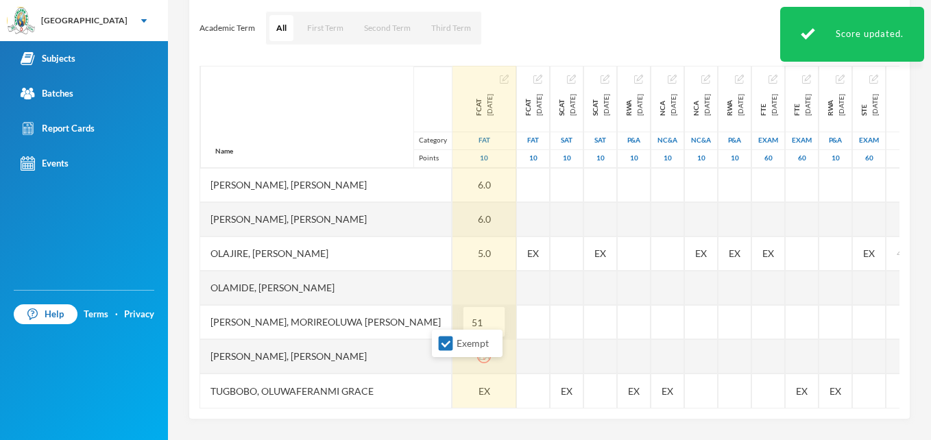
type input "5"
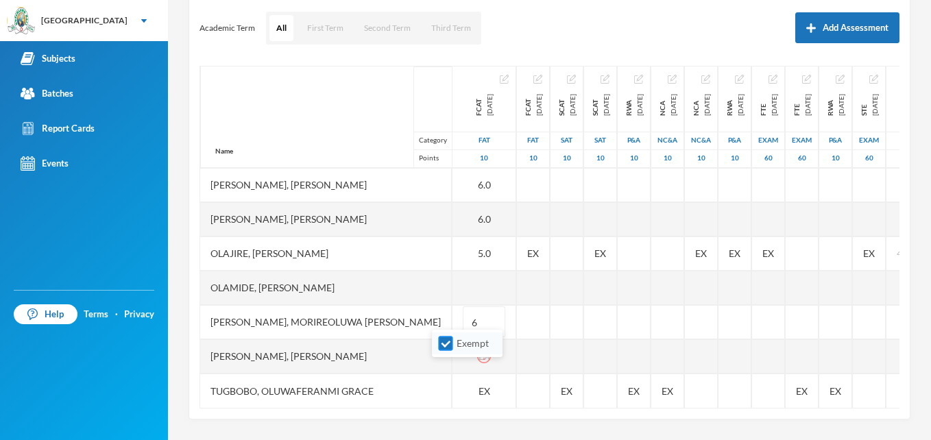
type input "6"
click at [444, 348] on input "Exempt" at bounding box center [446, 344] width 14 height 14
checkbox input "false"
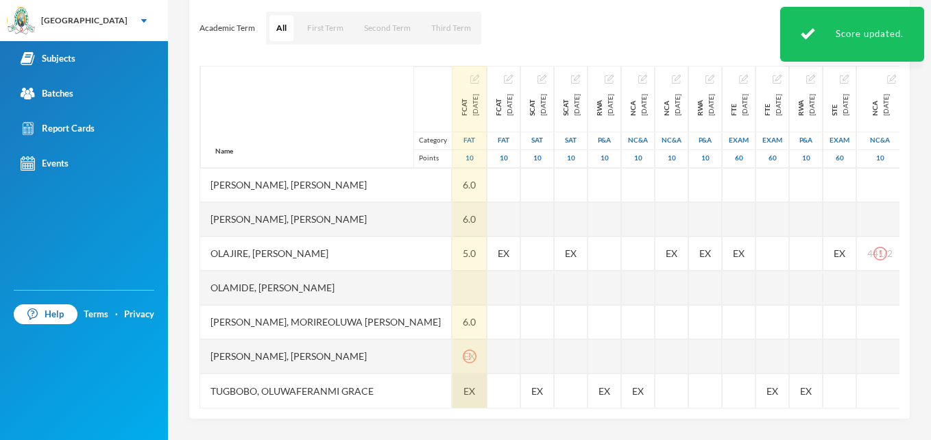
click at [463, 350] on icon "icon: exclamation-circle" at bounding box center [470, 357] width 14 height 14
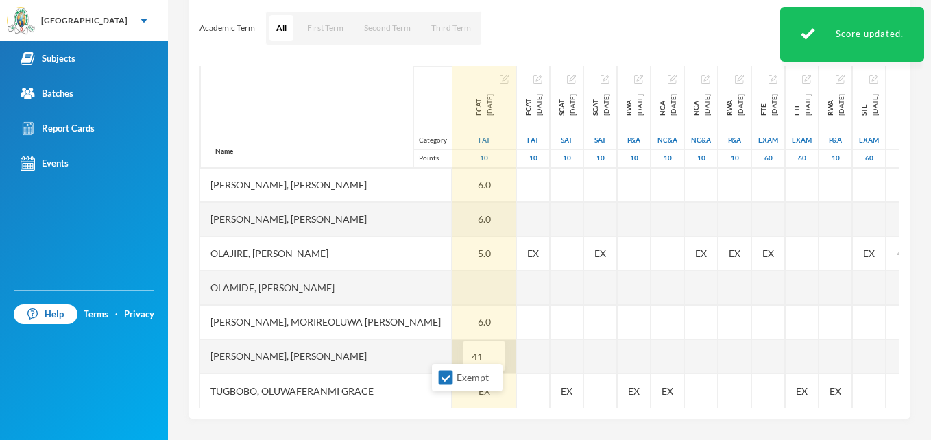
type input "4"
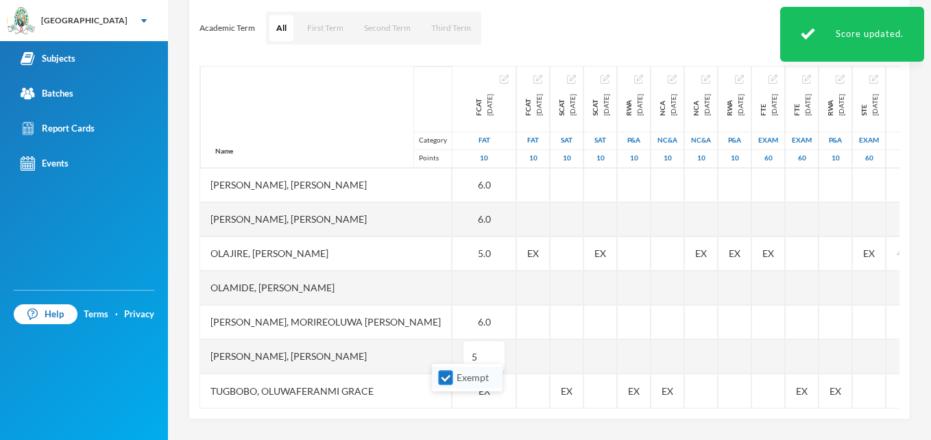
type input "5"
click at [447, 378] on input "Exempt" at bounding box center [446, 378] width 14 height 14
checkbox input "false"
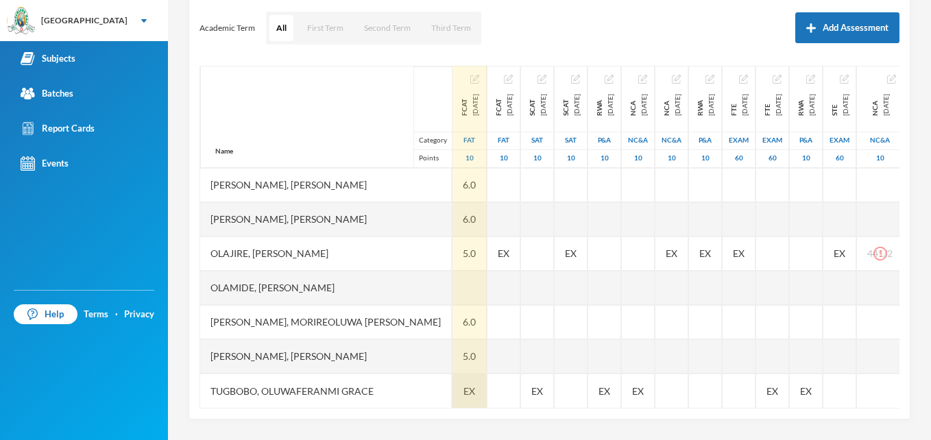
click at [463, 386] on span "EX" at bounding box center [469, 391] width 12 height 14
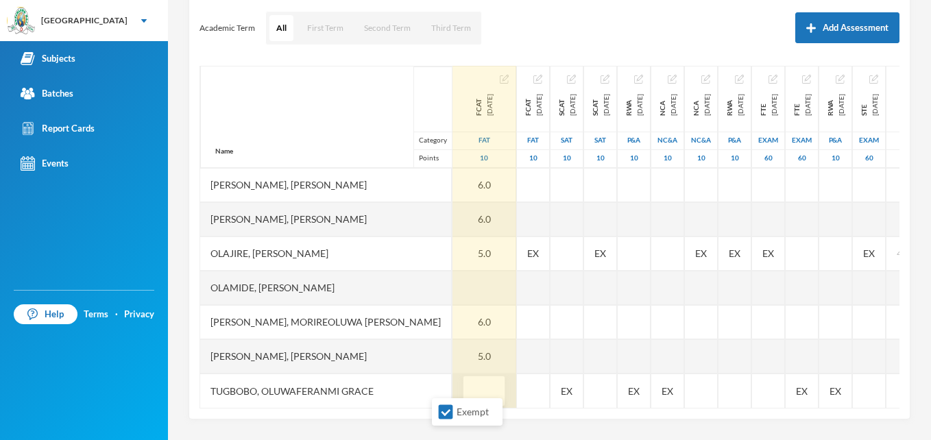
click at [176, 361] on div "1 Ashaolu Korede korede.ashaolu@greenlandhall.org Options Social Studies JS 2 -…" at bounding box center [549, 220] width 763 height 440
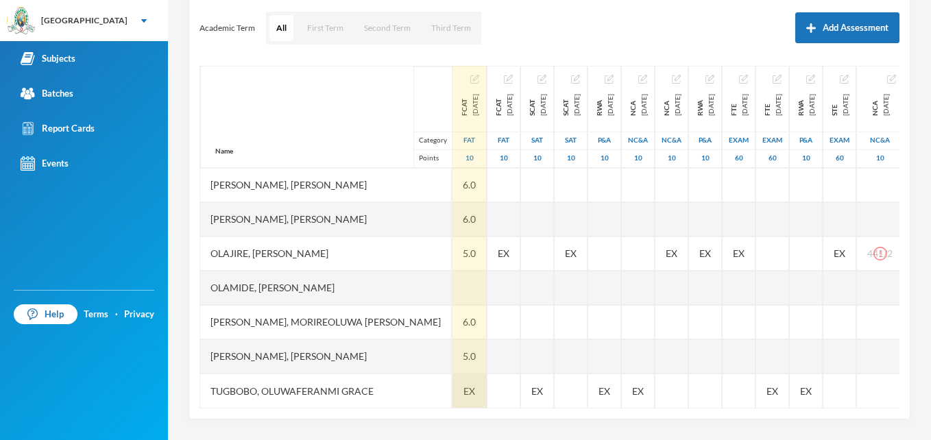
click at [463, 384] on span "EX" at bounding box center [469, 391] width 12 height 14
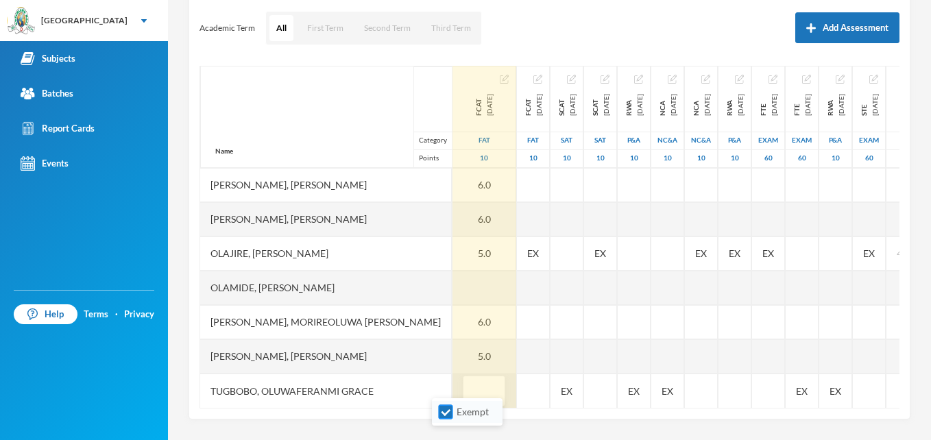
click at [444, 416] on input "Exempt" at bounding box center [446, 412] width 14 height 14
checkbox input "false"
click at [527, 413] on div "Scoresheet Academic Term All First Term Second Term Third Term Add Assessment N…" at bounding box center [550, 193] width 722 height 453
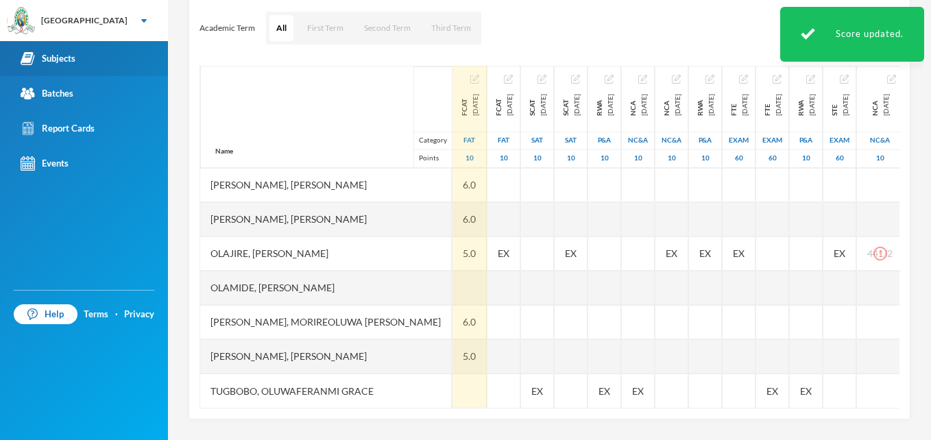
click at [67, 56] on div "Subjects" at bounding box center [48, 58] width 55 height 14
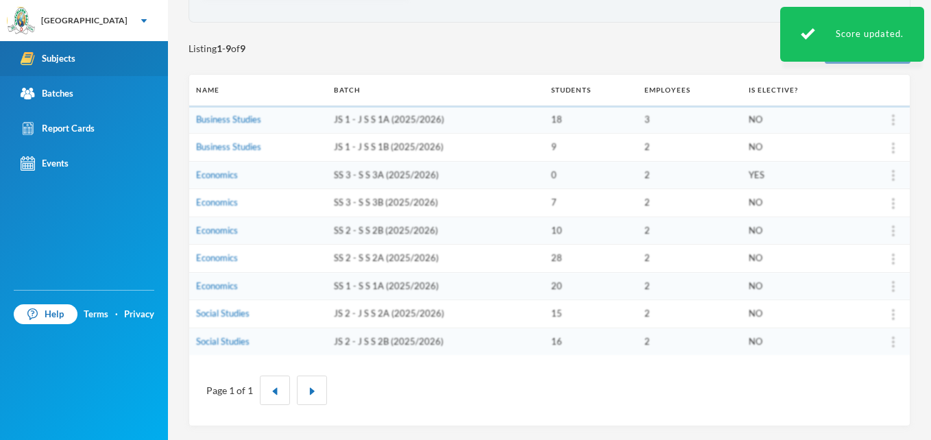
scroll to position [125, 0]
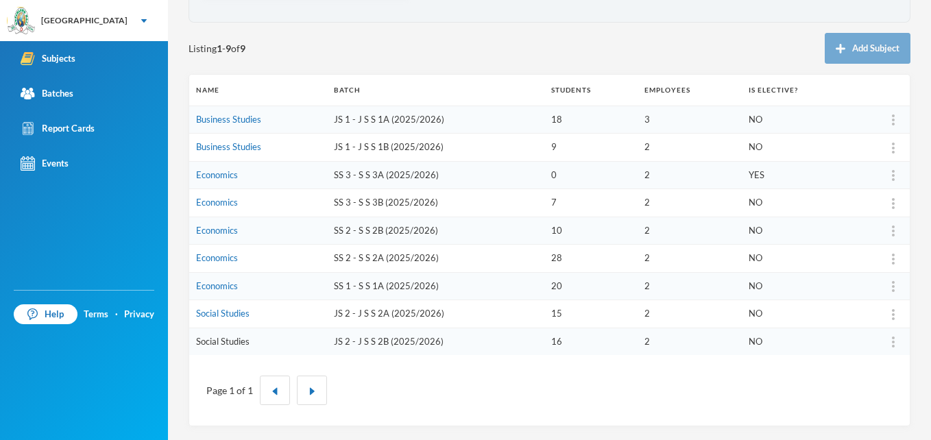
click at [223, 344] on link "Social Studies" at bounding box center [222, 341] width 53 height 11
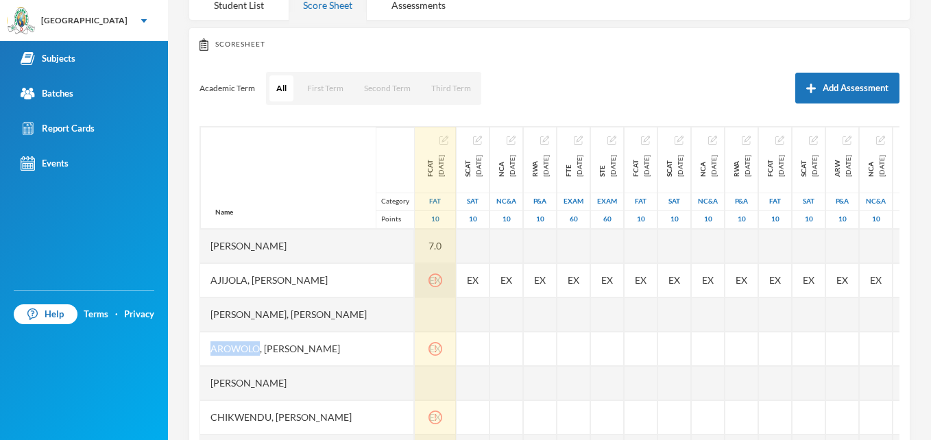
click at [442, 281] on icon "icon: exclamation-circle" at bounding box center [436, 281] width 14 height 14
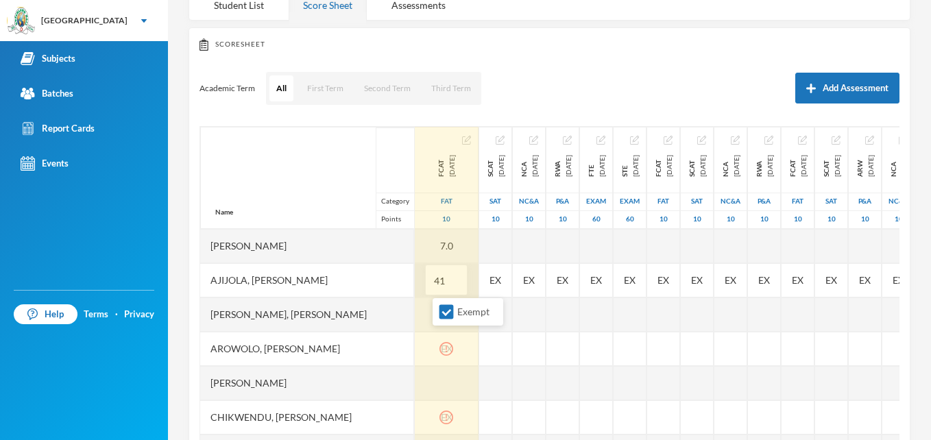
type input "4"
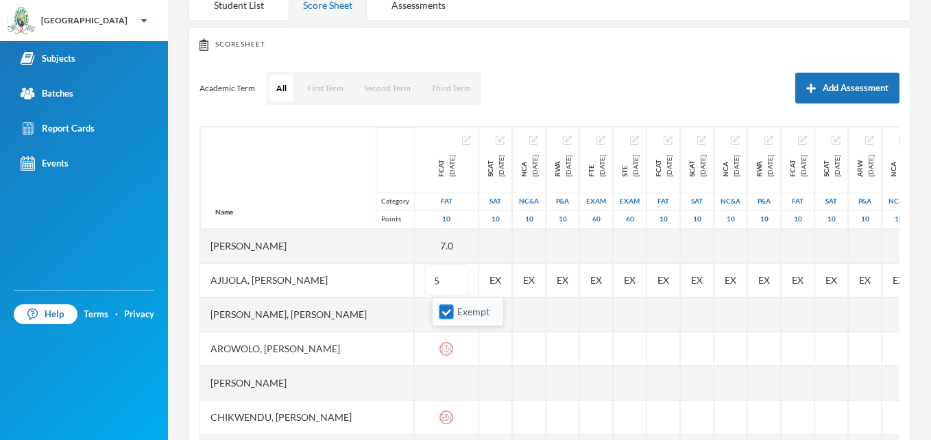
type input "5"
click at [446, 312] on input "Exempt" at bounding box center [446, 312] width 14 height 14
checkbox input "false"
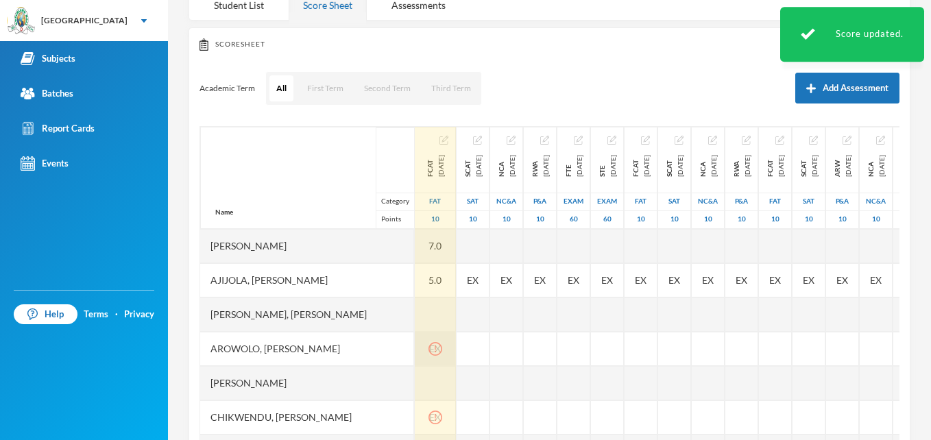
click at [442, 348] on icon "icon: exclamation-circle" at bounding box center [436, 349] width 14 height 14
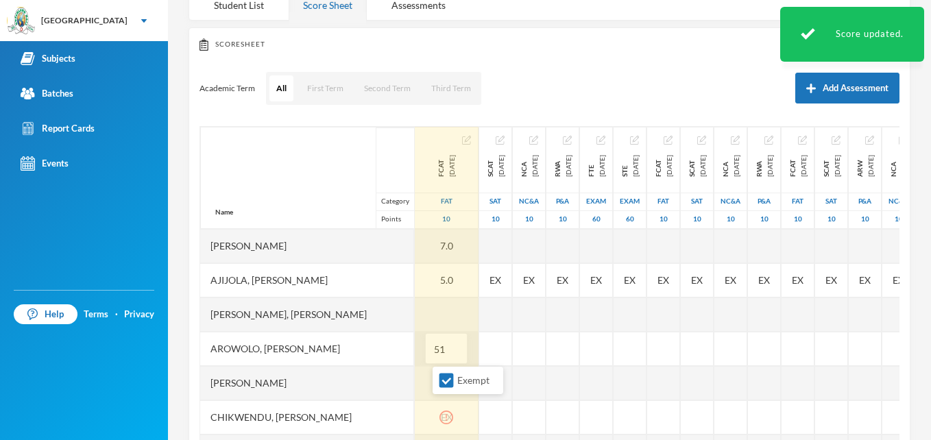
type input "5"
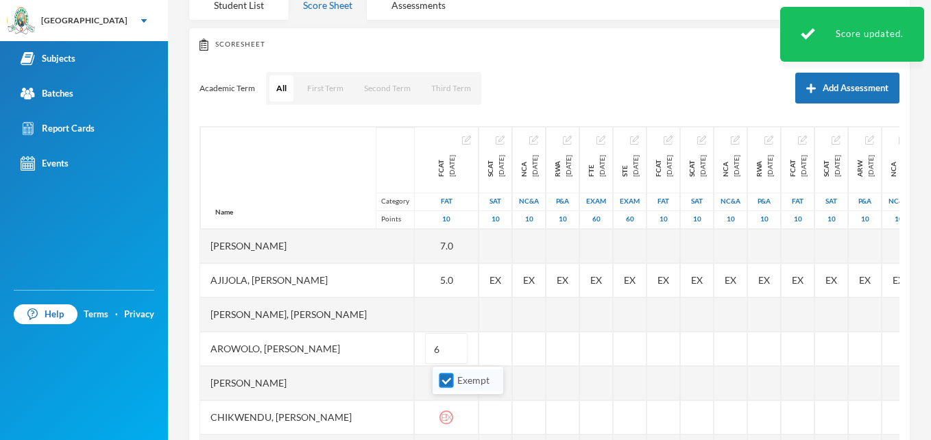
type input "6"
click at [442, 381] on input "Exempt" at bounding box center [446, 381] width 14 height 14
checkbox input "false"
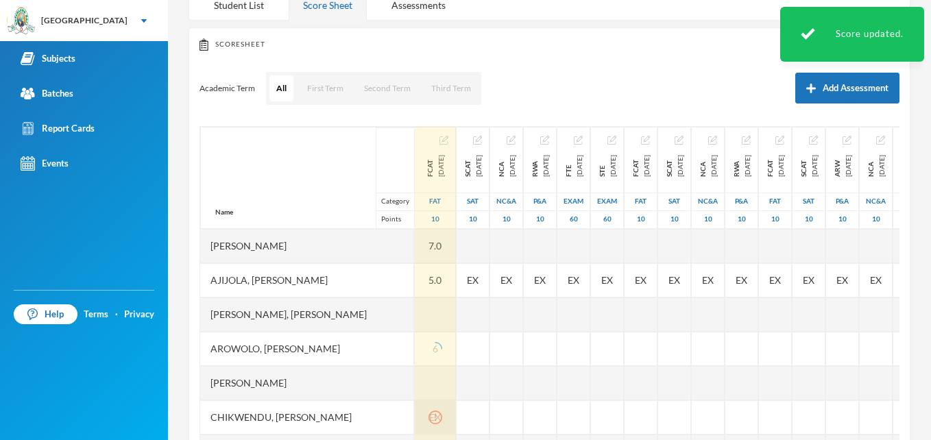
click at [453, 418] on div "EX" at bounding box center [435, 417] width 41 height 34
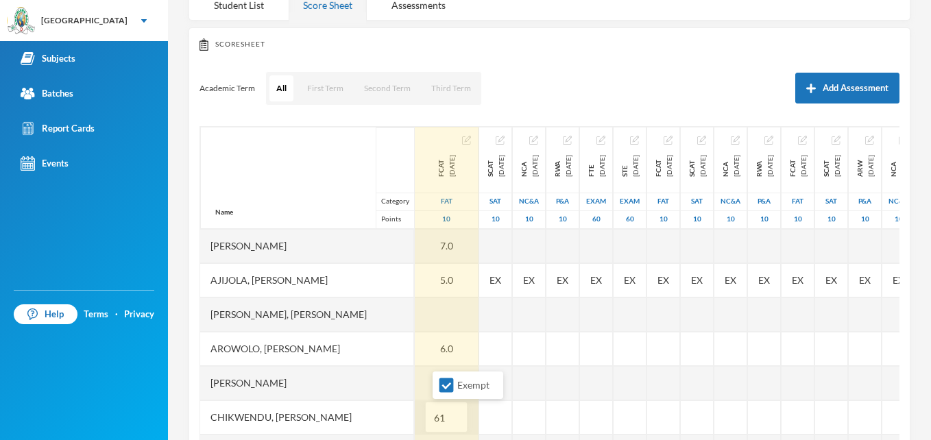
type input "6"
type input "7"
click at [446, 387] on input "Exempt" at bounding box center [446, 385] width 14 height 14
checkbox input "false"
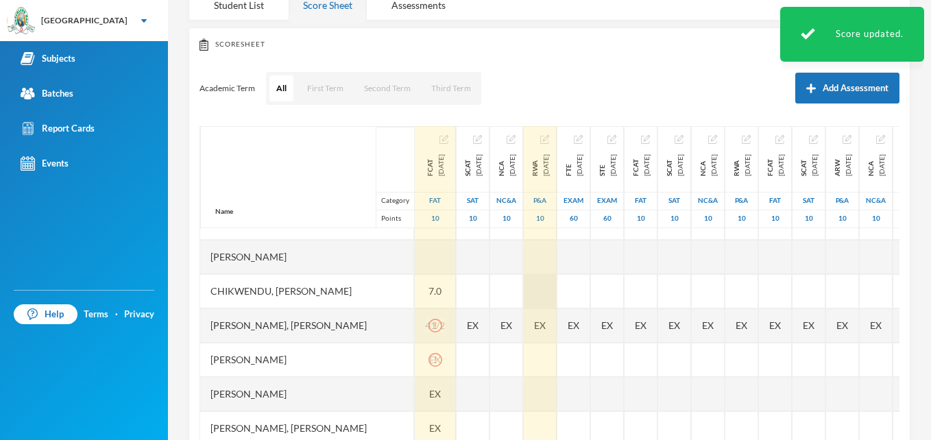
scroll to position [117, 0]
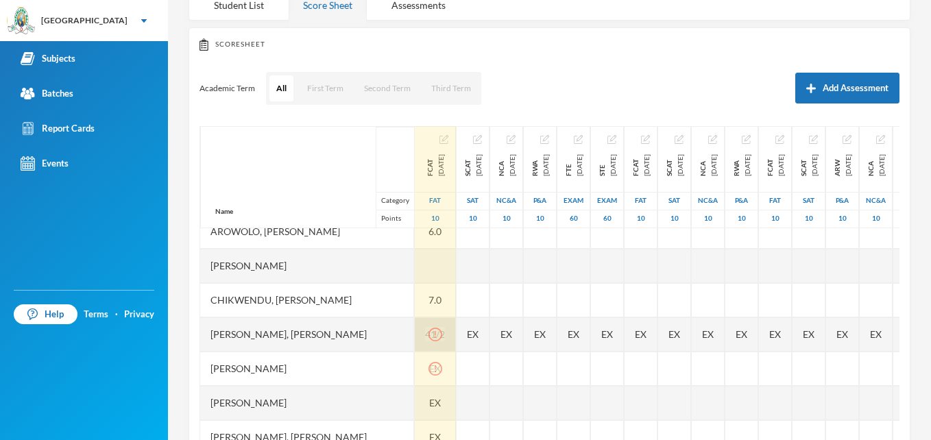
click at [442, 336] on icon "icon: exclamation-circle" at bounding box center [436, 335] width 14 height 14
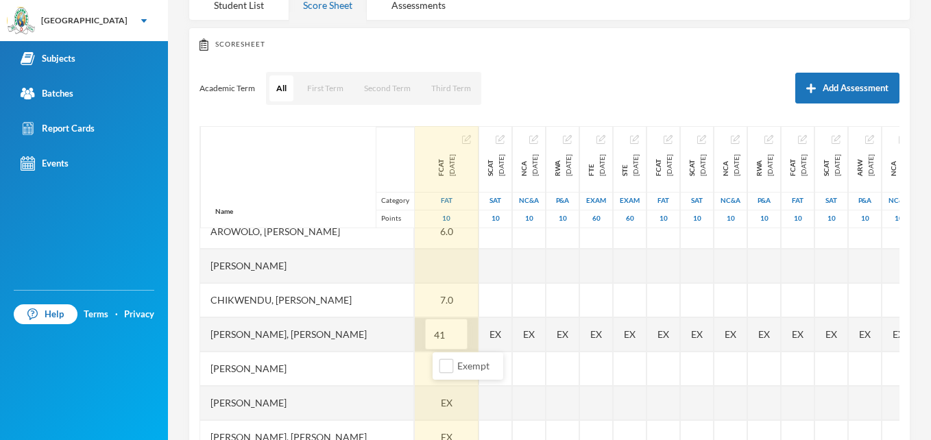
type input "4"
type input "5"
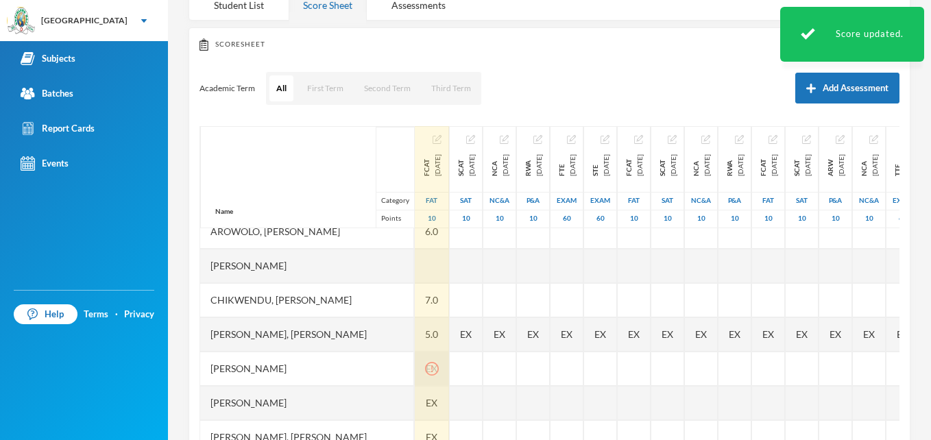
click at [439, 369] on icon "icon: exclamation-circle" at bounding box center [432, 369] width 14 height 14
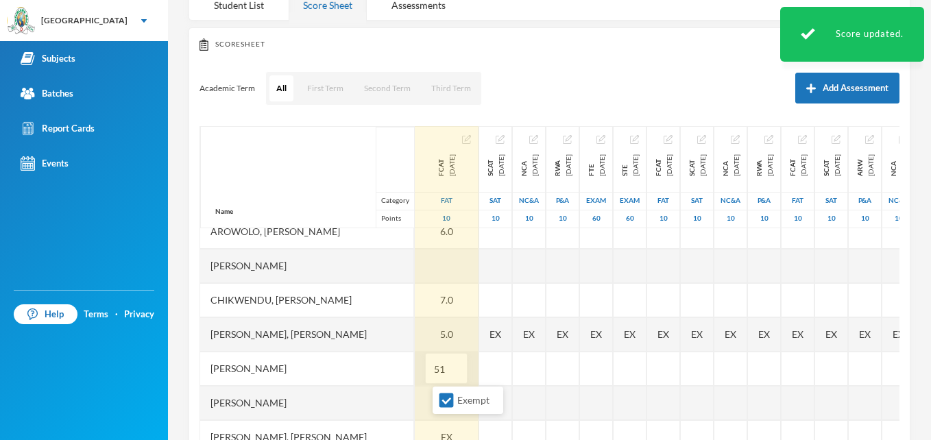
type input "5"
type input "6"
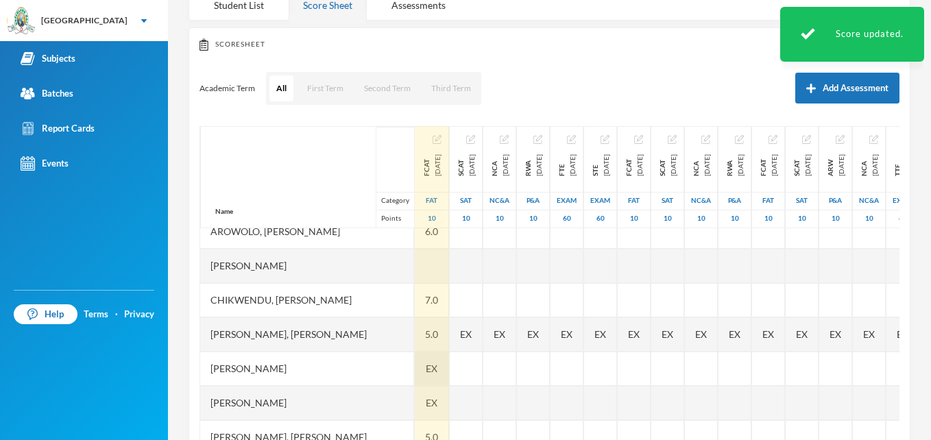
click at [449, 386] on div "EX" at bounding box center [432, 369] width 34 height 34
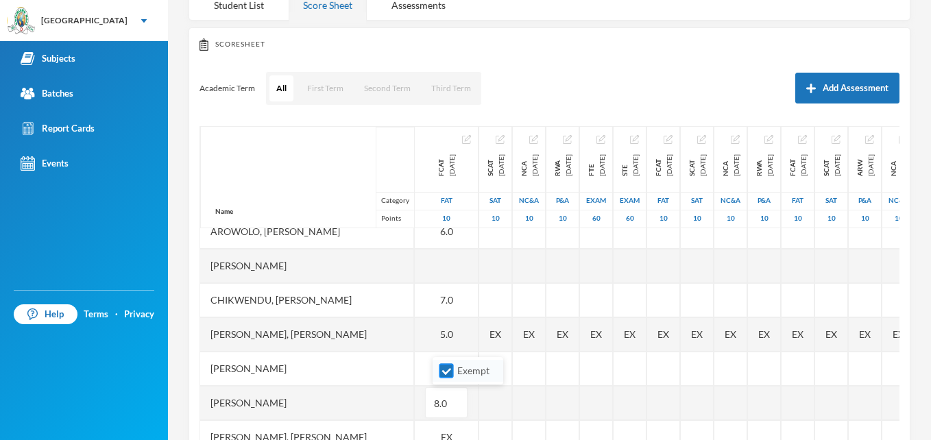
click at [446, 367] on input "Exempt" at bounding box center [446, 371] width 14 height 14
checkbox input "false"
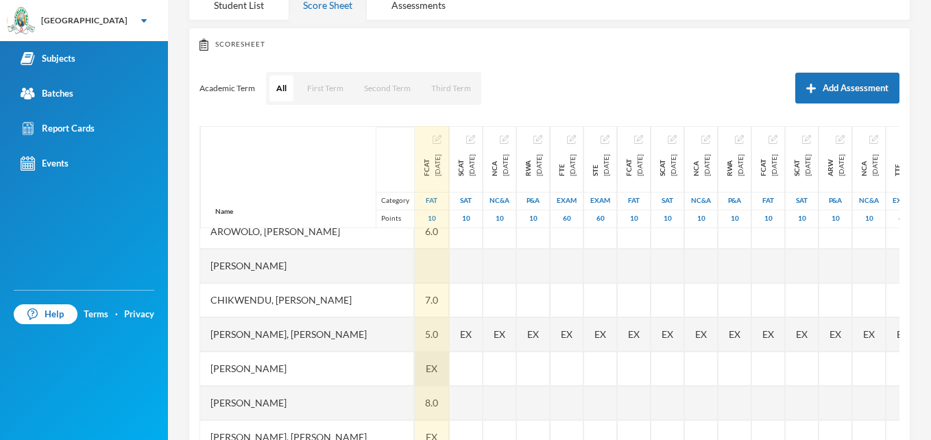
click at [437, 366] on span "EX" at bounding box center [432, 368] width 12 height 14
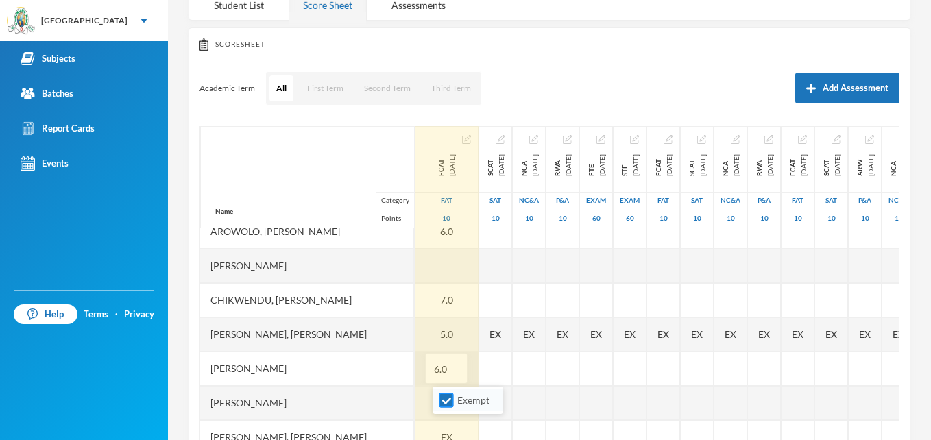
click at [443, 402] on input "Exempt" at bounding box center [446, 401] width 14 height 14
checkbox input "false"
